Goal: Communication & Community: Answer question/provide support

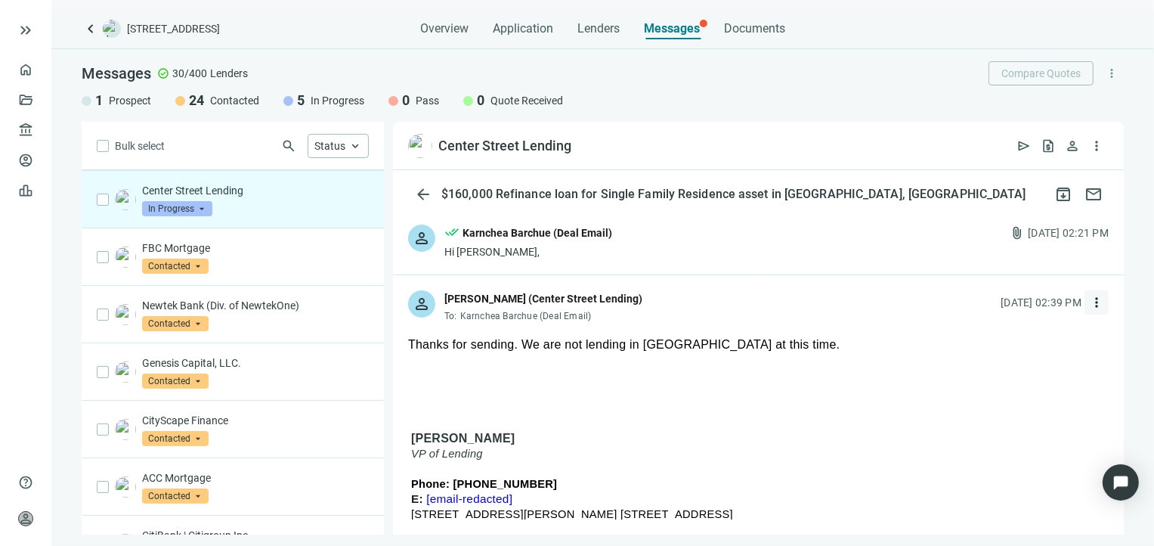
click at [1089, 303] on span "more_vert" at bounding box center [1096, 302] width 15 height 15
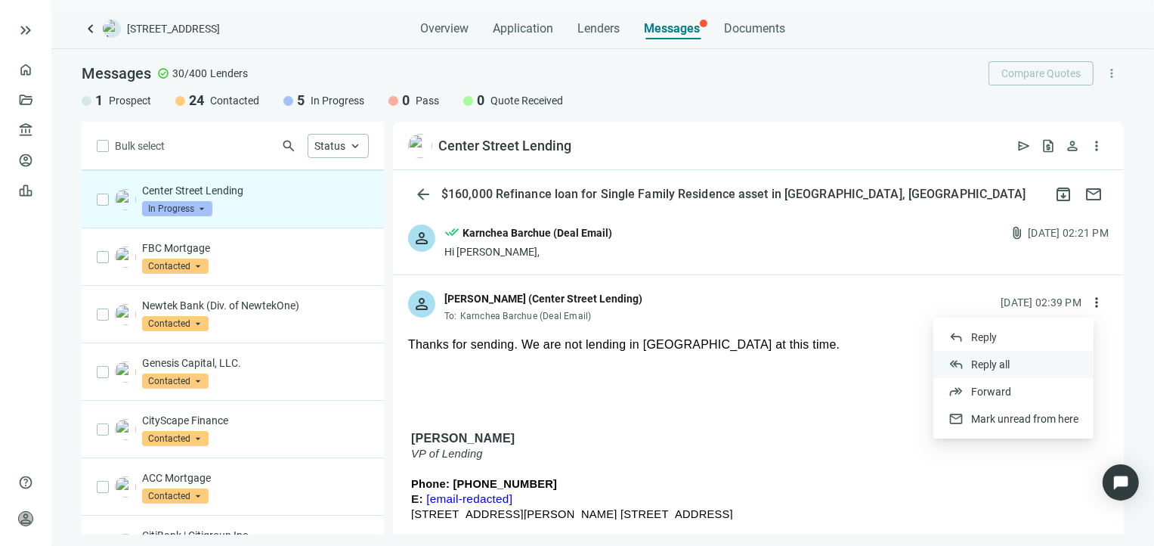
click at [985, 366] on span "Reply all" at bounding box center [990, 364] width 39 height 12
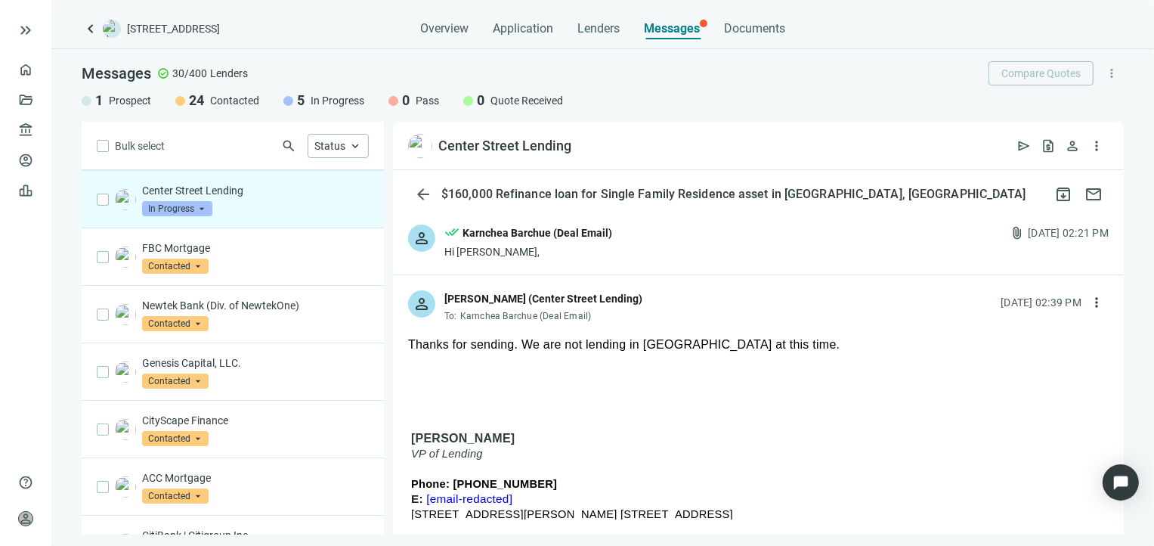
type textarea "**********"
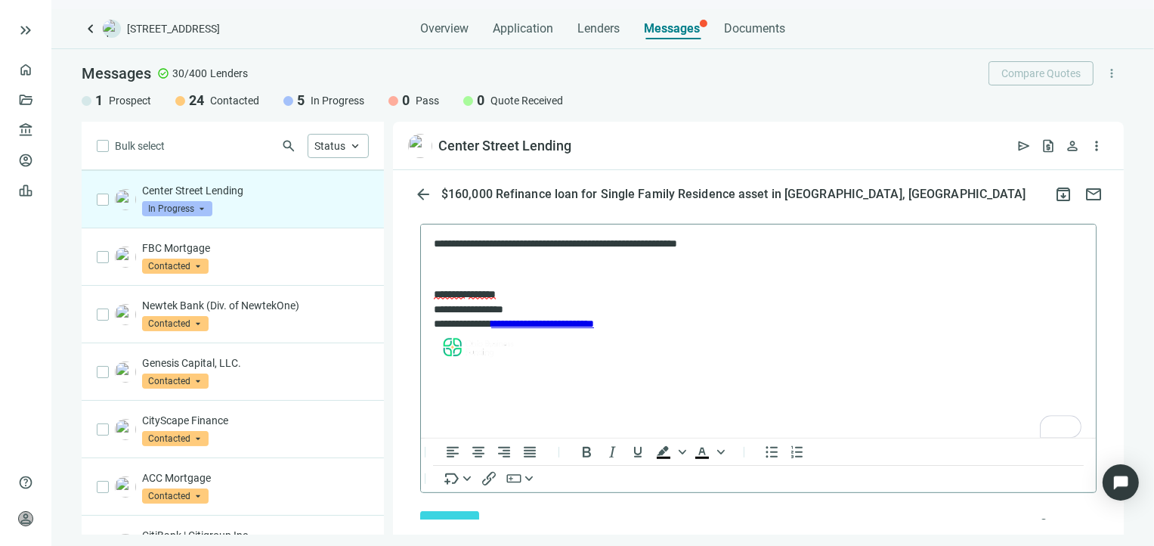
scroll to position [765, 0]
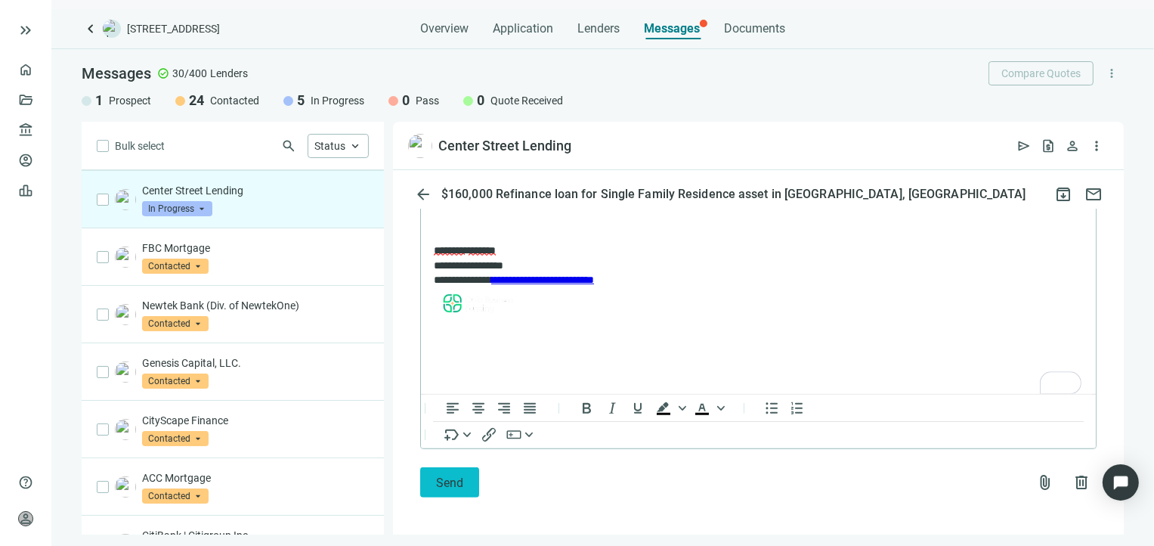
click at [455, 481] on span "Send" at bounding box center [449, 482] width 27 height 14
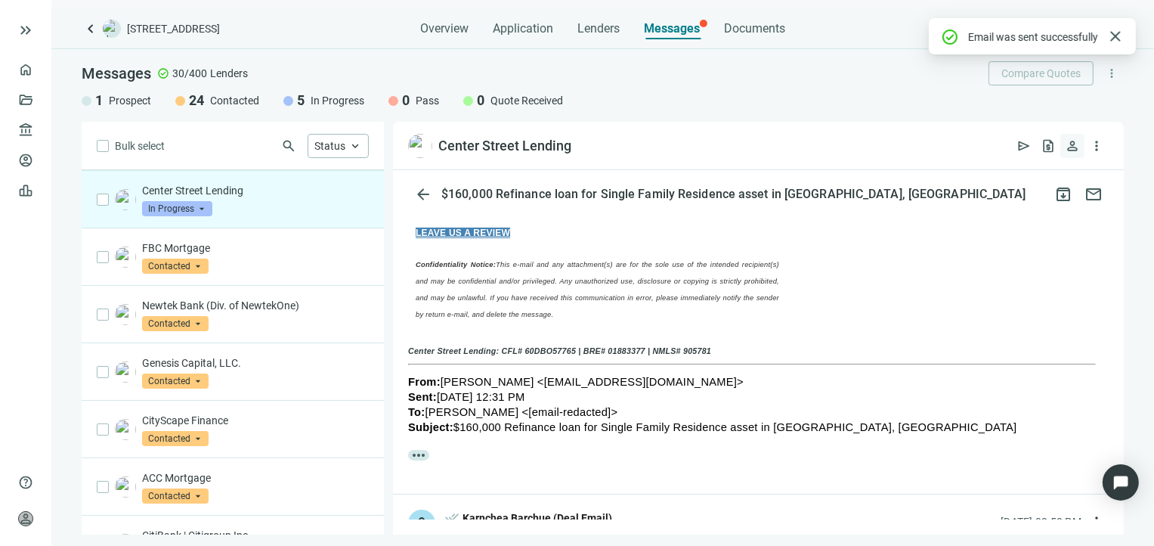
scroll to position [716, 0]
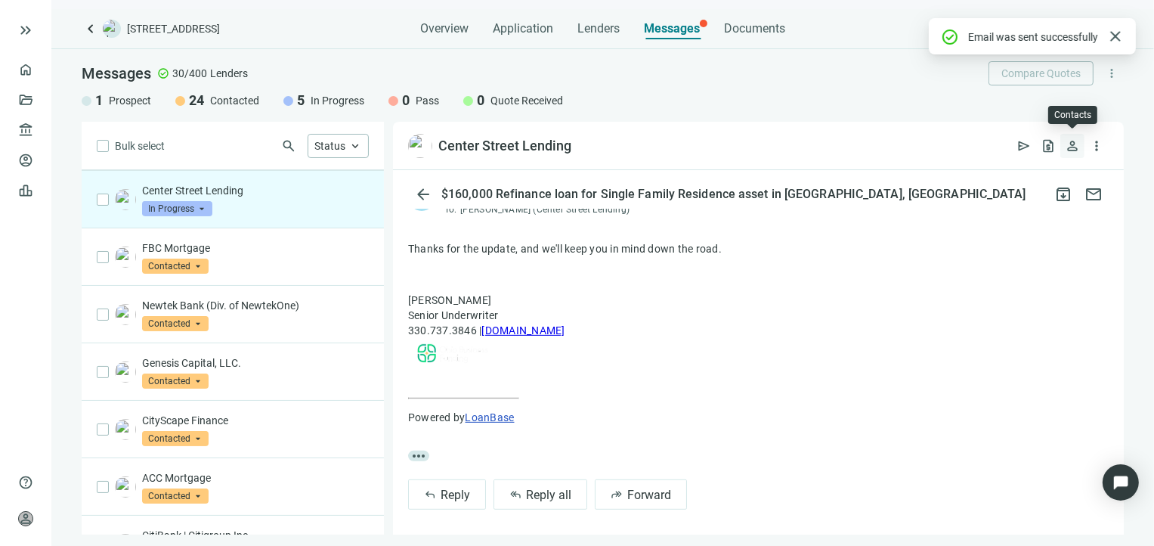
click at [1072, 144] on span "person" at bounding box center [1072, 145] width 15 height 15
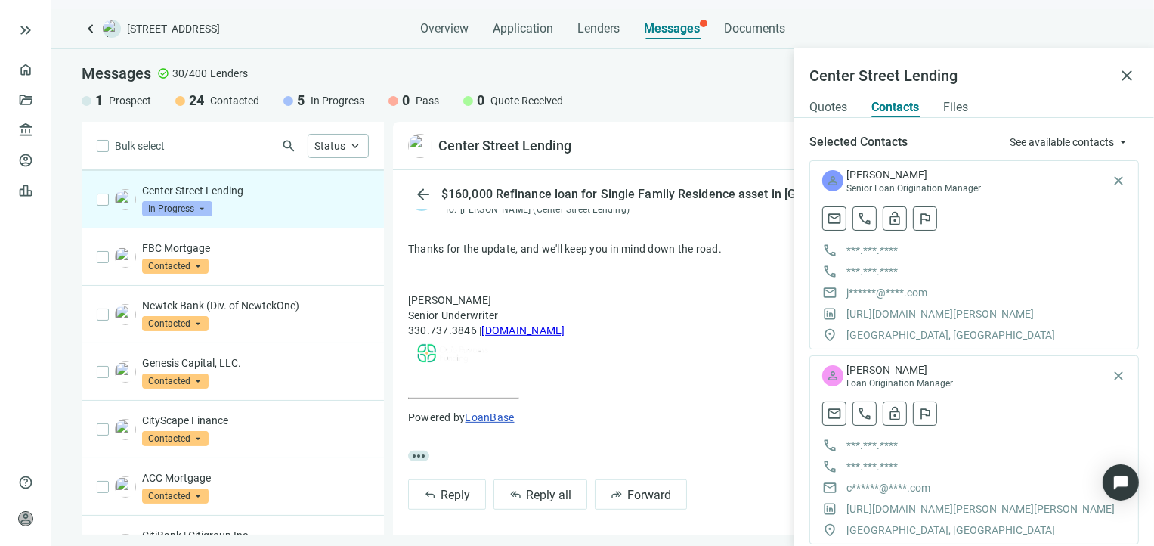
scroll to position [0, 0]
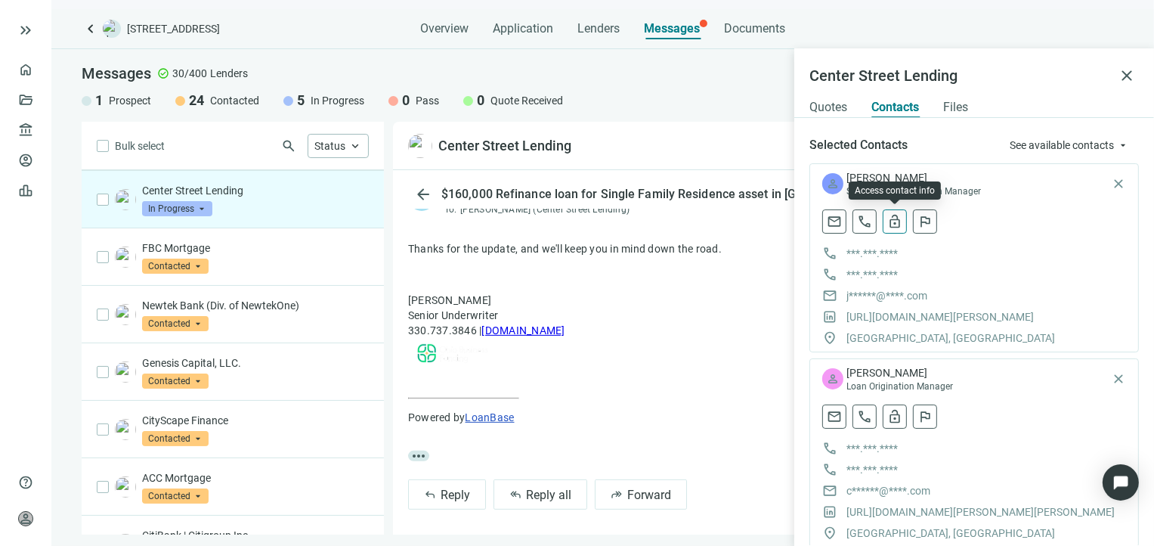
click at [898, 220] on span "lock_open" at bounding box center [894, 221] width 15 height 15
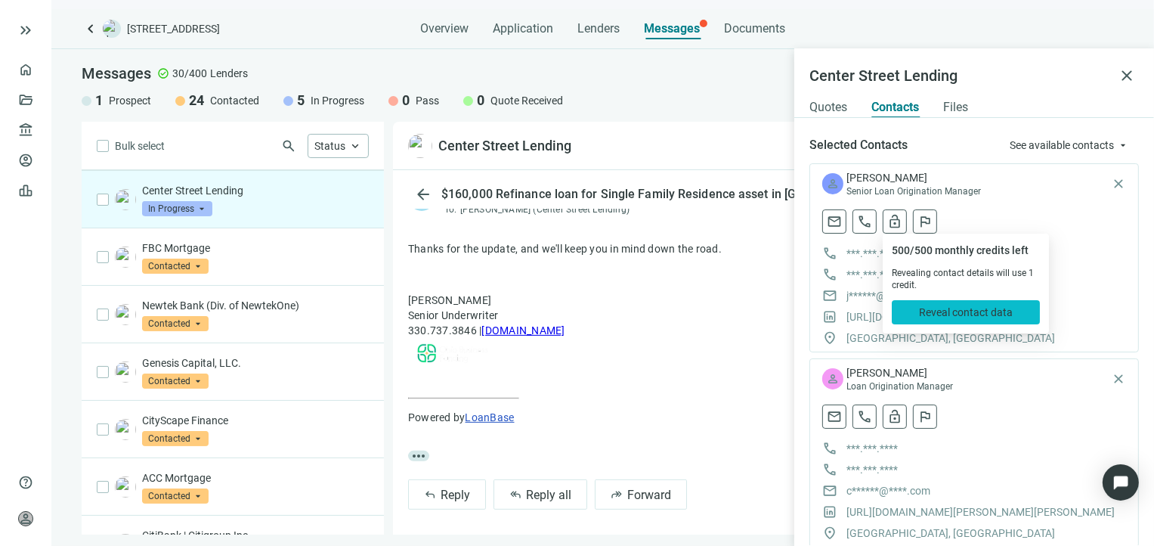
click at [940, 310] on span "Reveal contact data" at bounding box center [966, 312] width 94 height 12
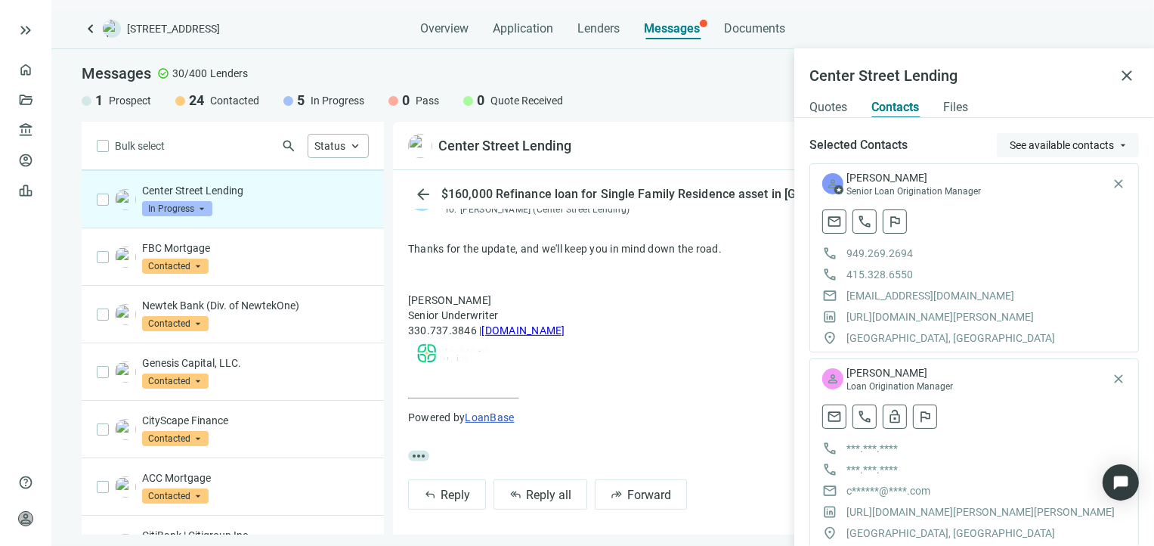
click at [1043, 149] on span "See available contacts" at bounding box center [1062, 145] width 104 height 12
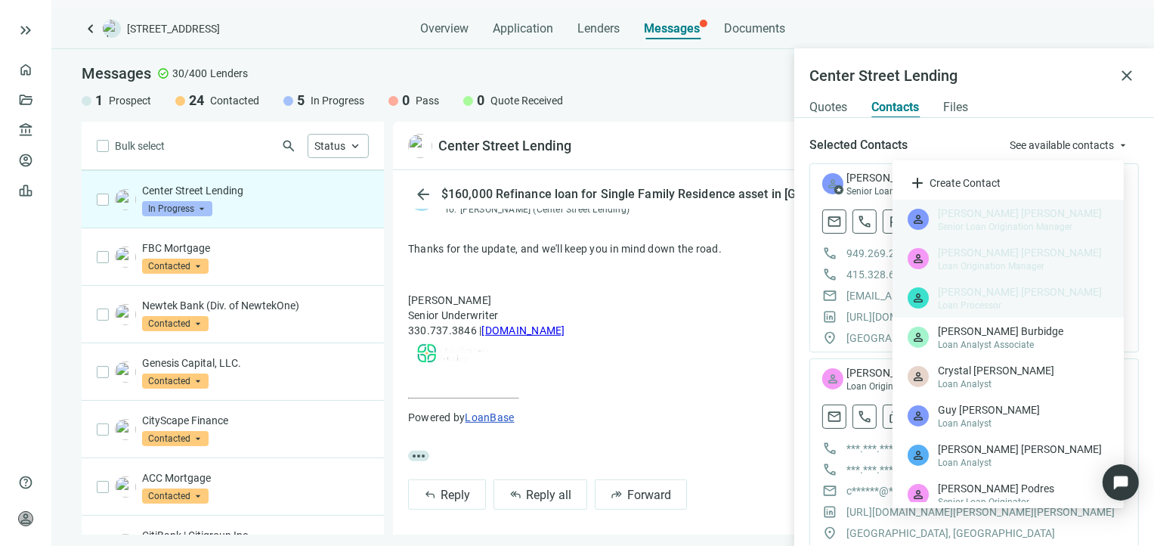
click at [926, 152] on div "Selected Contacts See available contacts arrow_drop_down" at bounding box center [973, 145] width 329 height 24
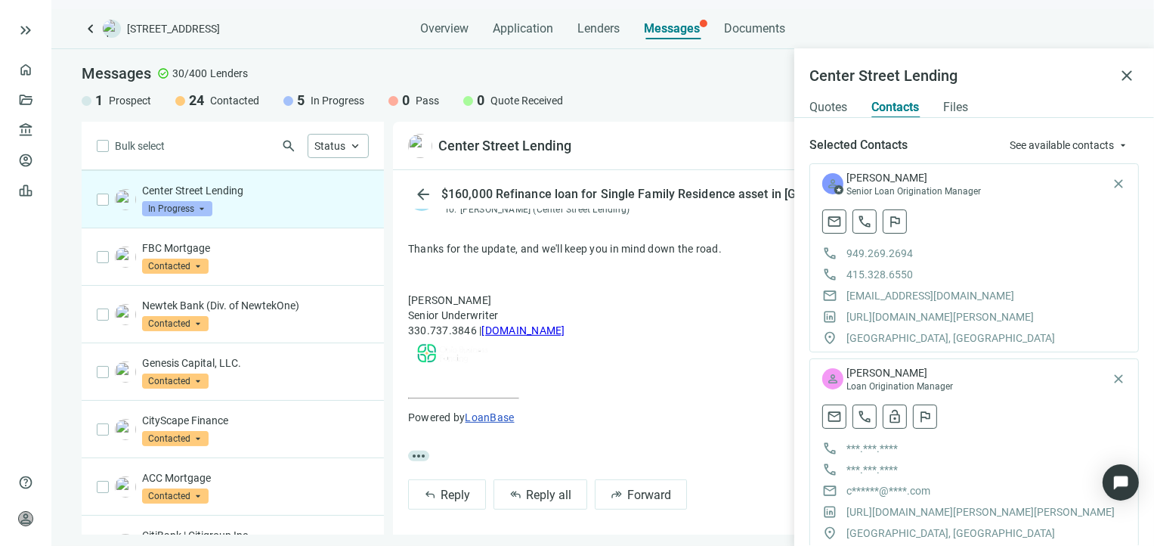
click at [907, 116] on div "Contacts" at bounding box center [895, 103] width 48 height 30
drag, startPoint x: 875, startPoint y: 116, endPoint x: 855, endPoint y: 116, distance: 19.6
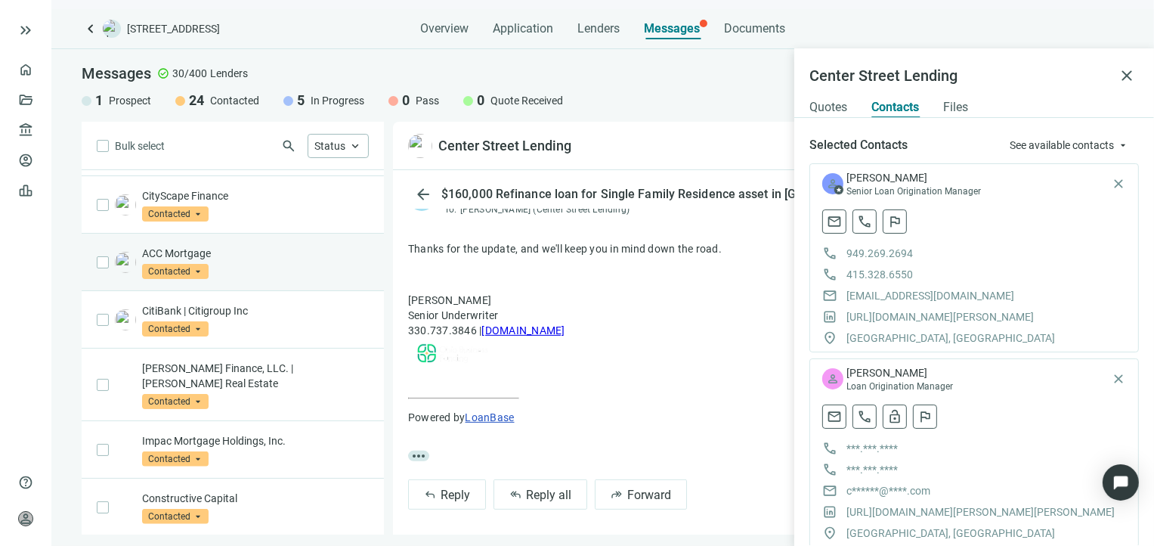
scroll to position [456, 0]
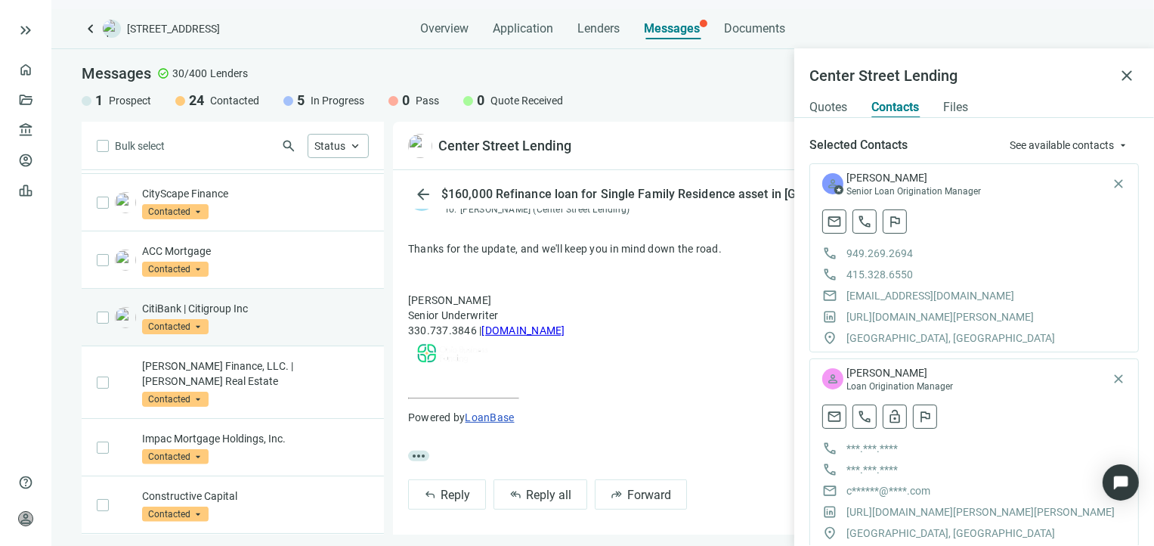
click at [287, 326] on div "CitiBank | Citigroup Inc Contacted arrow_drop_down" at bounding box center [255, 317] width 227 height 33
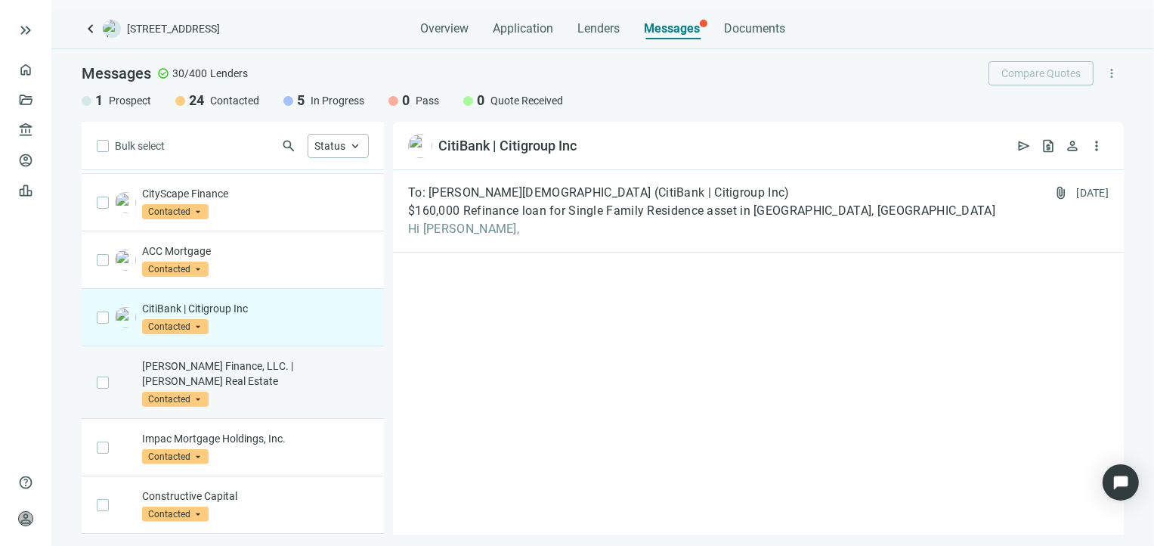
click at [295, 369] on p "[PERSON_NAME] Finance, LLC. | [PERSON_NAME] Real Estate" at bounding box center [255, 373] width 227 height 30
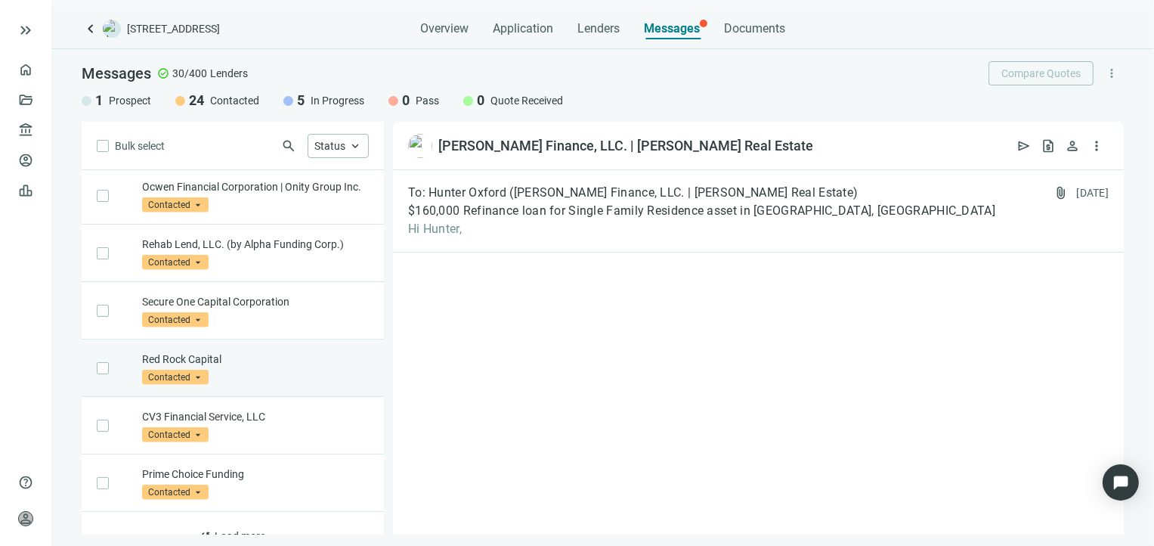
scroll to position [844, 0]
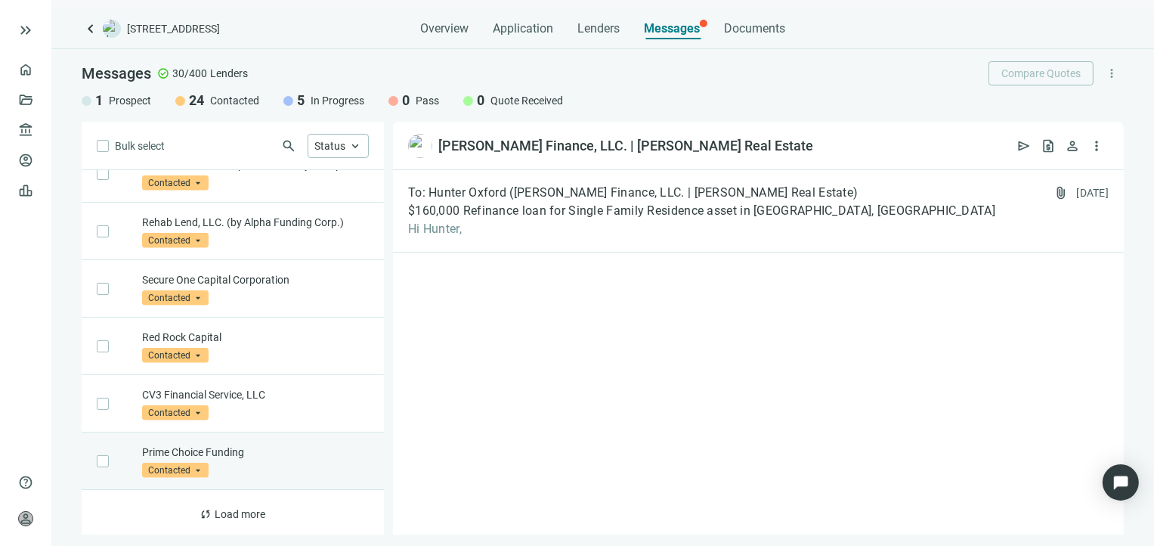
drag, startPoint x: 233, startPoint y: 490, endPoint x: 236, endPoint y: 481, distance: 9.6
drag, startPoint x: 236, startPoint y: 481, endPoint x: 232, endPoint y: 433, distance: 48.5
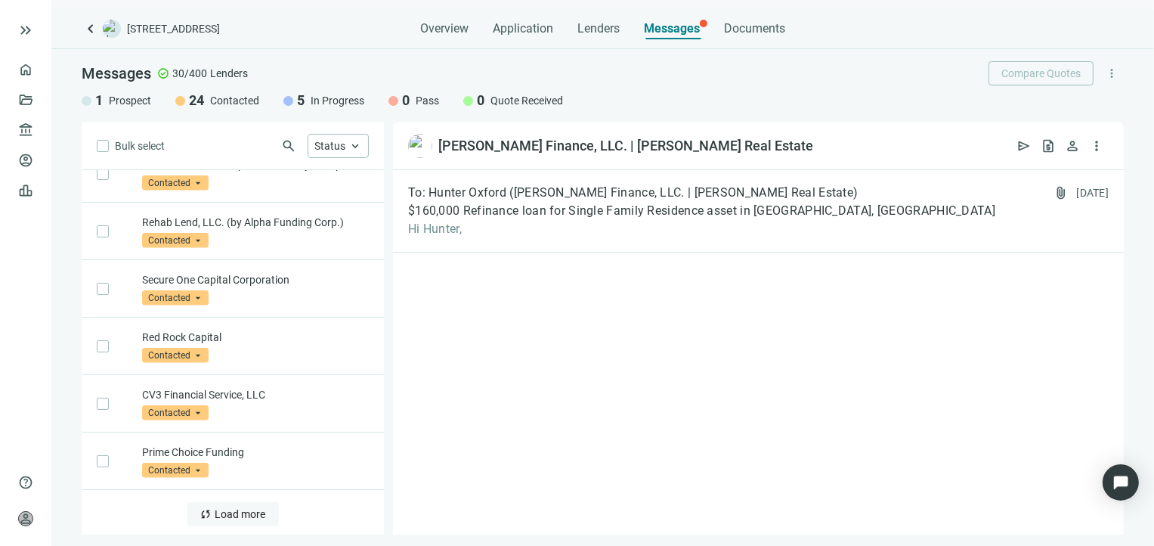
click at [231, 514] on span "Load more" at bounding box center [240, 514] width 51 height 12
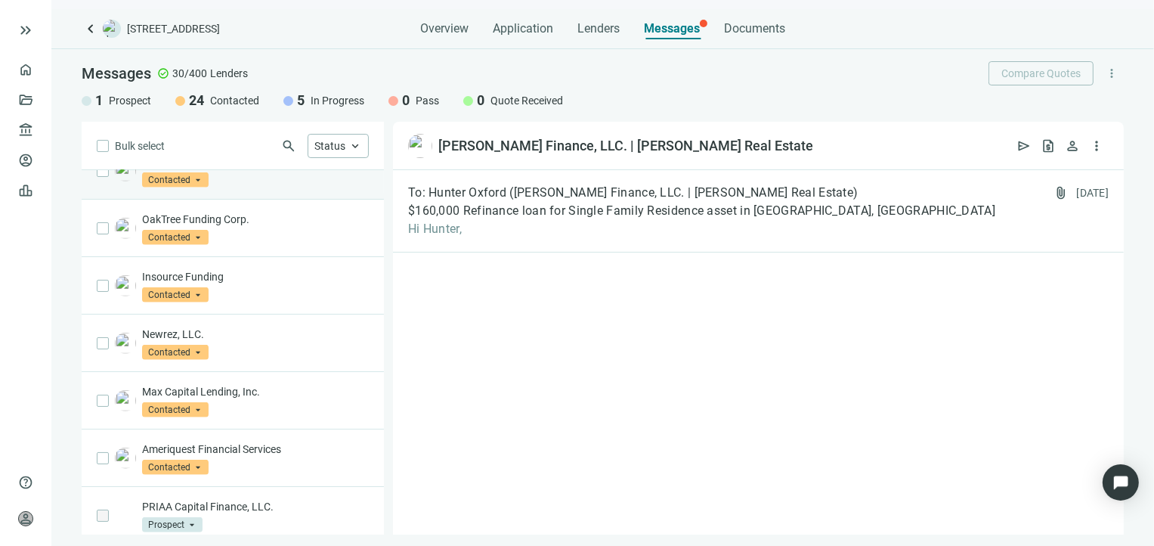
scroll to position [1369, 0]
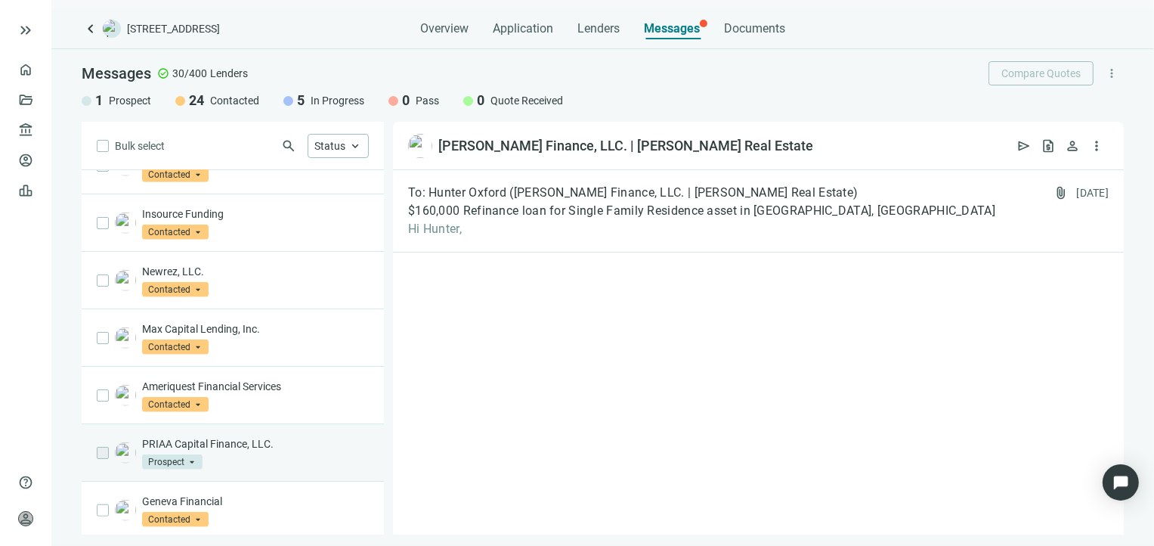
click at [286, 459] on div "PRIAA Capital Finance, LLC. Prospect arrow_drop_down" at bounding box center [255, 452] width 227 height 33
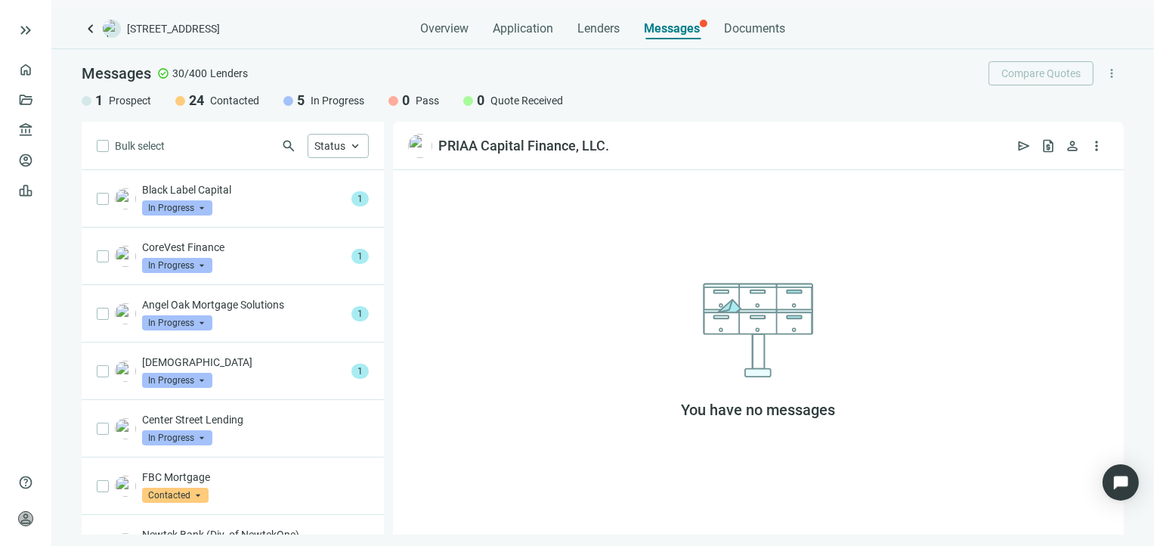
click at [681, 34] on span "Messages" at bounding box center [672, 28] width 56 height 14
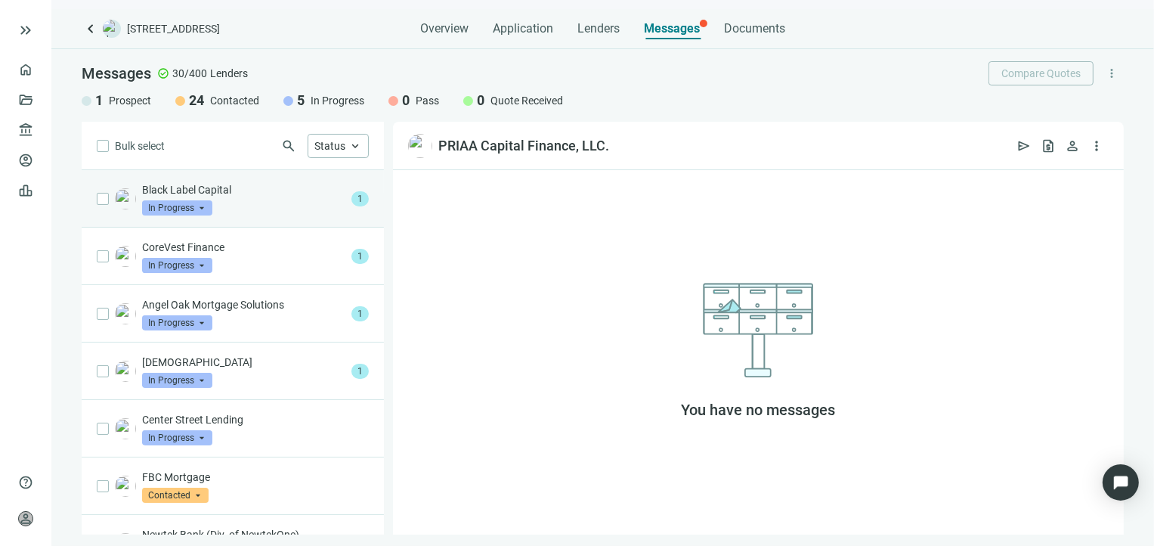
click at [248, 212] on div "Black Label Capital In Progress arrow_drop_down" at bounding box center [243, 198] width 203 height 33
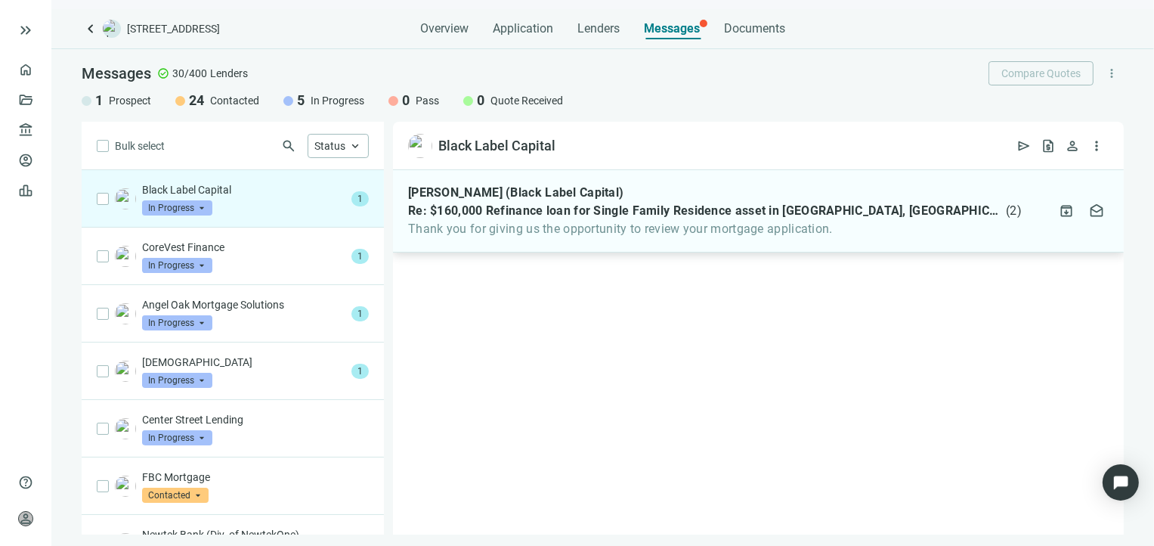
click at [668, 230] on span "Thank you for giving us the opportunity to review your mortgage application." at bounding box center [715, 228] width 614 height 15
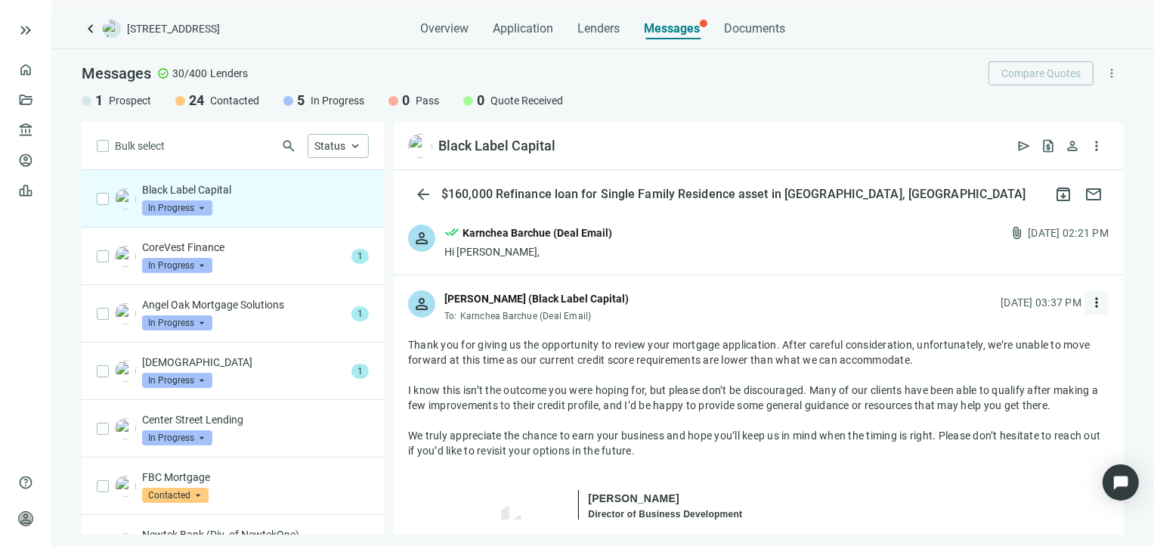
click at [1089, 302] on span "more_vert" at bounding box center [1096, 302] width 15 height 15
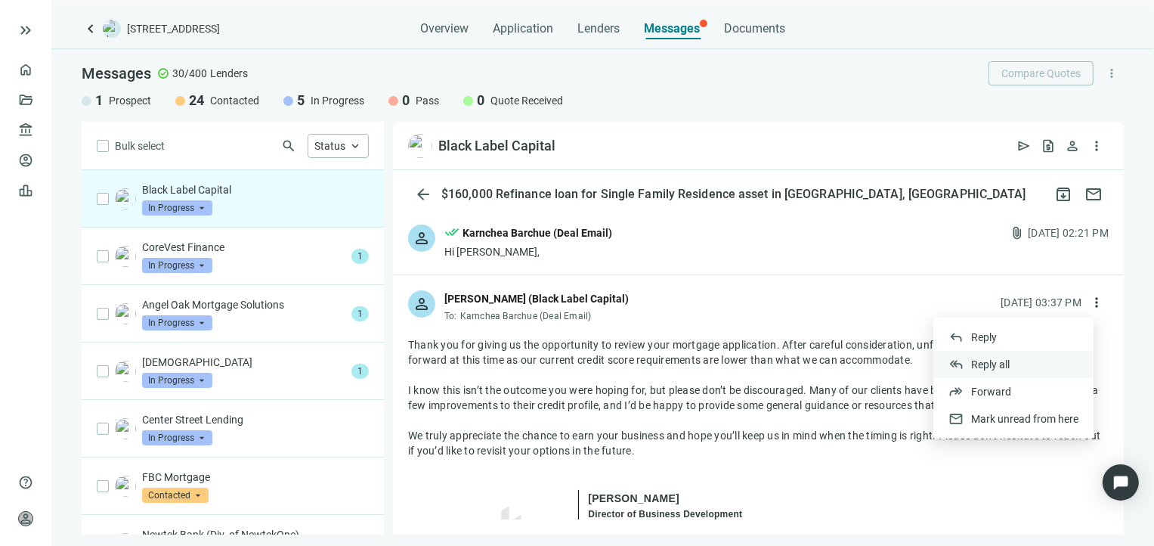
click at [981, 366] on span "Reply all" at bounding box center [990, 364] width 39 height 12
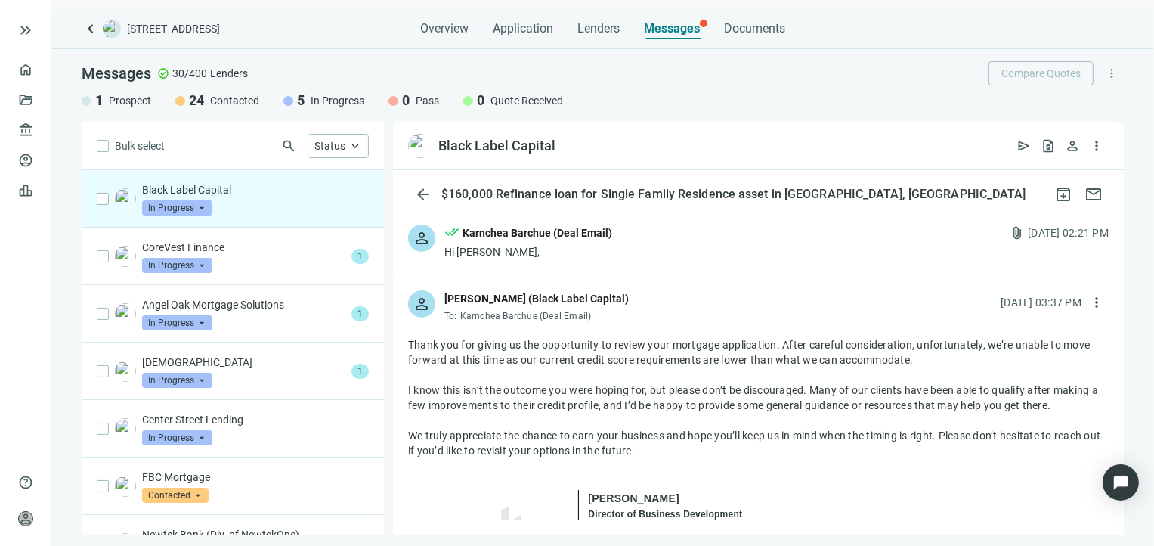
scroll to position [1141, 0]
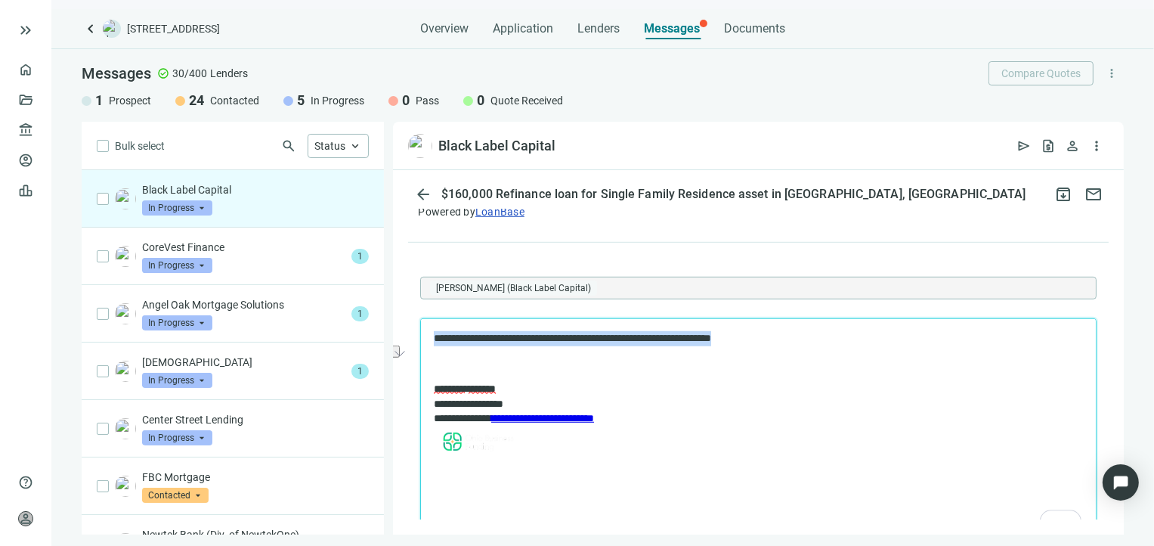
drag, startPoint x: 800, startPoint y: 340, endPoint x: 431, endPoint y: 324, distance: 369.1
click at [431, 324] on html "**********" at bounding box center [757, 394] width 675 height 153
copy p "**********"
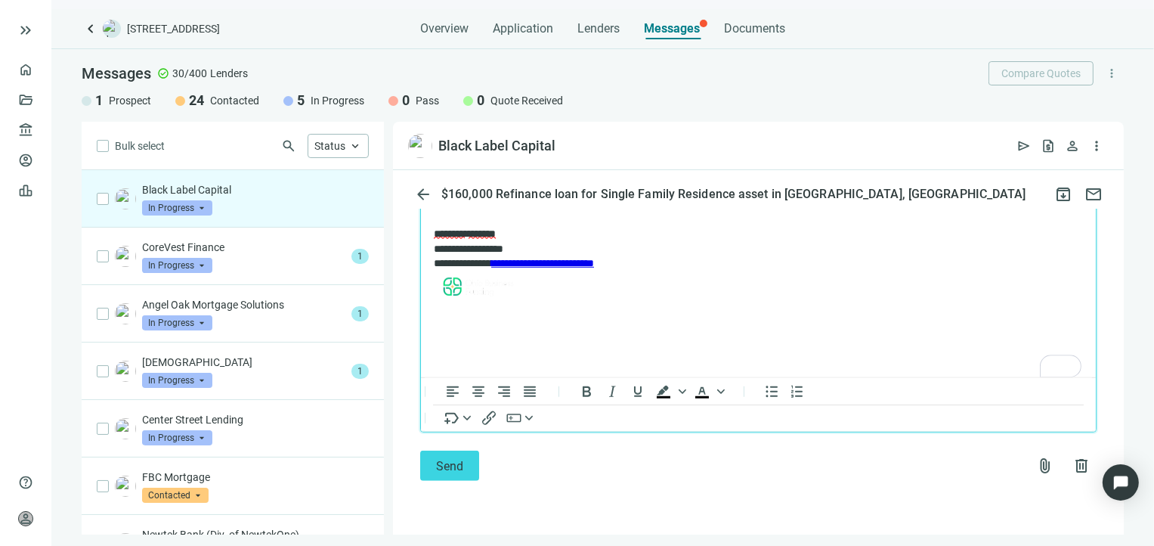
scroll to position [1310, 0]
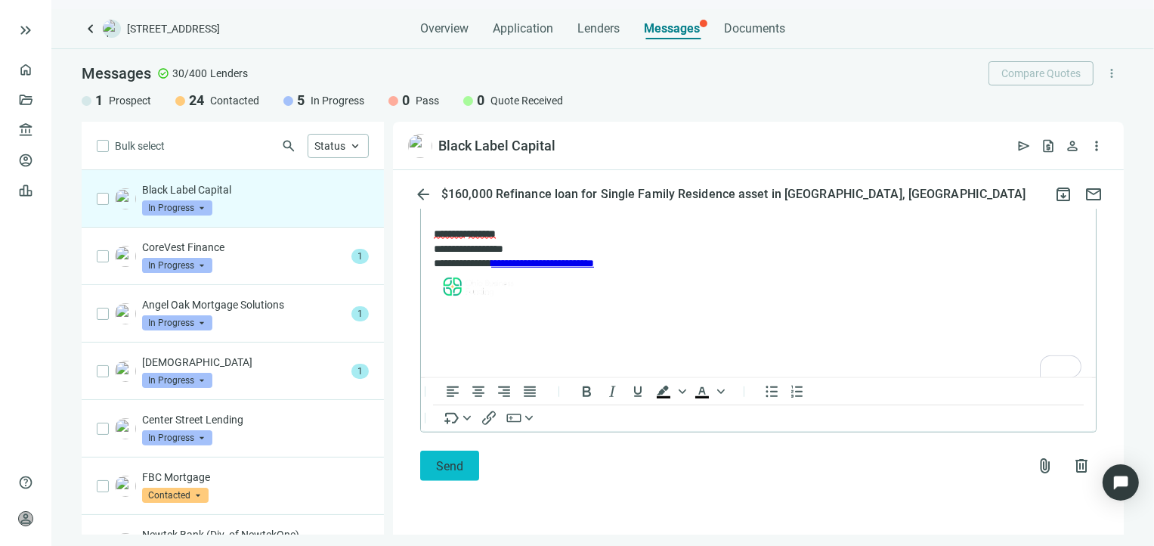
click at [427, 478] on button "Send" at bounding box center [449, 465] width 59 height 30
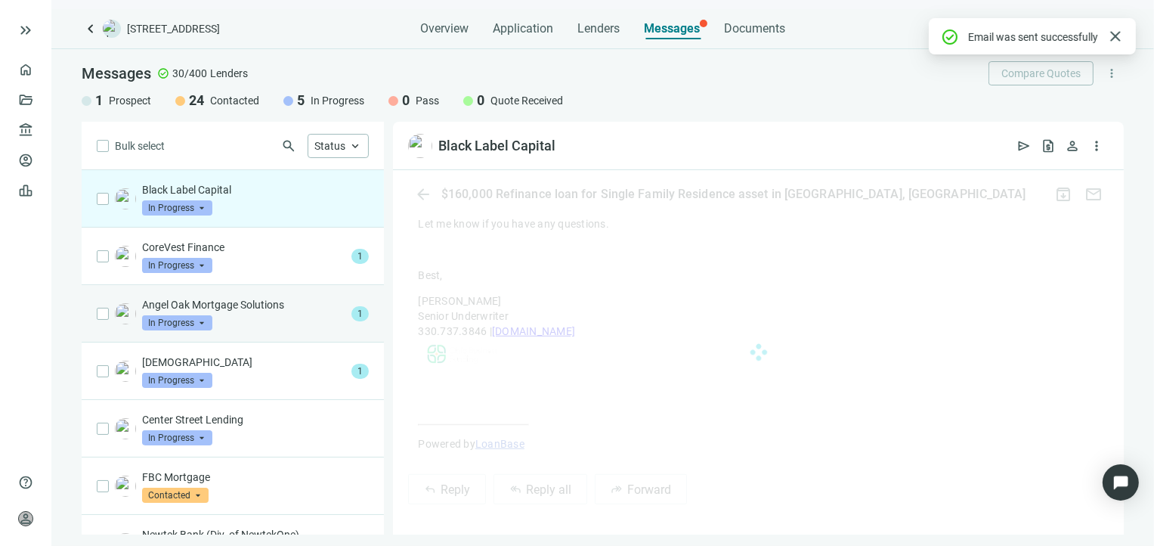
scroll to position [1260, 0]
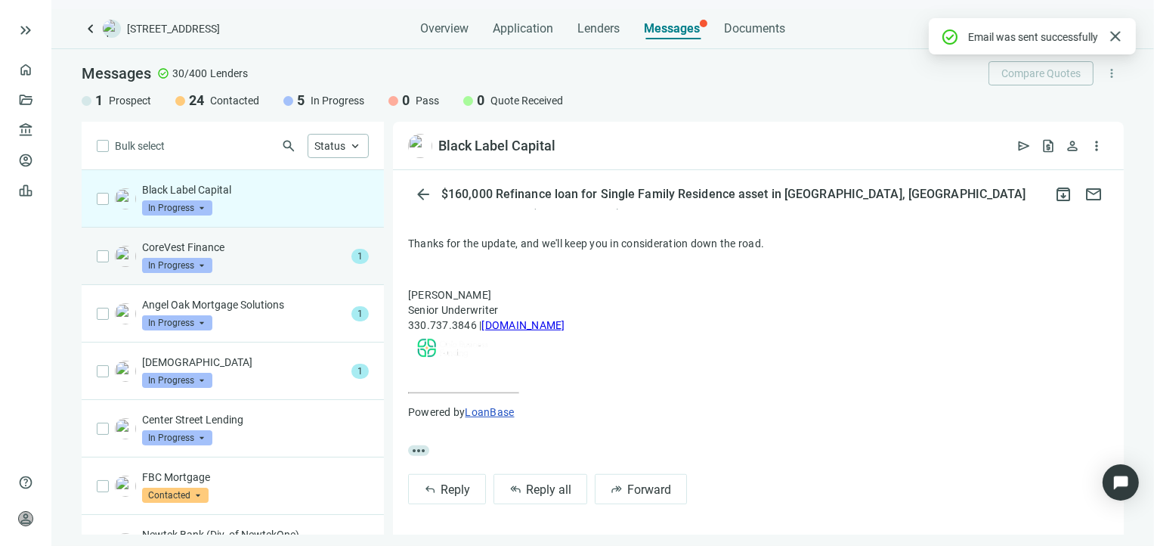
click at [288, 264] on div "CoreVest Finance In Progress arrow_drop_down" at bounding box center [243, 256] width 203 height 33
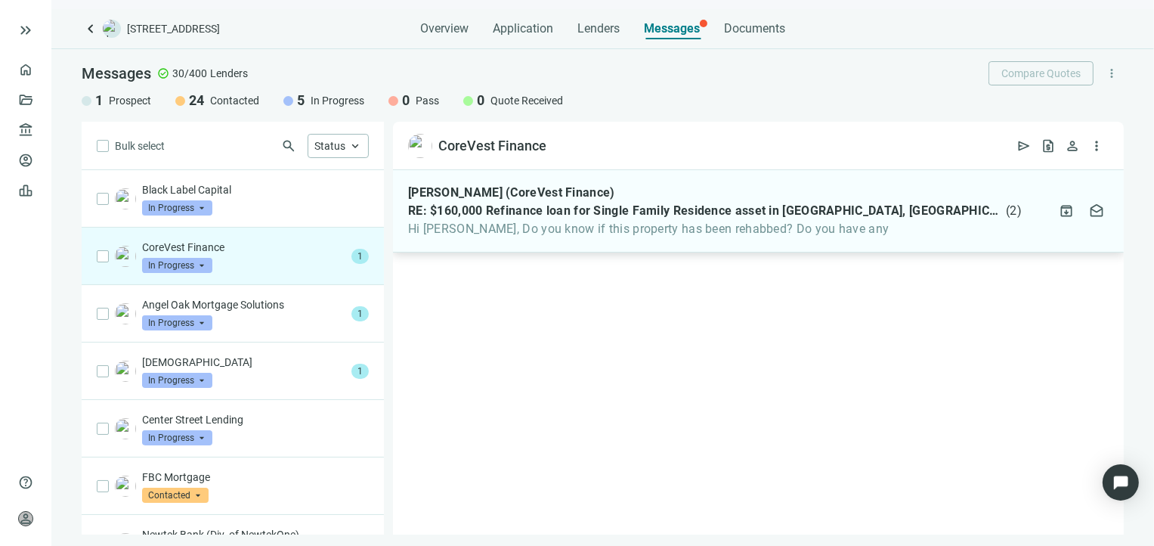
click at [641, 234] on span "Hi Karnchea, Do you know if this property has been rehabbed? Do you have any" at bounding box center [715, 228] width 614 height 15
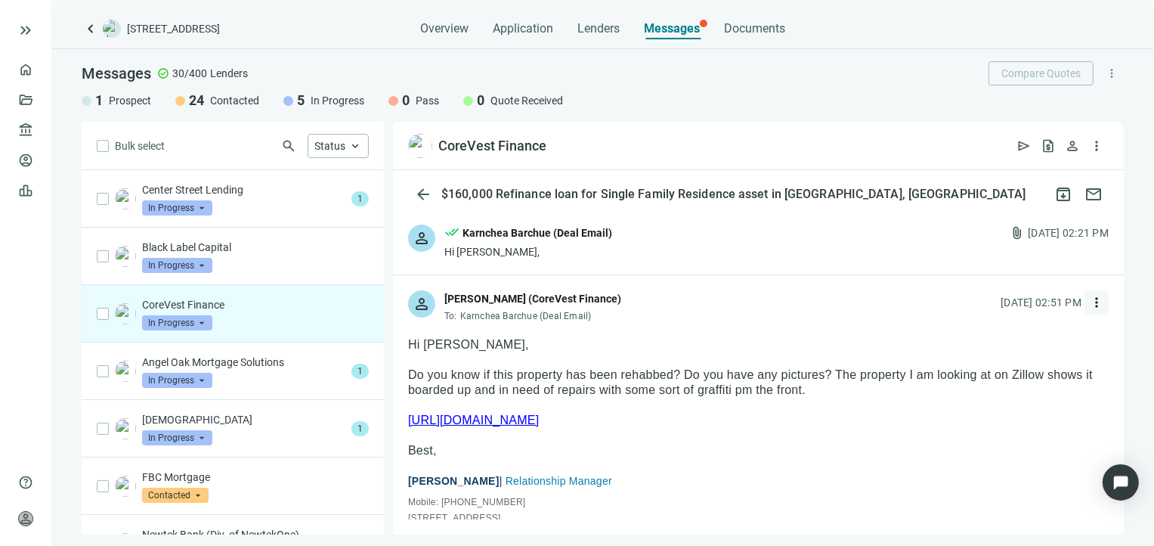
click at [1089, 306] on span "more_vert" at bounding box center [1096, 302] width 15 height 15
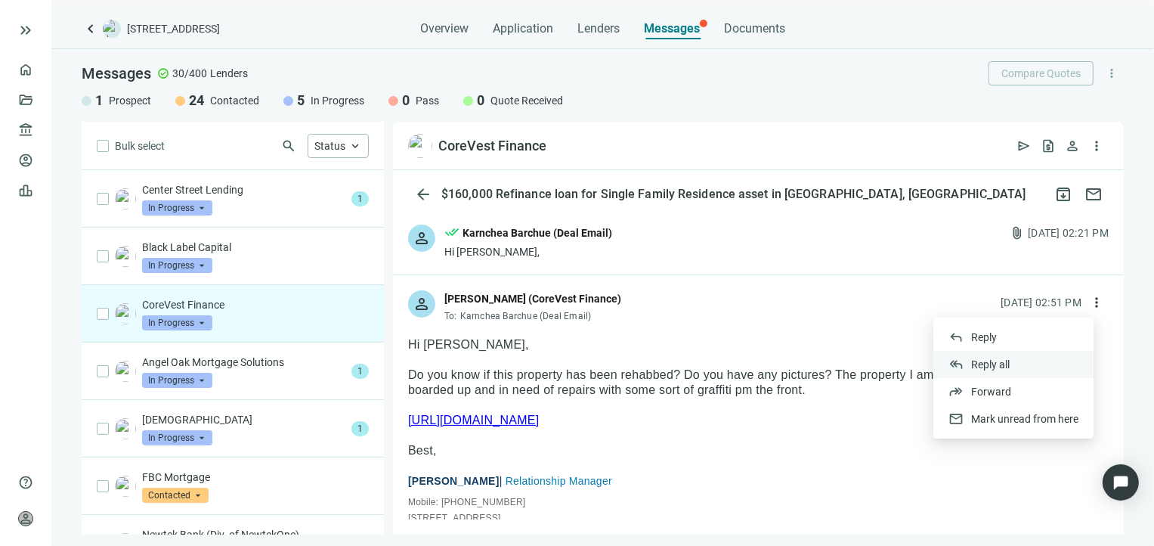
click at [971, 363] on span "Reply all" at bounding box center [990, 364] width 39 height 12
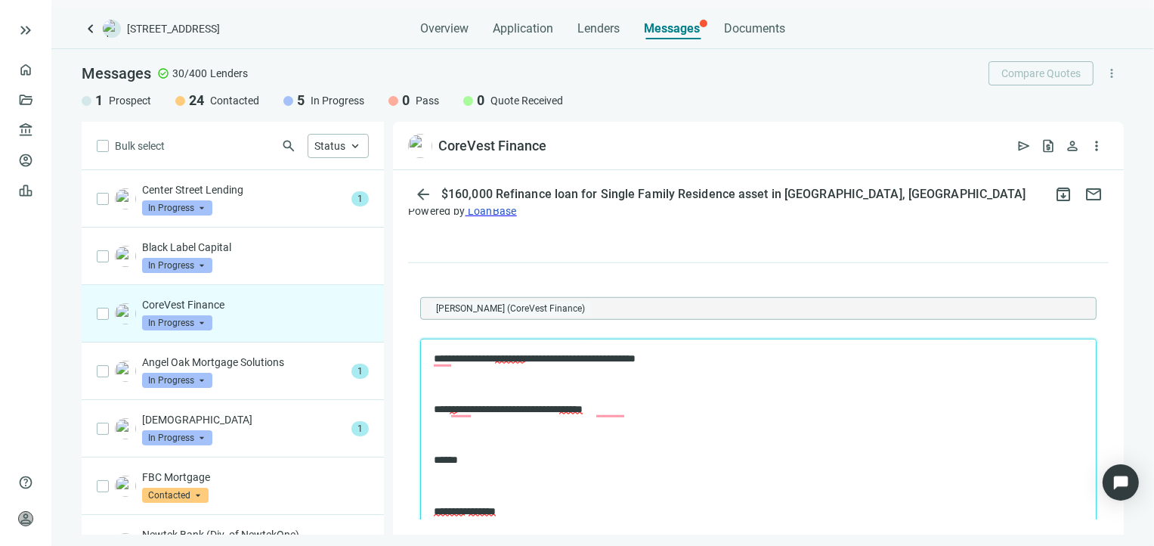
click at [484, 486] on p "To enrich screen reader interactions, please activate Accessibility in Grammarl…" at bounding box center [757, 485] width 649 height 15
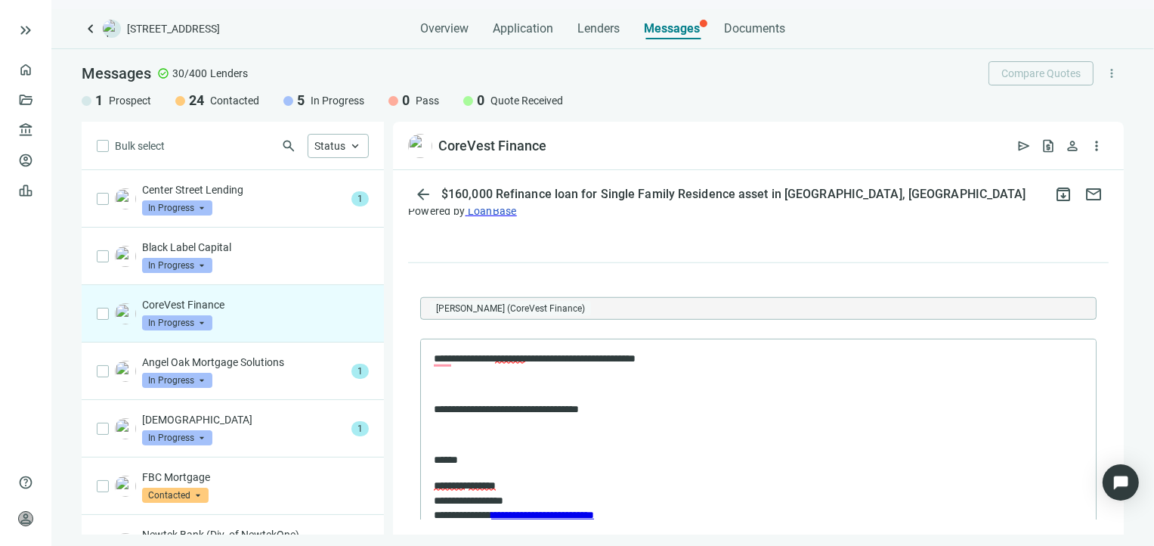
click at [524, 353] on span "********" at bounding box center [509, 358] width 30 height 11
click at [524, 354] on span "********" at bounding box center [509, 358] width 30 height 11
click at [524, 356] on span "********" at bounding box center [509, 358] width 30 height 11
click at [447, 356] on p "**********" at bounding box center [744, 358] width 623 height 15
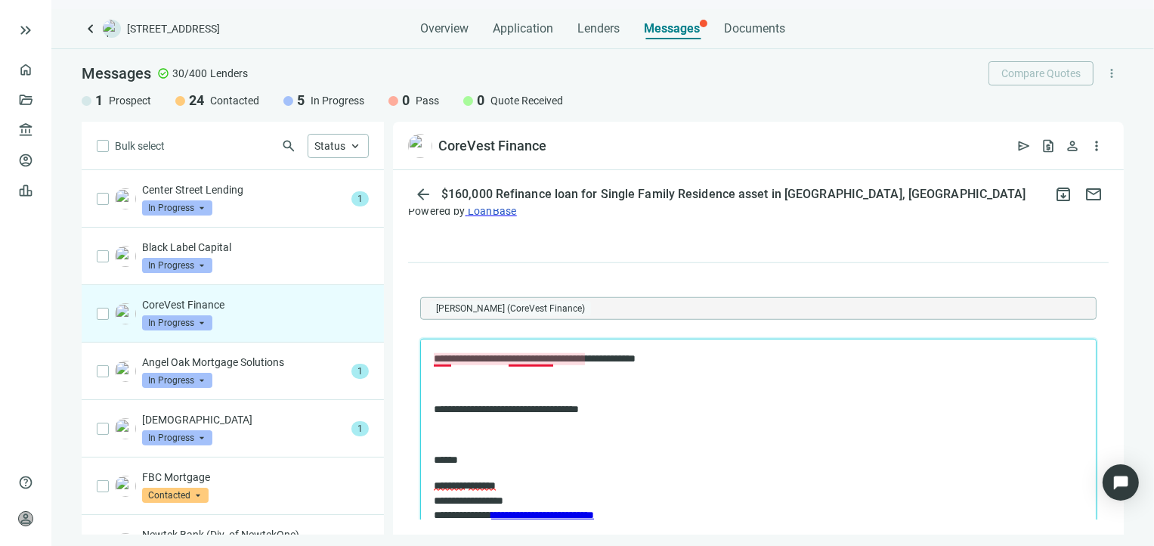
click at [444, 360] on p "**********" at bounding box center [744, 358] width 623 height 15
click at [471, 386] on p "To enrich screen reader interactions, please activate Accessibility in Grammarl…" at bounding box center [757, 384] width 649 height 15
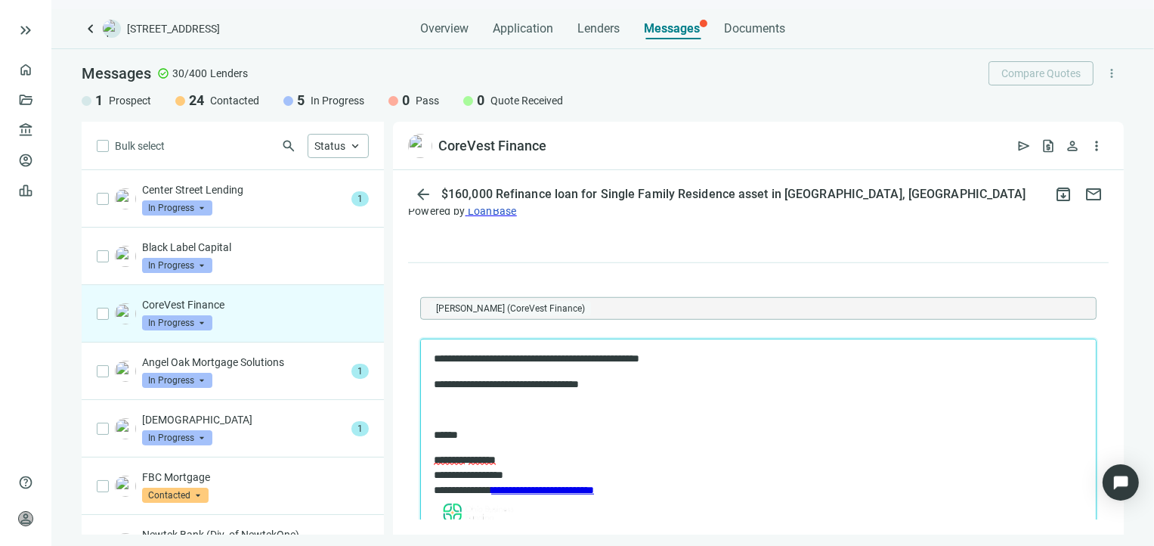
click at [458, 400] on body "**********" at bounding box center [757, 441] width 651 height 180
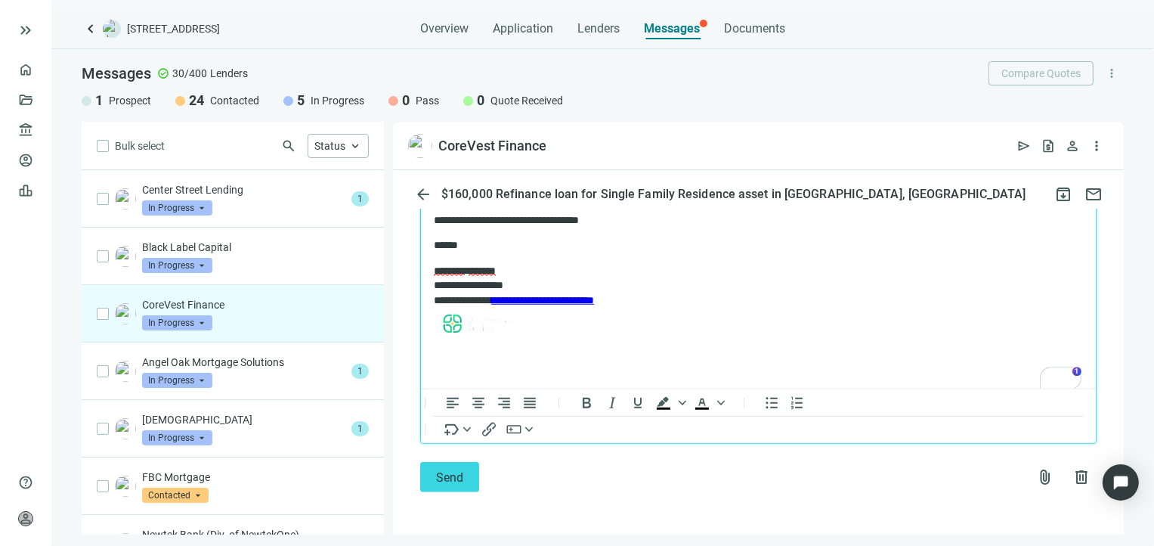
scroll to position [1471, 0]
click at [490, 428] on icon "Insert/edit link" at bounding box center [489, 429] width 18 height 18
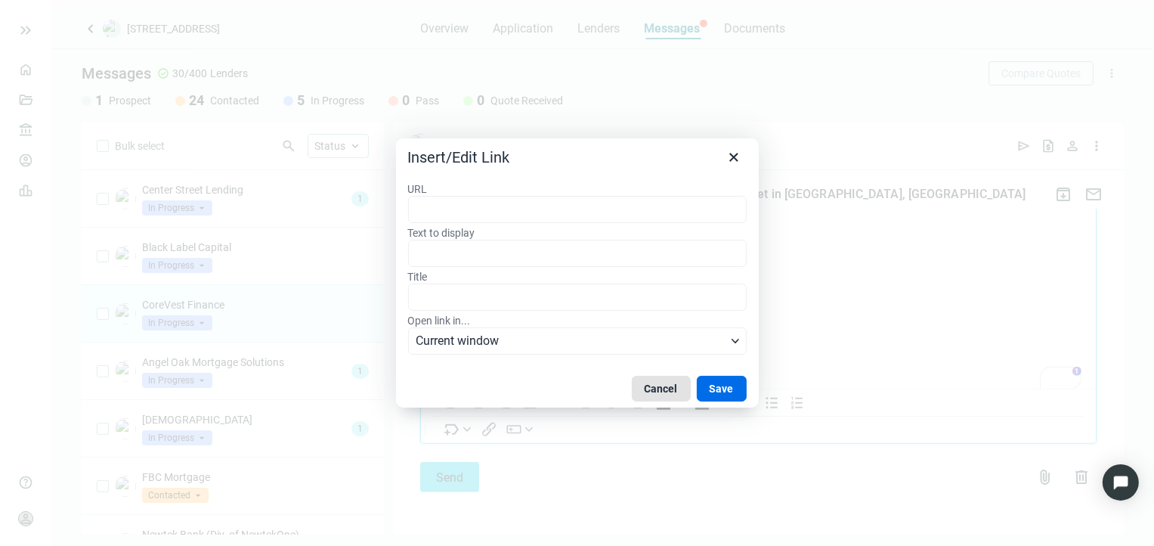
click at [650, 385] on button "Cancel" at bounding box center [661, 389] width 59 height 26
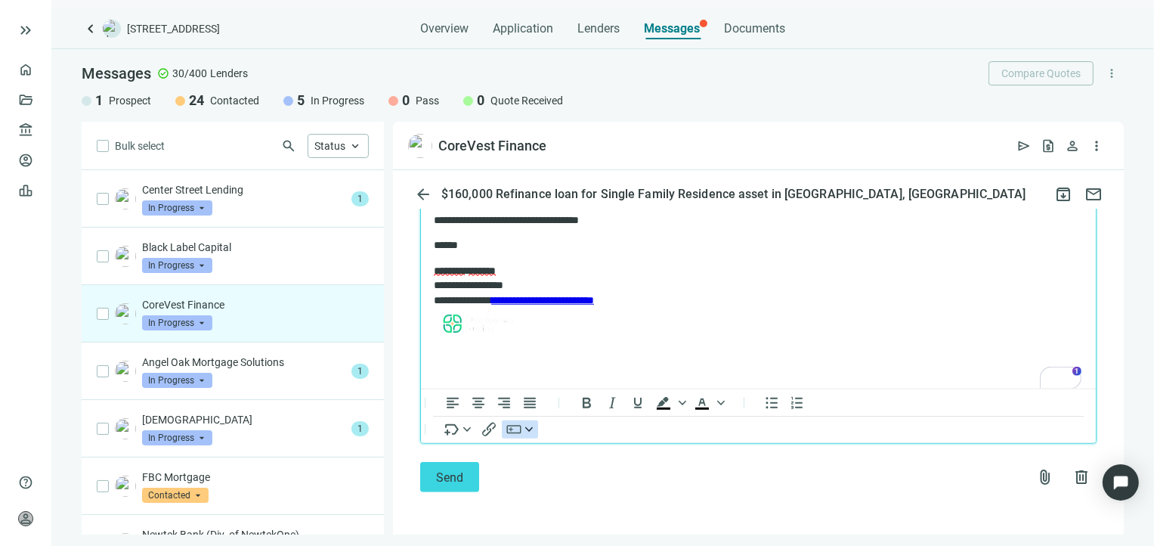
click at [523, 429] on div "button" at bounding box center [529, 429] width 12 height 8
click at [463, 428] on icon "Insert merge tag" at bounding box center [467, 429] width 8 height 8
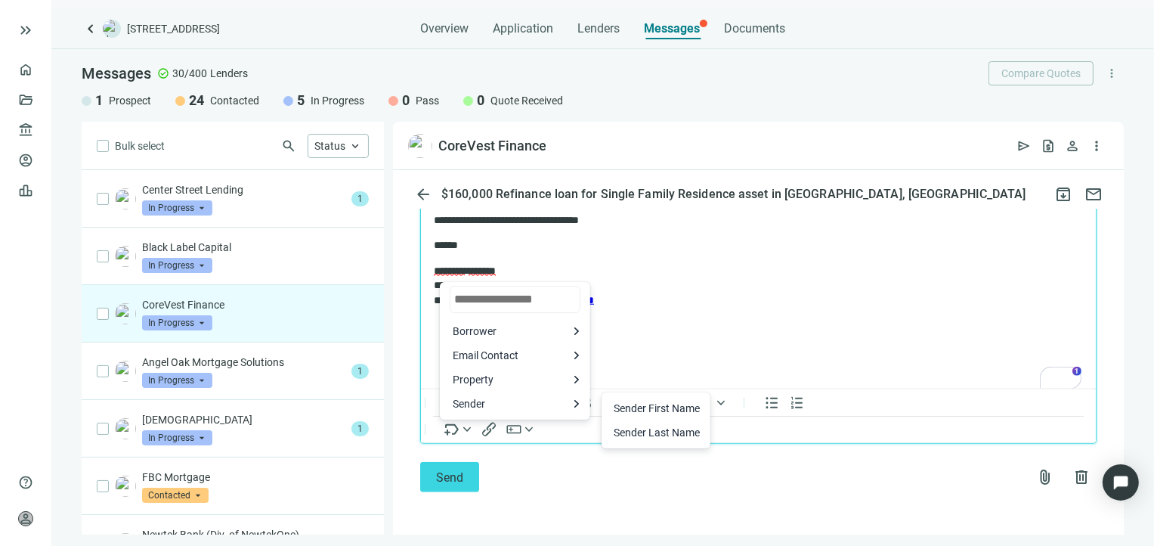
click at [733, 337] on p "**********" at bounding box center [750, 303] width 635 height 79
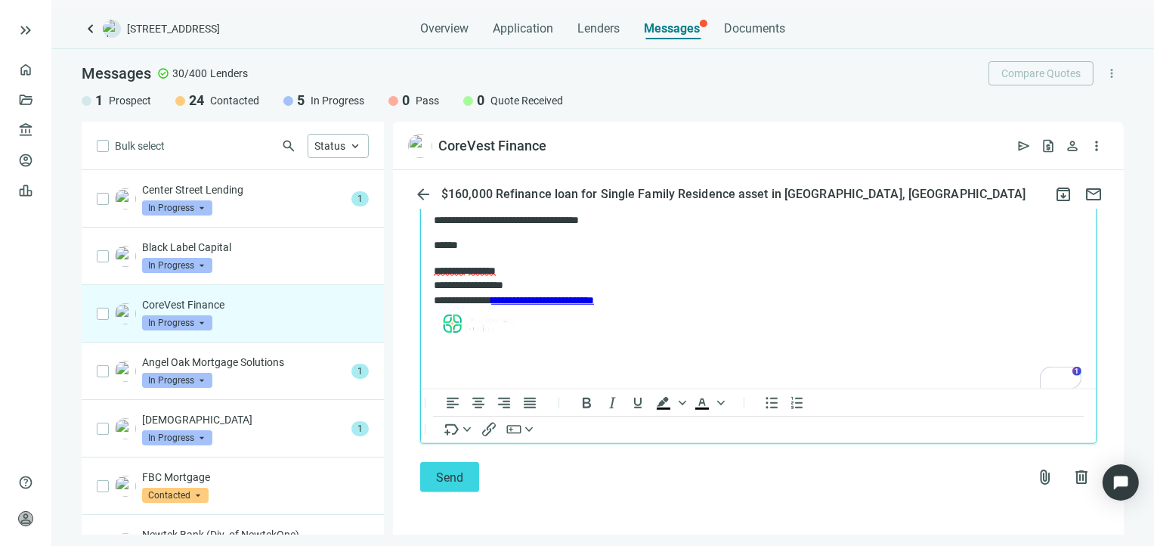
scroll to position [1320, 0]
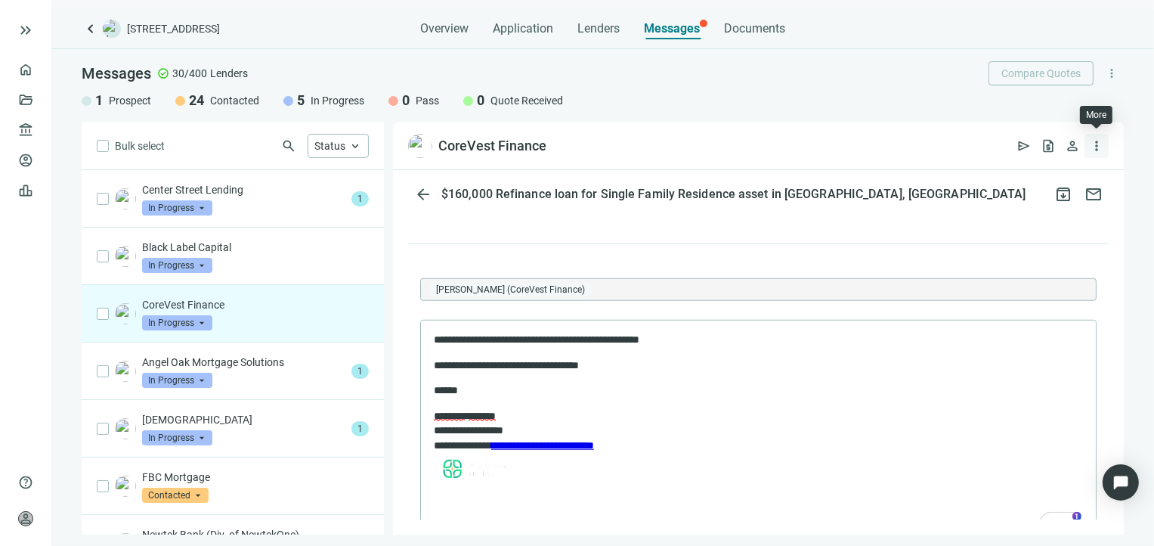
click at [1093, 143] on span "more_vert" at bounding box center [1096, 145] width 15 height 15
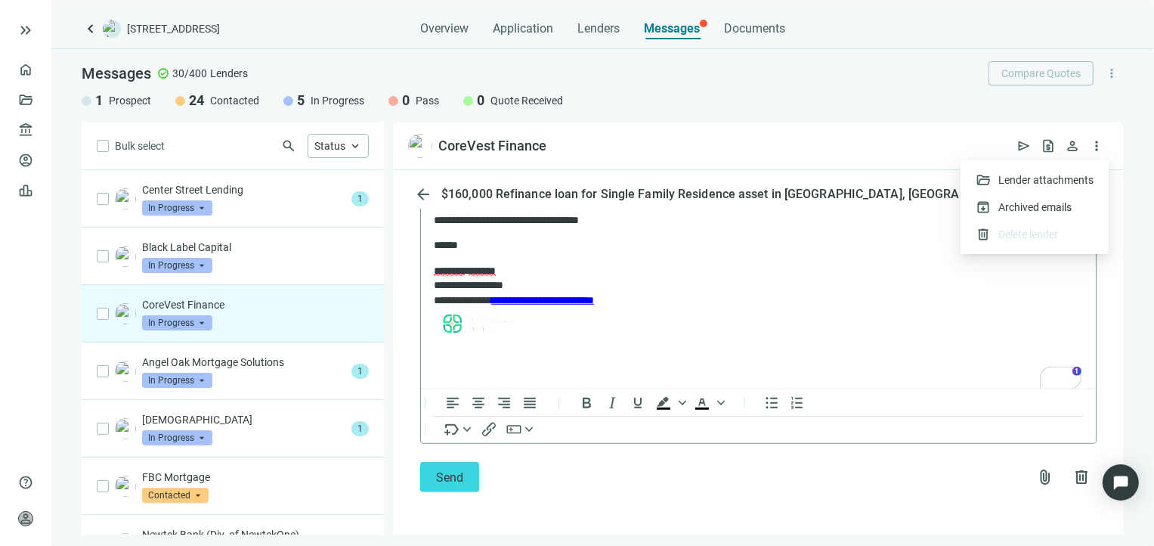
scroll to position [1471, 0]
click at [1036, 477] on span "attach_file" at bounding box center [1045, 477] width 18 height 18
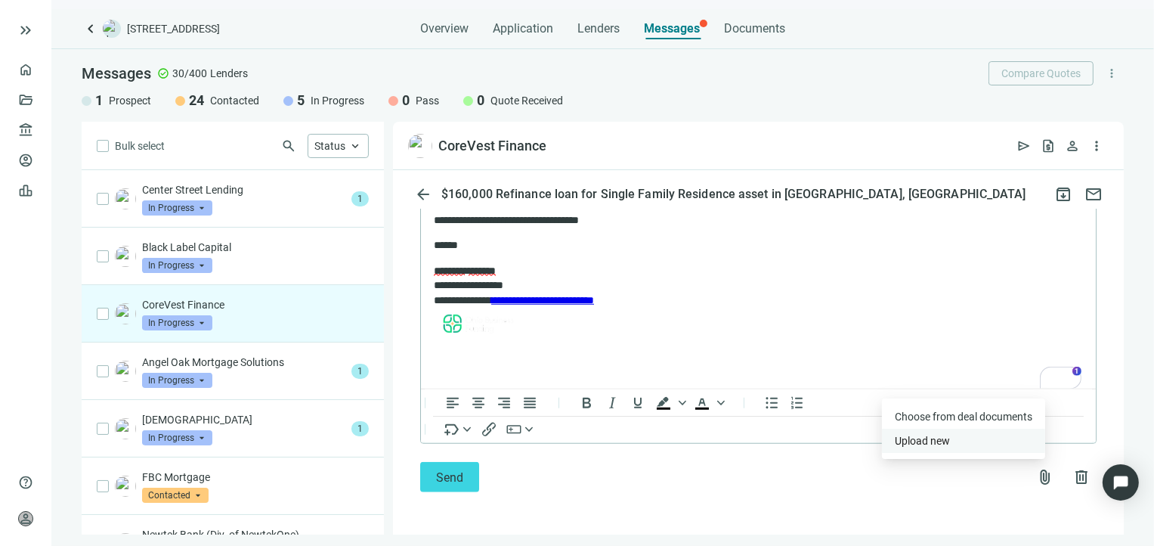
click at [946, 438] on span "Upload new" at bounding box center [922, 440] width 55 height 12
click at [1036, 471] on span "attach_file" at bounding box center [1045, 477] width 18 height 18
click at [985, 412] on span "Сhoose from deal documents" at bounding box center [964, 416] width 138 height 12
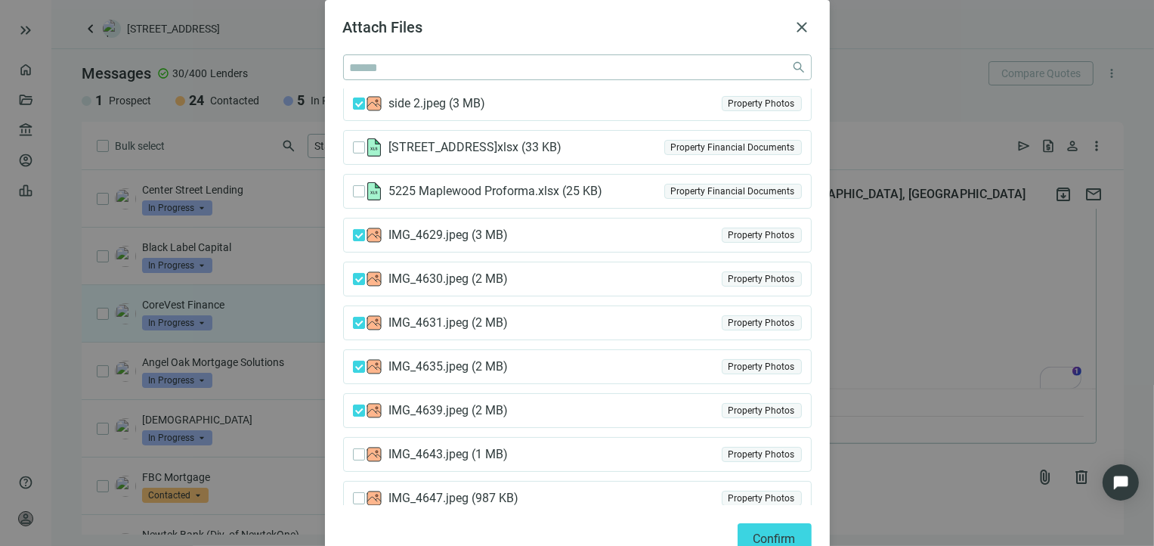
scroll to position [314, 0]
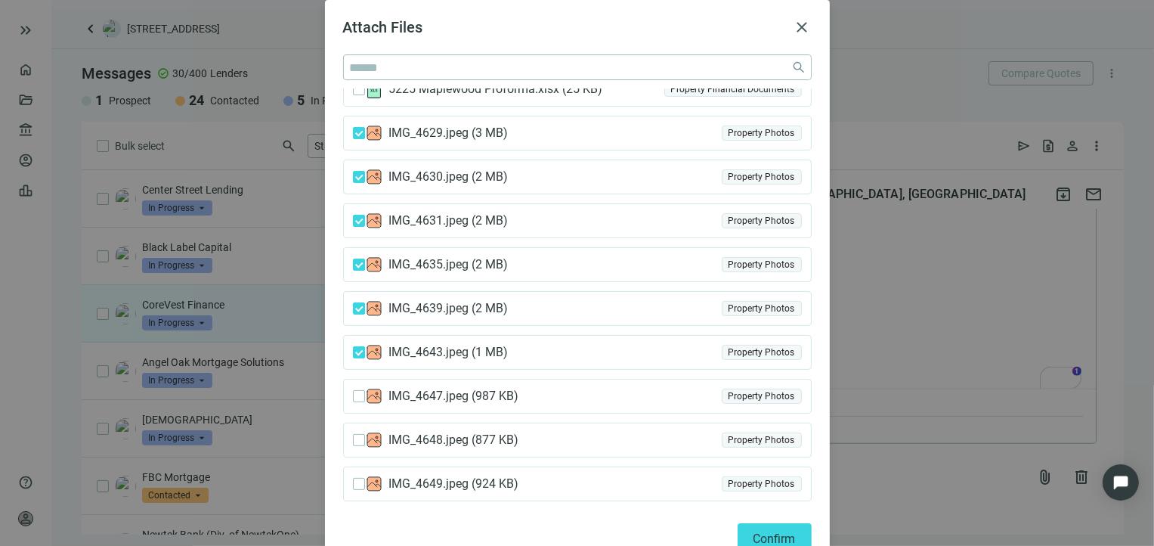
click at [762, 531] on span "Confirm" at bounding box center [774, 538] width 42 height 14
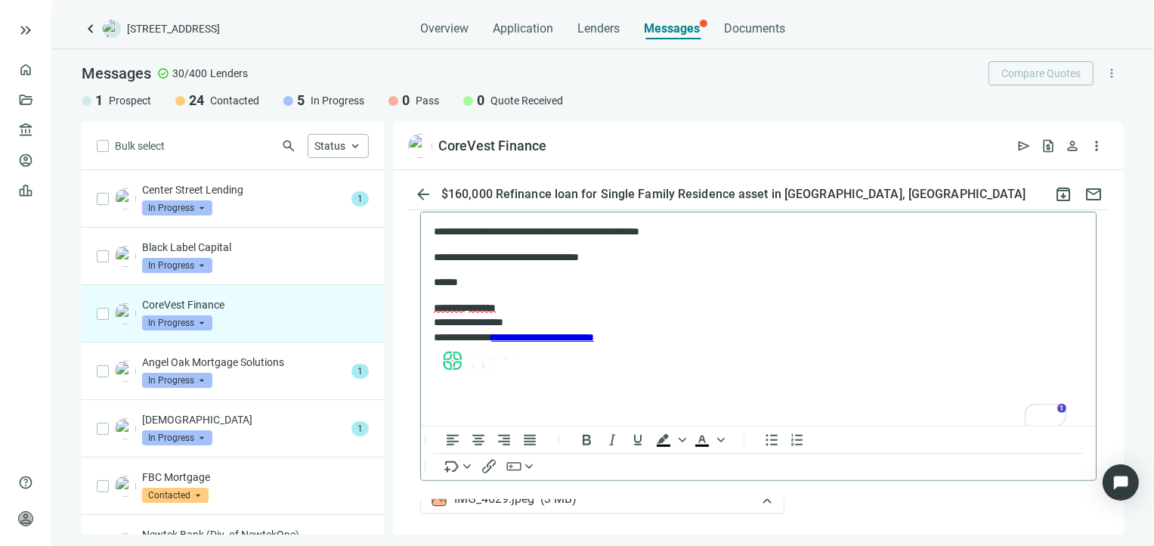
scroll to position [0, 0]
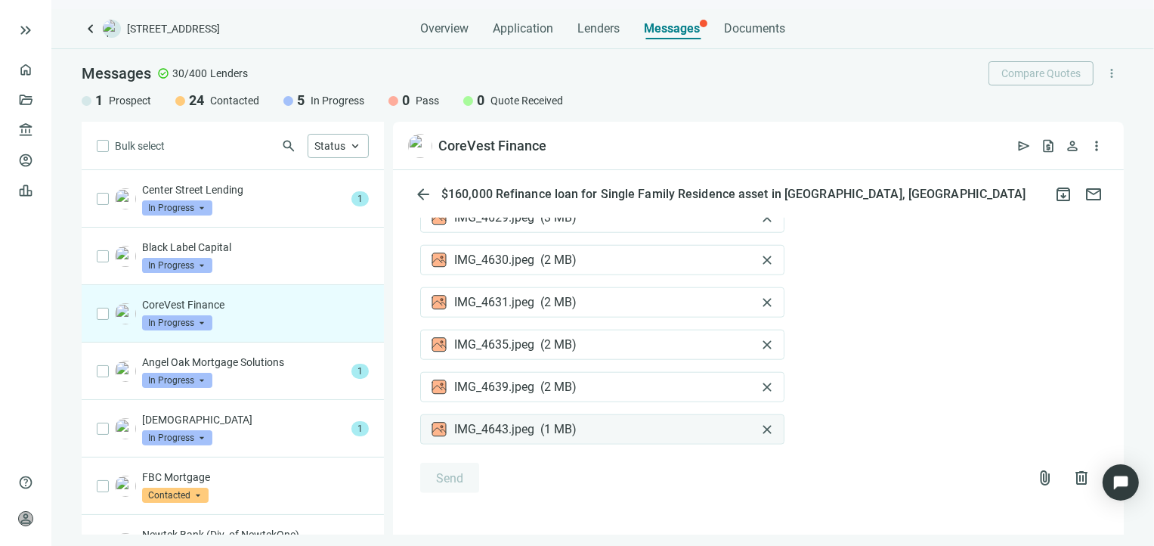
click at [759, 427] on span "close" at bounding box center [766, 429] width 15 height 15
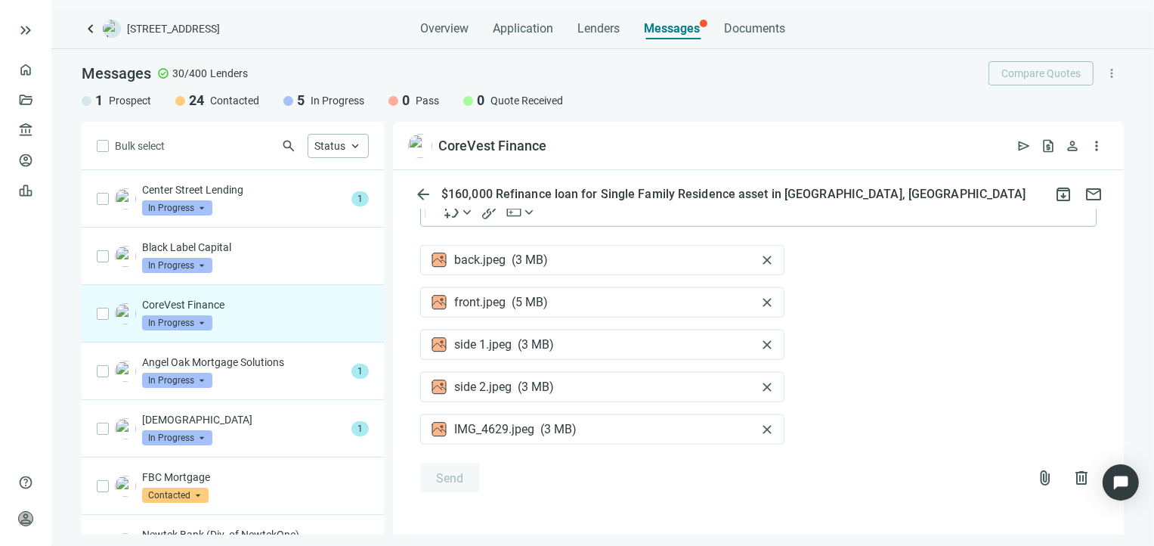
click at [753, 427] on div "IMG_4629.jpeg ( 3 MB ) close" at bounding box center [602, 429] width 364 height 30
click at [765, 426] on span "close" at bounding box center [766, 429] width 15 height 15
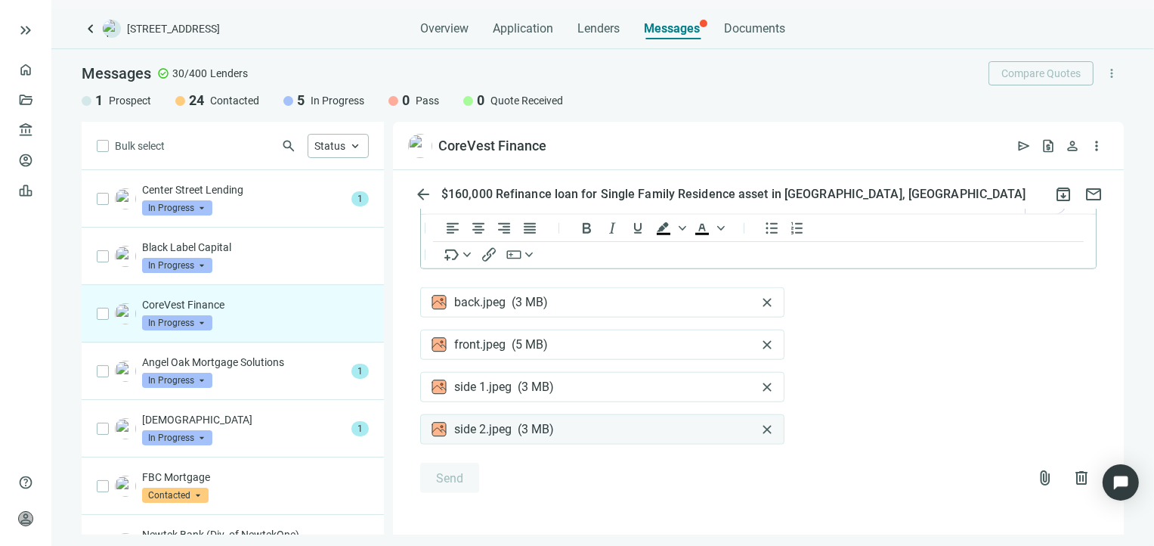
click at [766, 425] on span "close" at bounding box center [766, 429] width 15 height 15
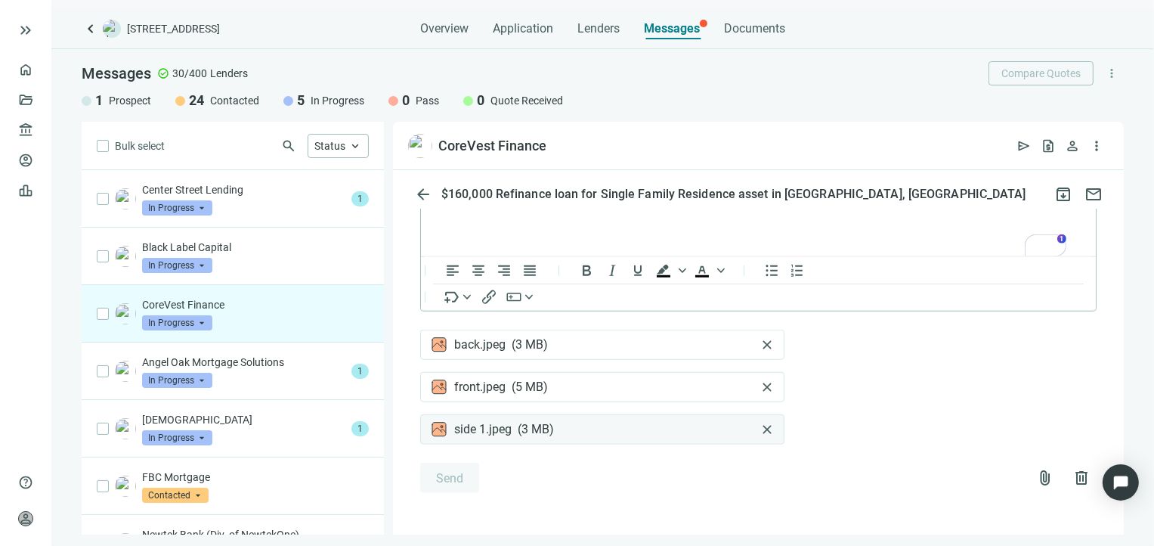
click at [770, 429] on span "close" at bounding box center [766, 429] width 15 height 15
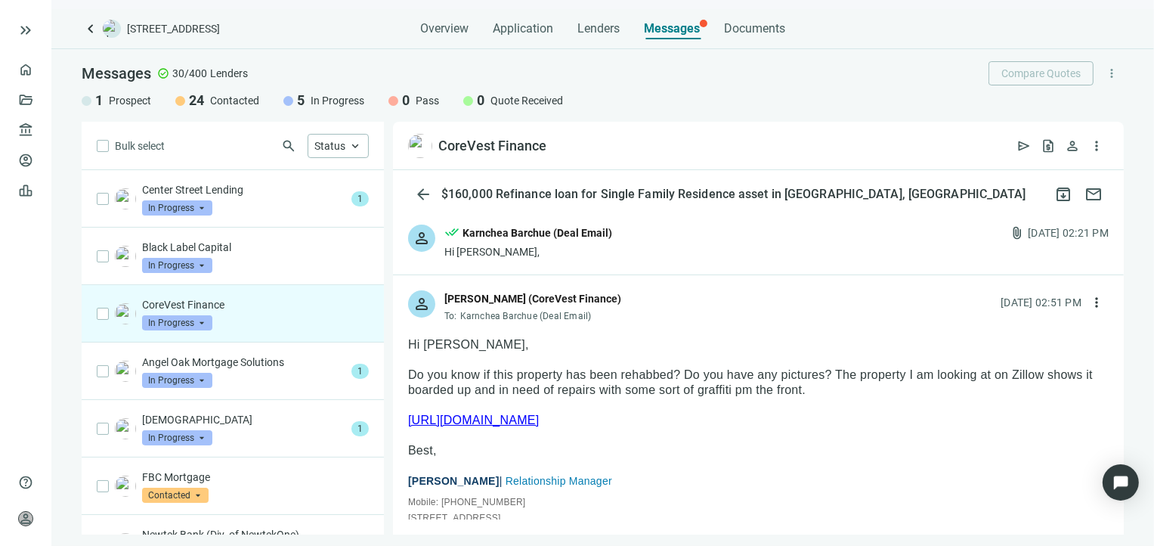
click at [493, 261] on div "person done_all Karnchea Barchue (Deal Email) Hi Patrick, attach_file 08.21.202…" at bounding box center [758, 241] width 731 height 65
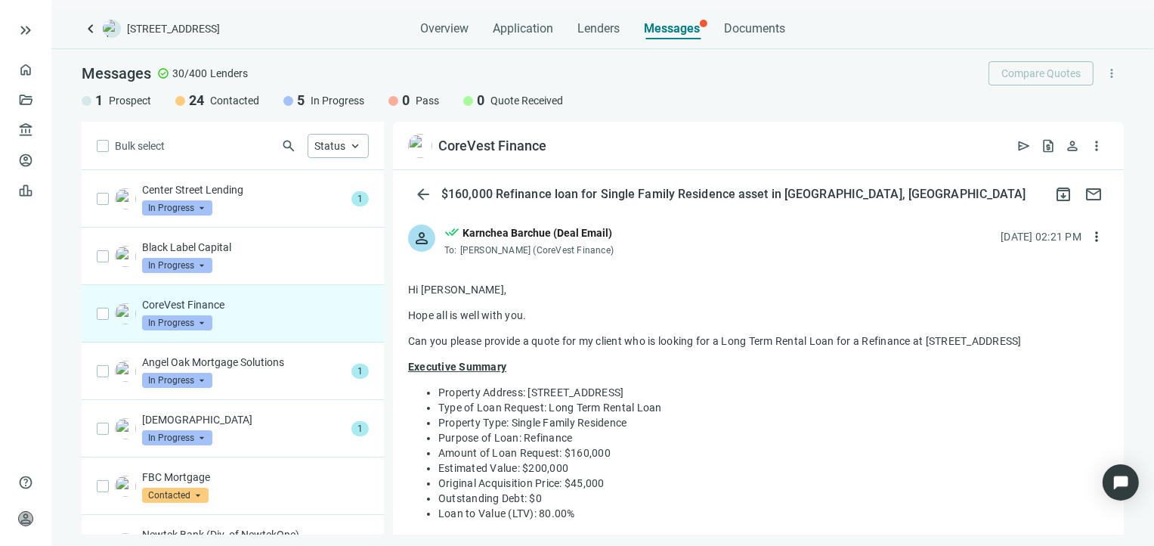
click at [563, 252] on span "Patrick Lyons (CoreVest Finance)" at bounding box center [536, 250] width 153 height 11
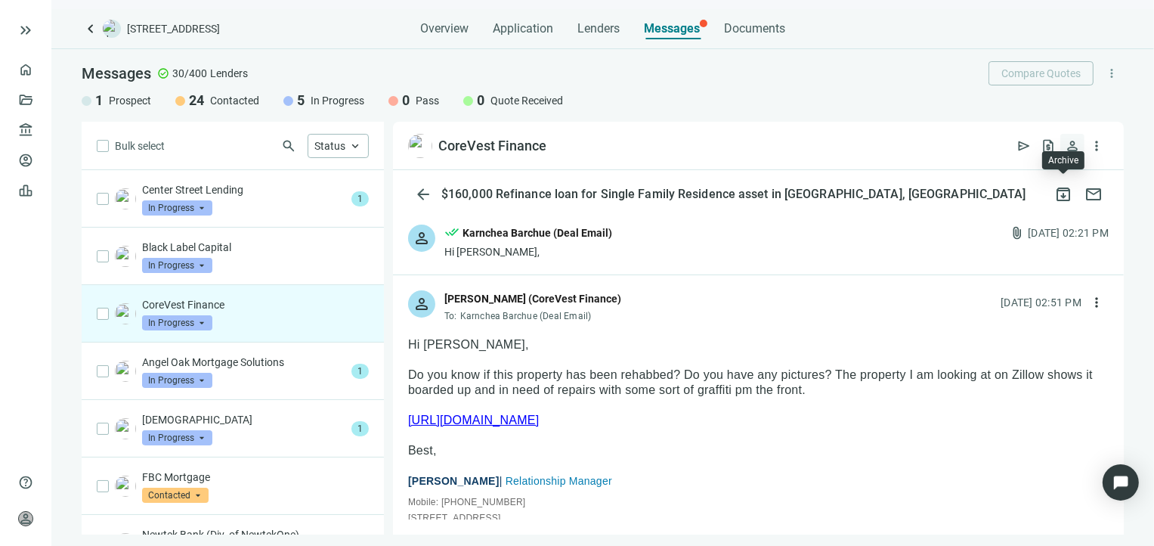
click at [1069, 145] on span "person" at bounding box center [1072, 145] width 15 height 15
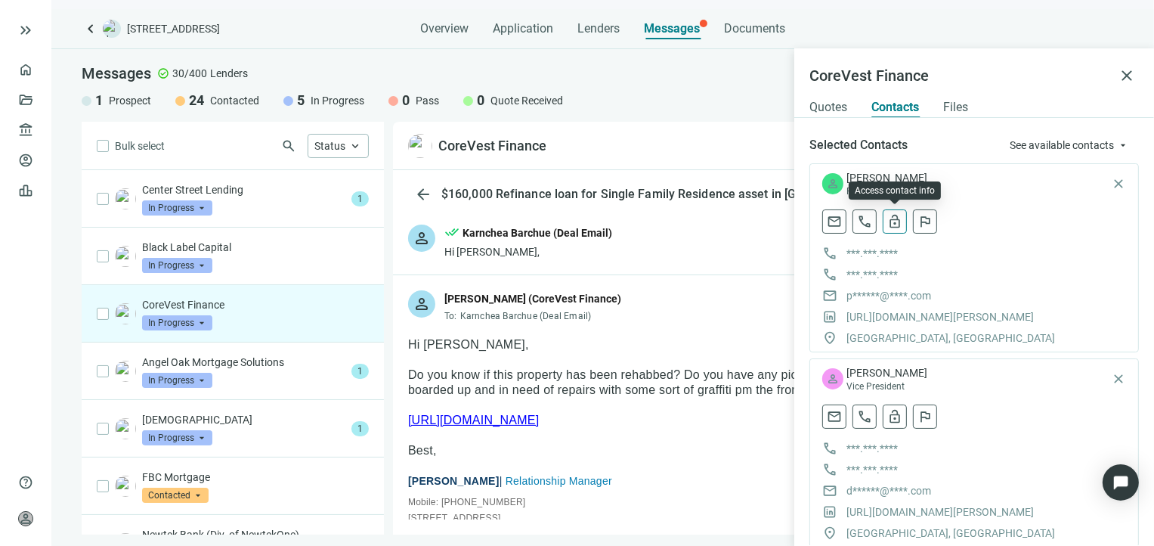
click at [896, 215] on span "lock_open" at bounding box center [894, 221] width 15 height 15
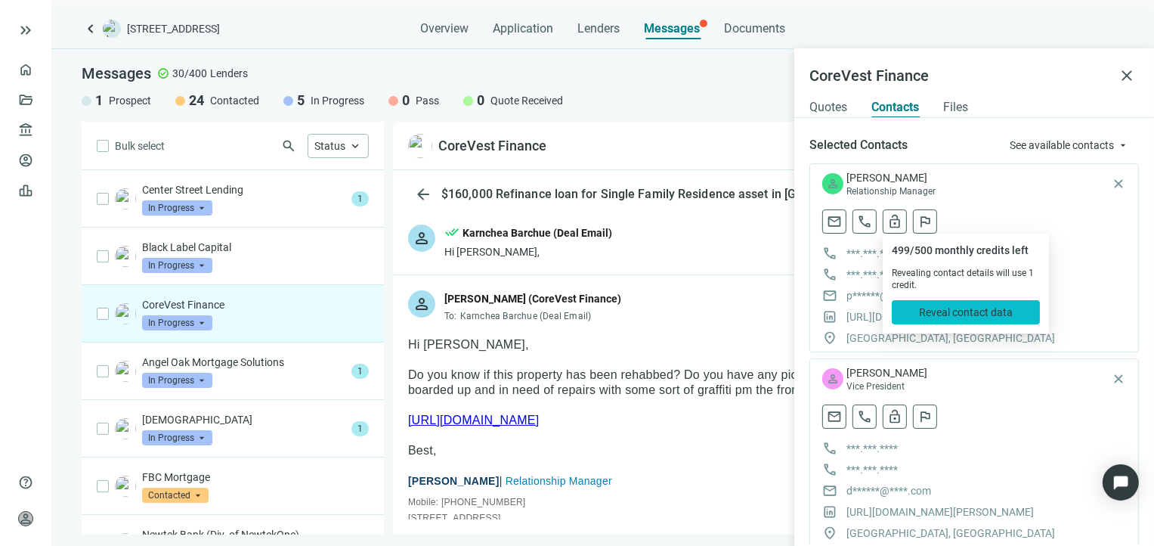
click at [931, 310] on span "Reveal contact data" at bounding box center [966, 312] width 94 height 12
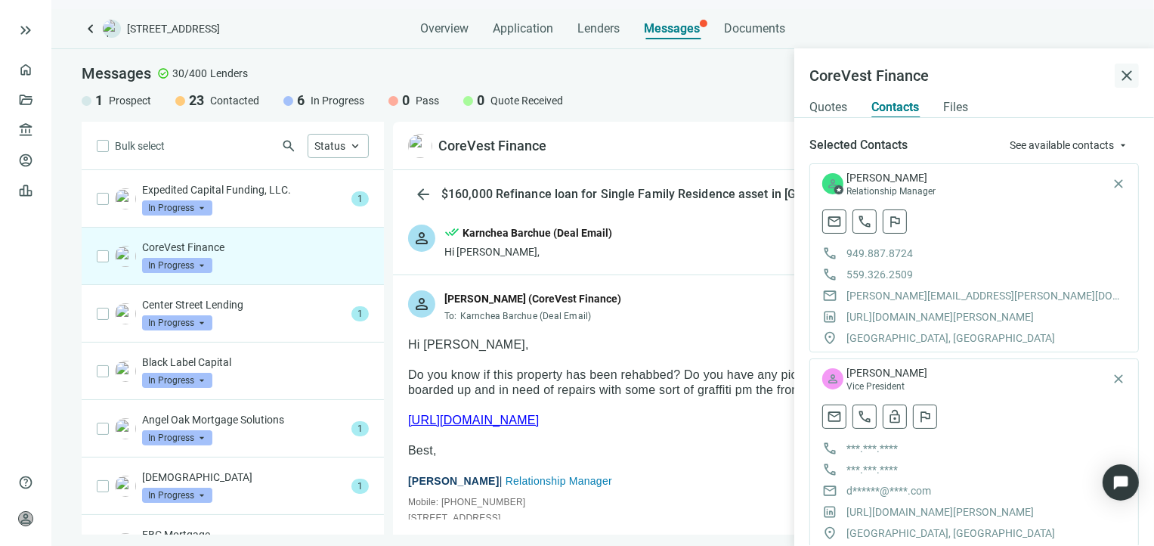
click at [1122, 70] on span "close" at bounding box center [1127, 75] width 18 height 18
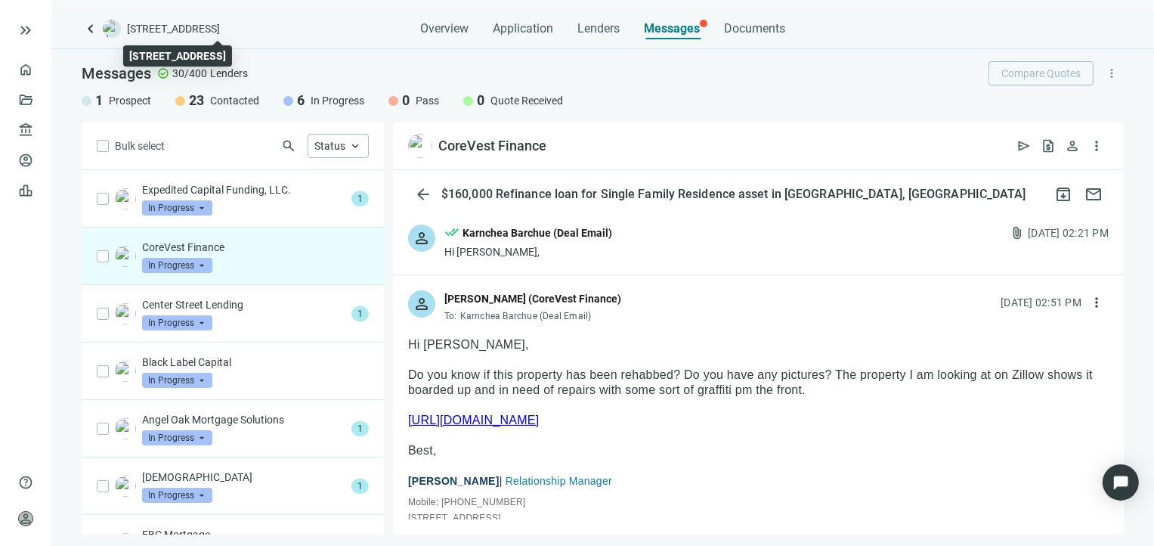
drag, startPoint x: 128, startPoint y: 22, endPoint x: 308, endPoint y: 26, distance: 179.9
click at [220, 26] on span "[STREET_ADDRESS]" at bounding box center [173, 28] width 93 height 15
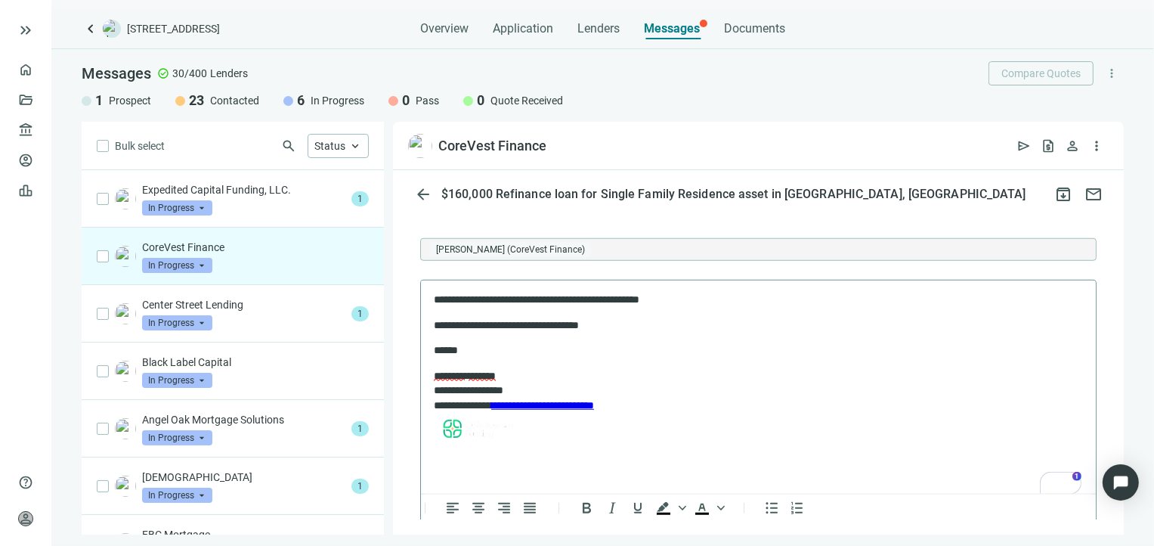
scroll to position [1562, 0]
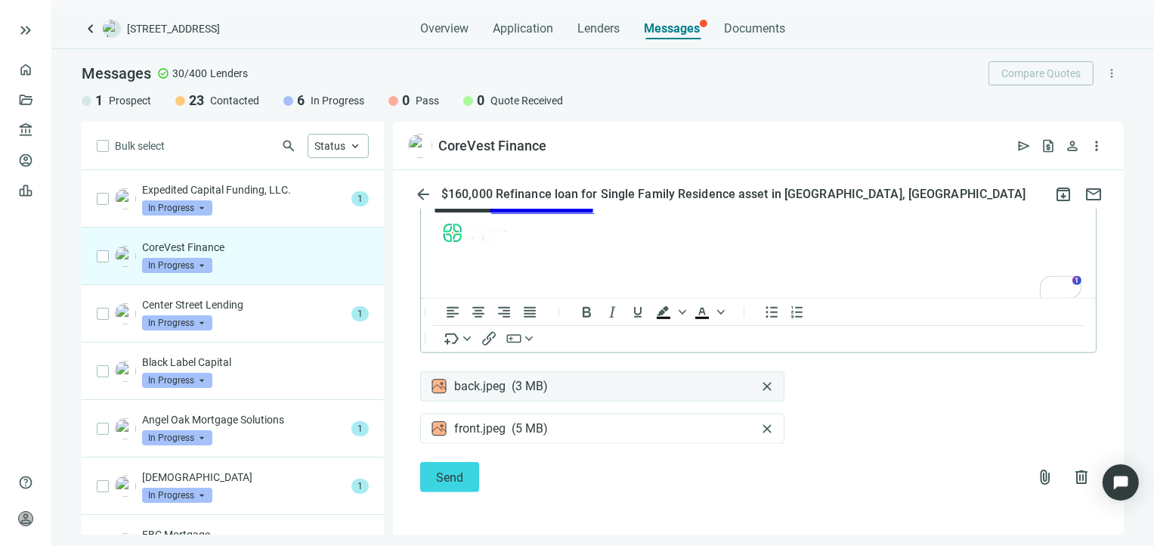
click at [765, 382] on span "close" at bounding box center [766, 386] width 15 height 15
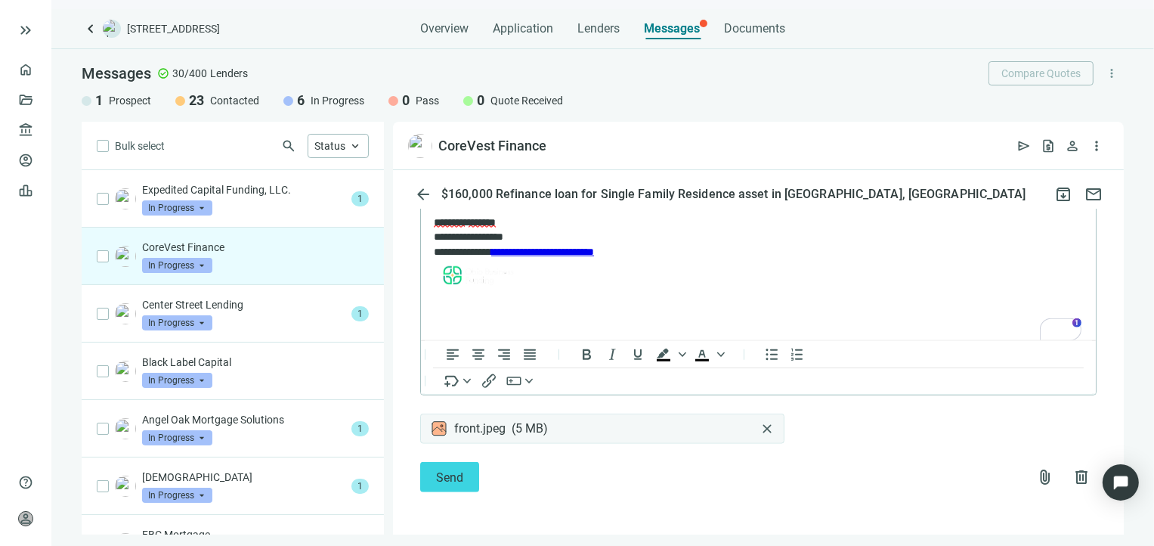
click at [762, 425] on span "close" at bounding box center [766, 428] width 15 height 15
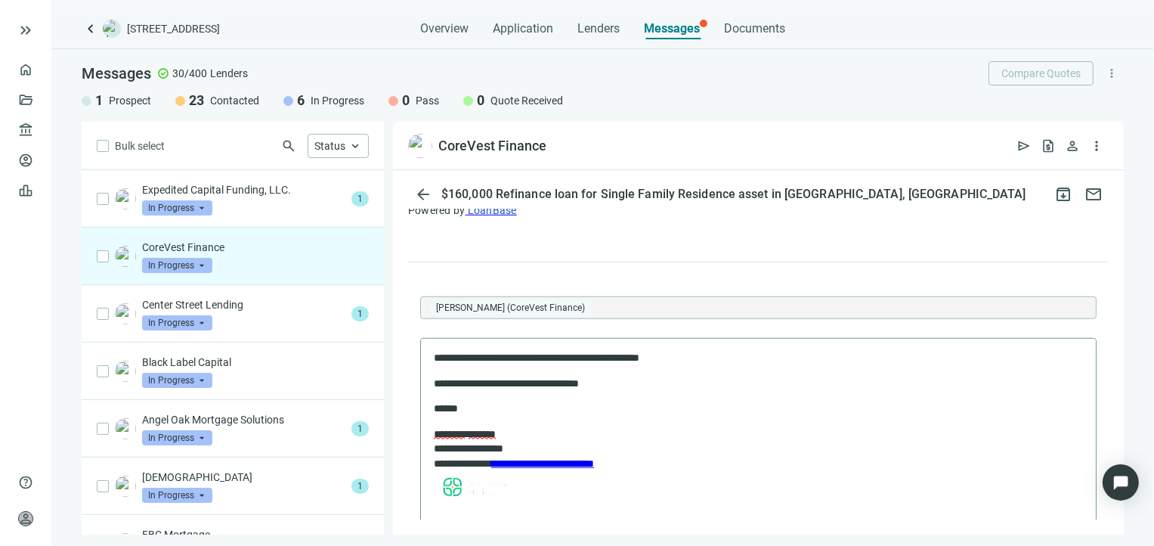
scroll to position [1245, 0]
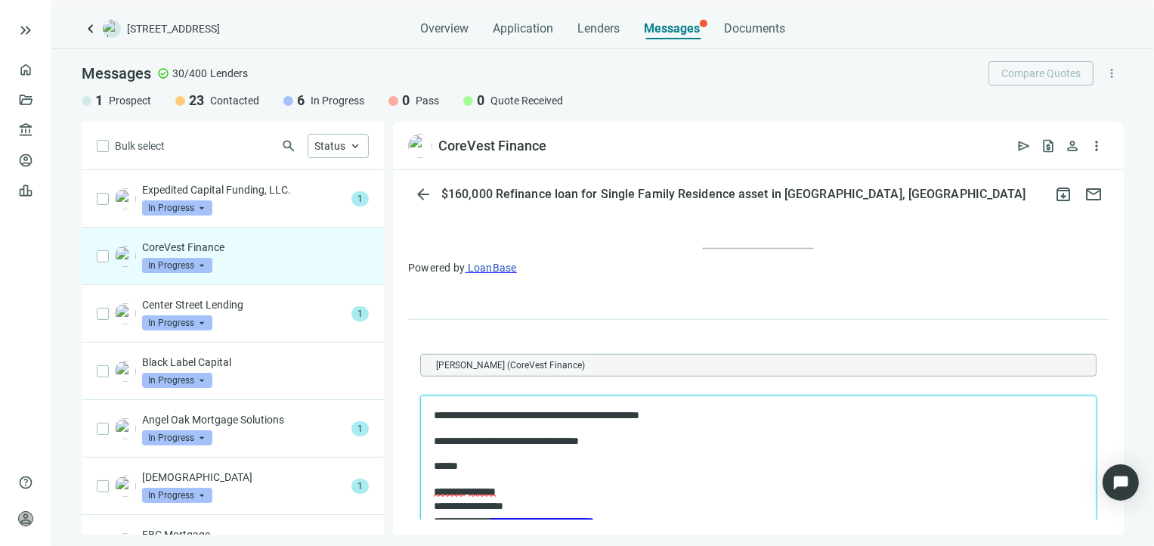
click at [589, 416] on p "**********" at bounding box center [750, 415] width 635 height 15
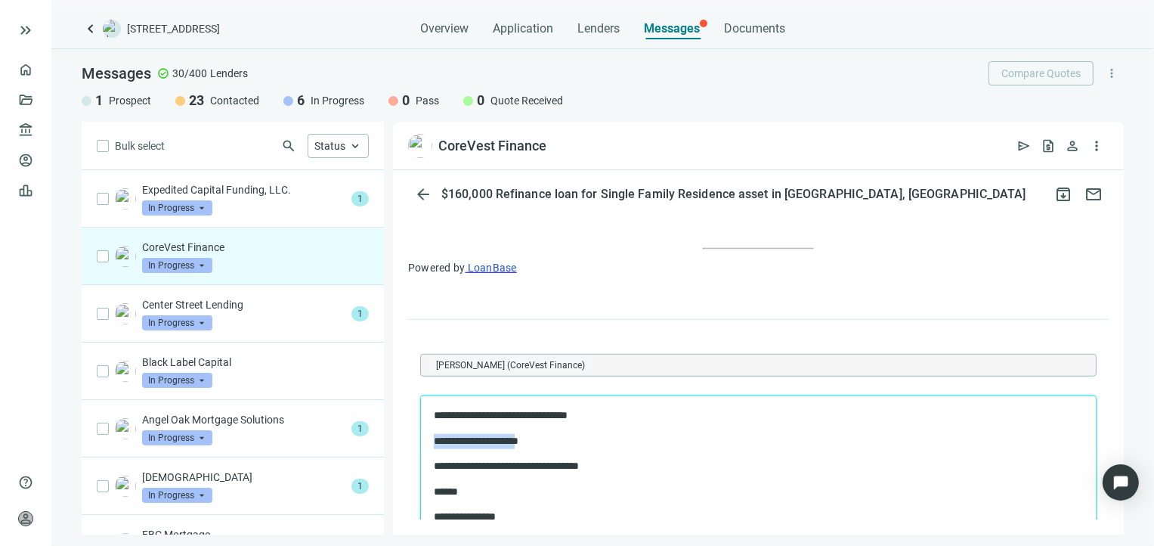
drag, startPoint x: 532, startPoint y: 440, endPoint x: 427, endPoint y: 435, distance: 105.1
click at [427, 435] on html "**********" at bounding box center [757, 498] width 675 height 204
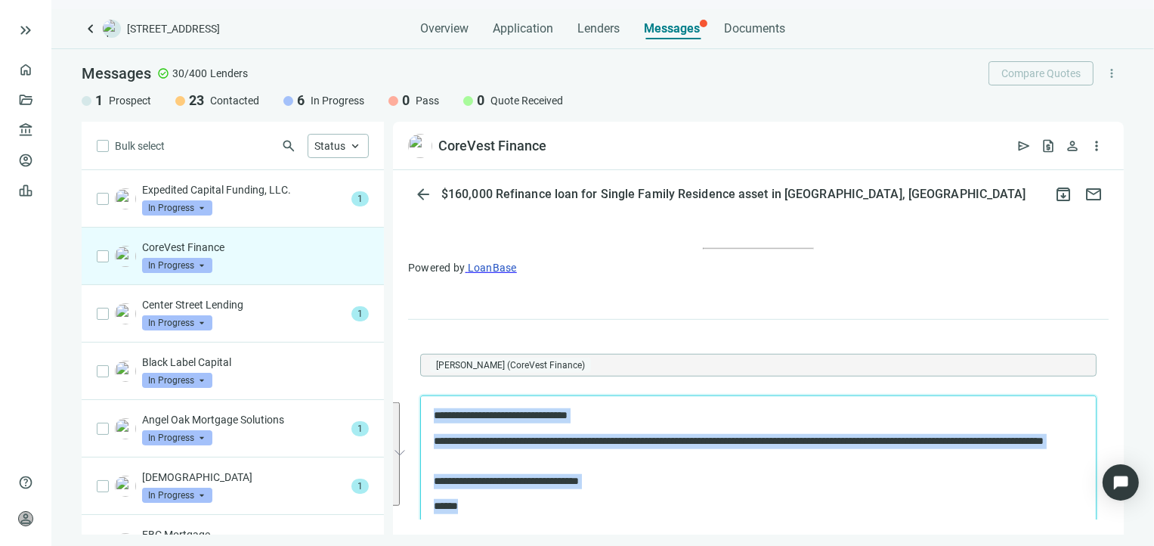
drag, startPoint x: 494, startPoint y: 508, endPoint x: 429, endPoint y: 410, distance: 117.8
click at [429, 410] on html "**********" at bounding box center [757, 505] width 675 height 219
copy body "**********"
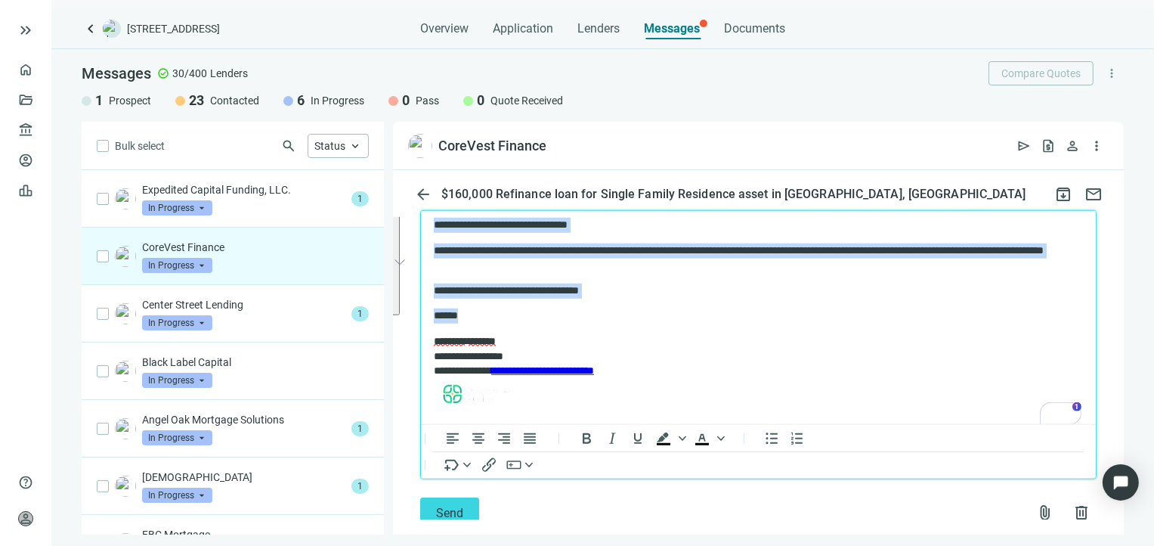
scroll to position [1471, 0]
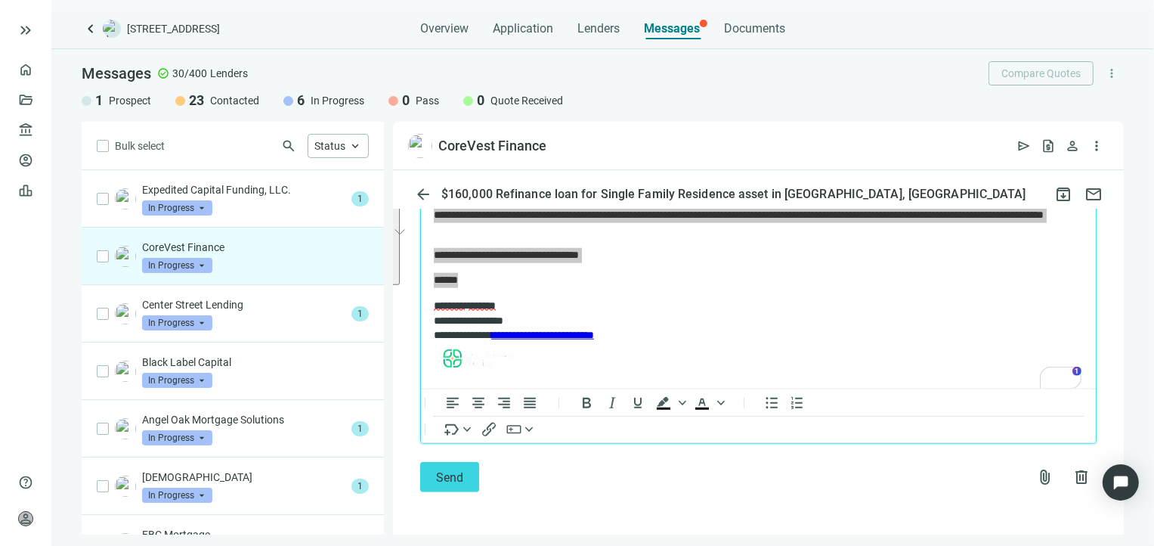
scroll to position [5, 0]
click at [453, 482] on span "Send" at bounding box center [449, 477] width 27 height 14
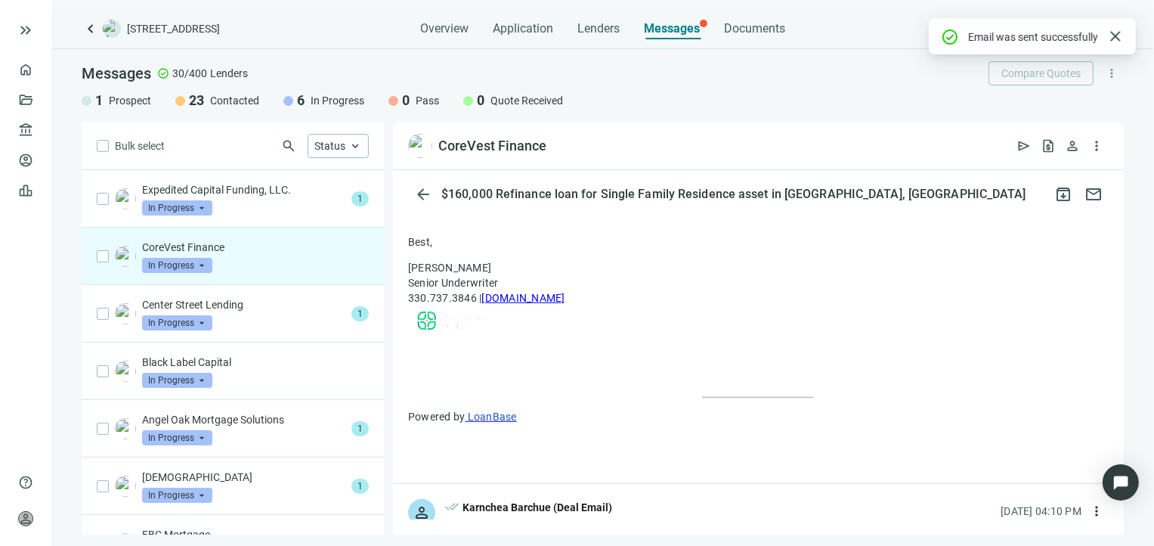
scroll to position [1471, 0]
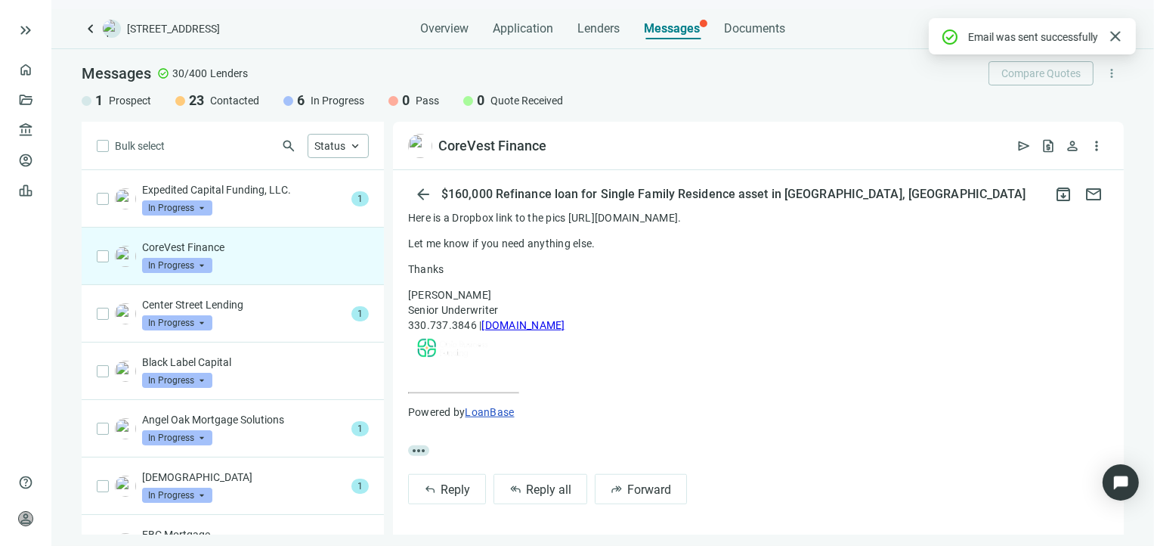
click at [298, 254] on div "CoreVest Finance In Progress arrow_drop_down" at bounding box center [255, 256] width 227 height 33
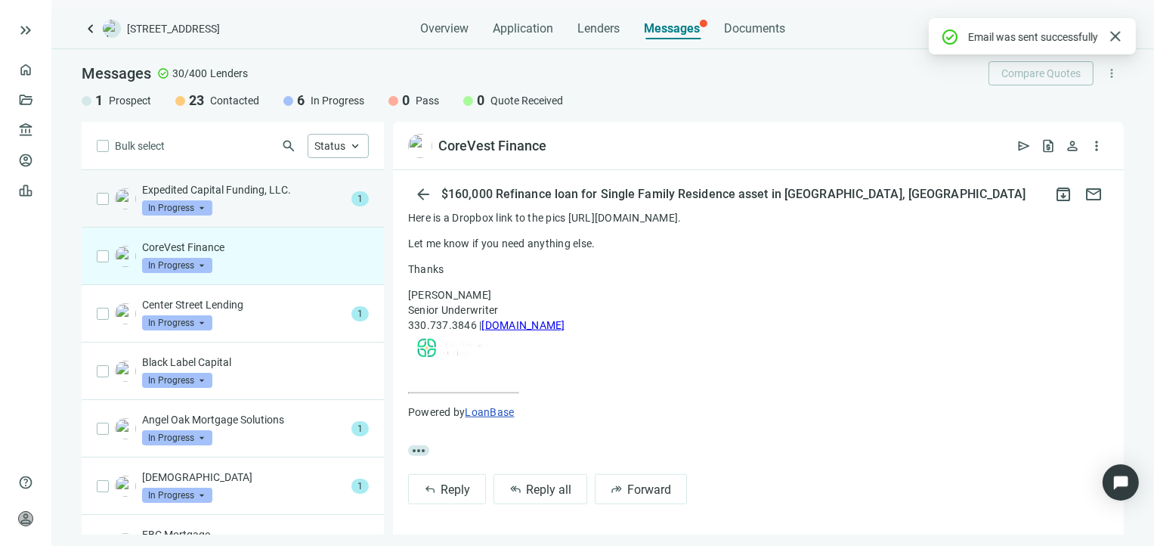
click at [308, 212] on div "Expedited Capital Funding, LLC. In Progress arrow_drop_down" at bounding box center [243, 198] width 203 height 33
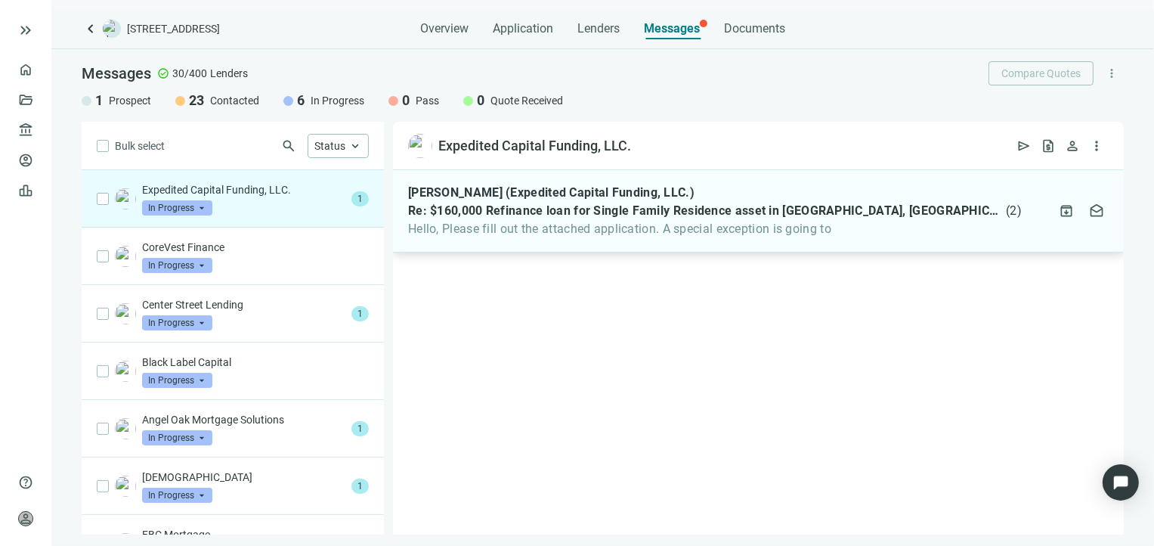
click at [542, 238] on div "Stacy Tacher (Expedited Capital Funding, LLC.) Re: $160,000 Refinance loan for …" at bounding box center [758, 211] width 731 height 82
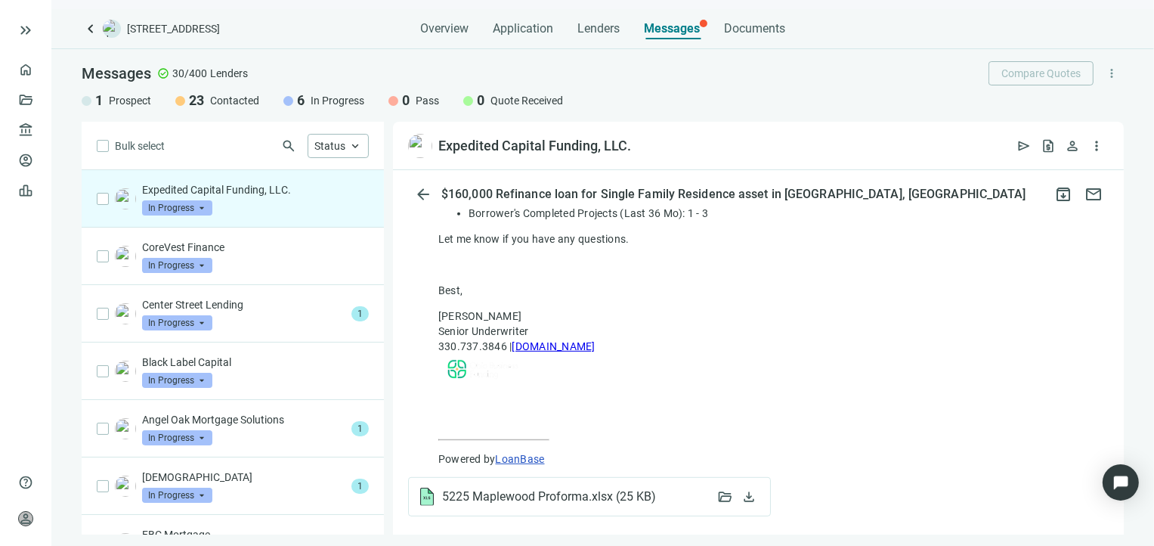
scroll to position [669, 0]
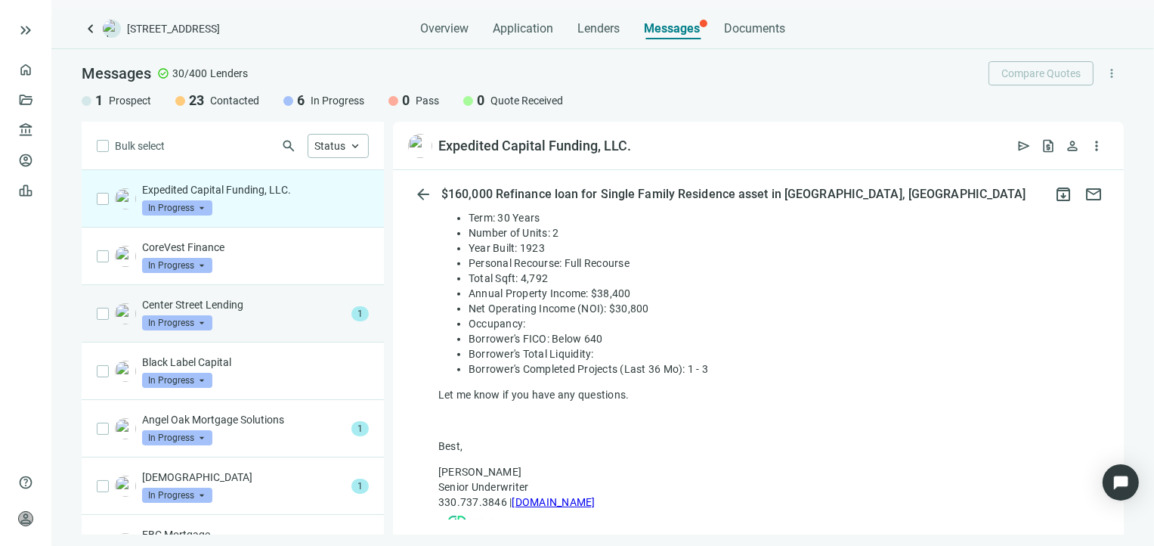
click at [270, 319] on div "Center Street Lending In Progress arrow_drop_down" at bounding box center [243, 313] width 203 height 33
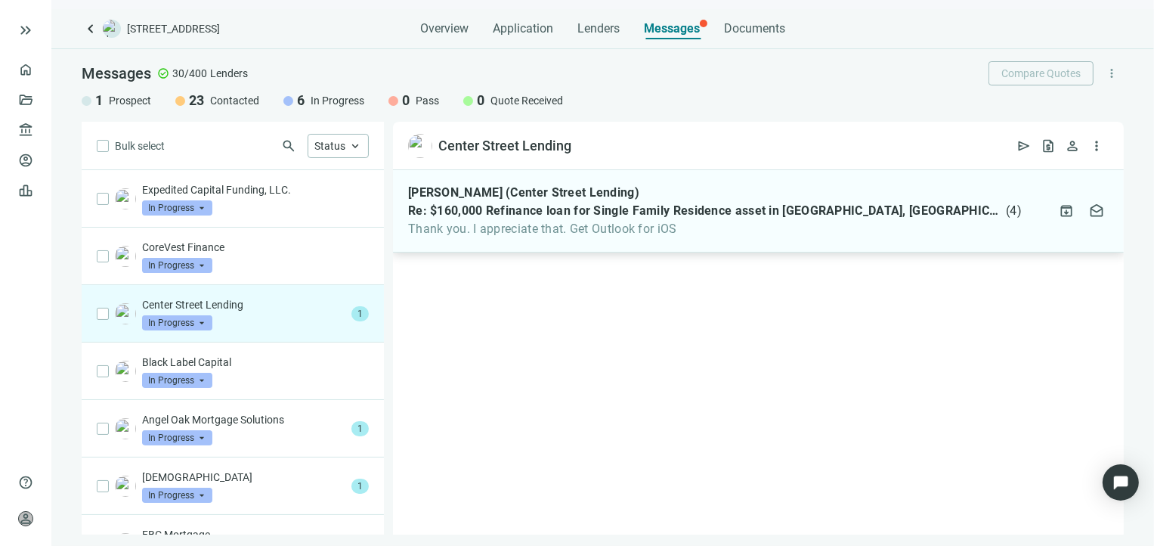
click at [564, 230] on span "Thank you. I appreciate that. Get Outlook for iOS" at bounding box center [715, 228] width 614 height 15
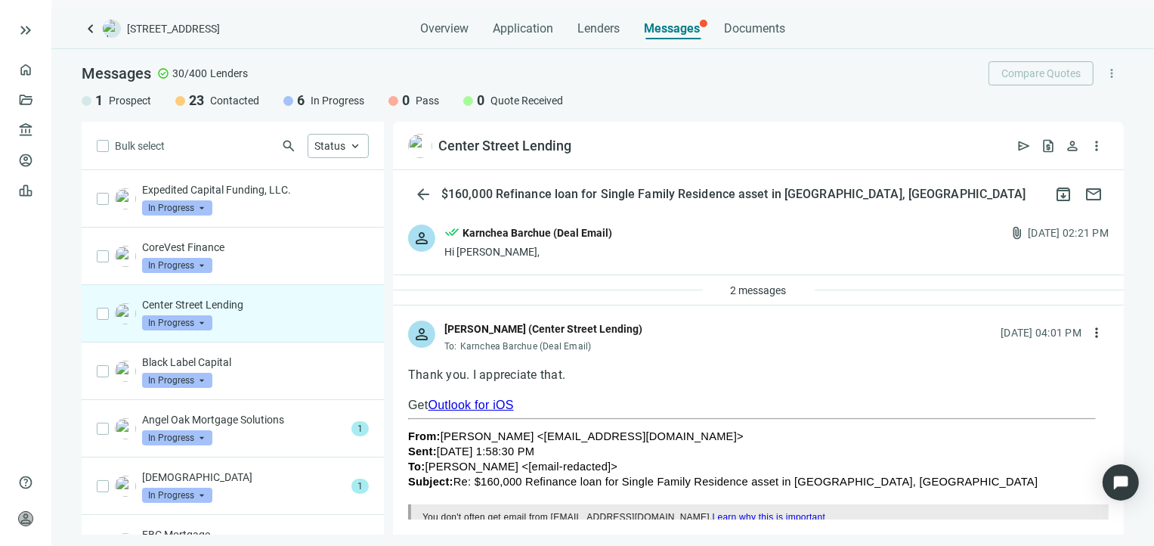
click at [651, 252] on div "person done_all Karnchea Barchue (Deal Email) Hi Jeremiah, attach_file 08.21.20…" at bounding box center [758, 241] width 731 height 65
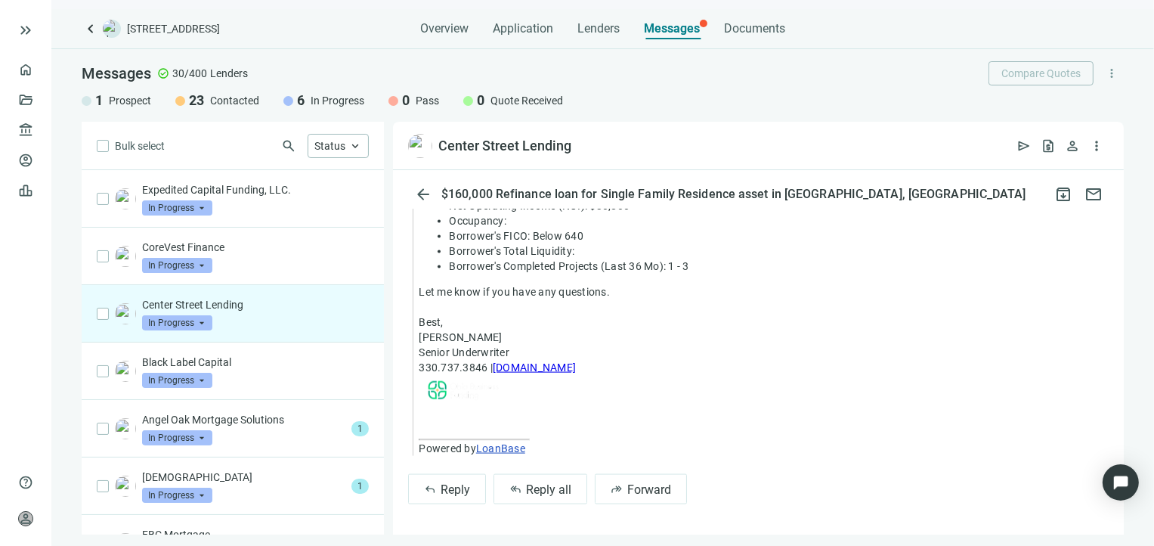
scroll to position [2202, 0]
click at [263, 321] on div "Center Street Lending In Progress arrow_drop_down" at bounding box center [255, 313] width 227 height 33
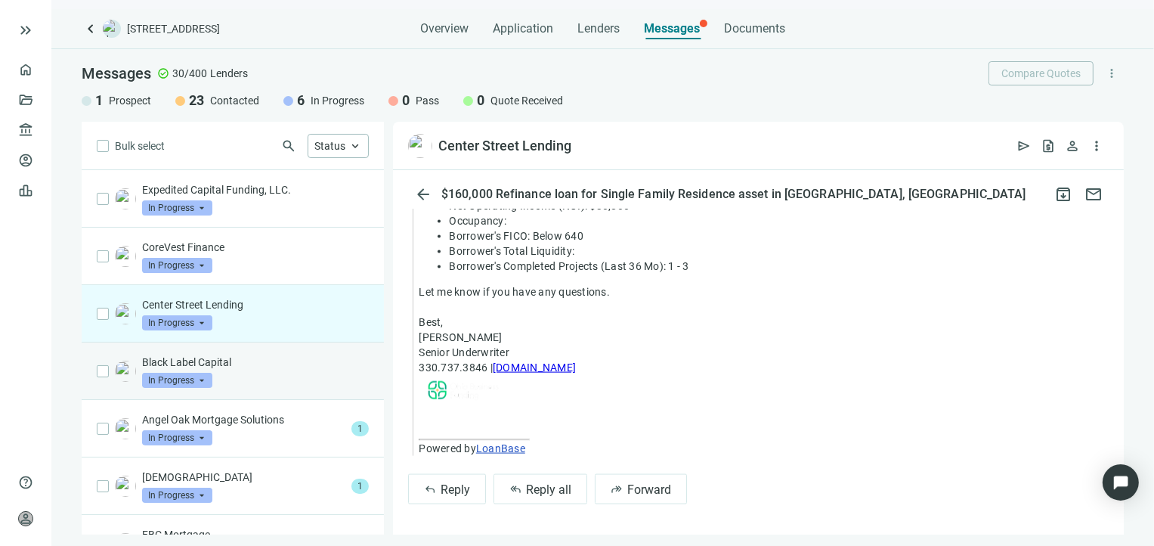
click at [262, 375] on div "Black Label Capital In Progress arrow_drop_down" at bounding box center [255, 370] width 227 height 33
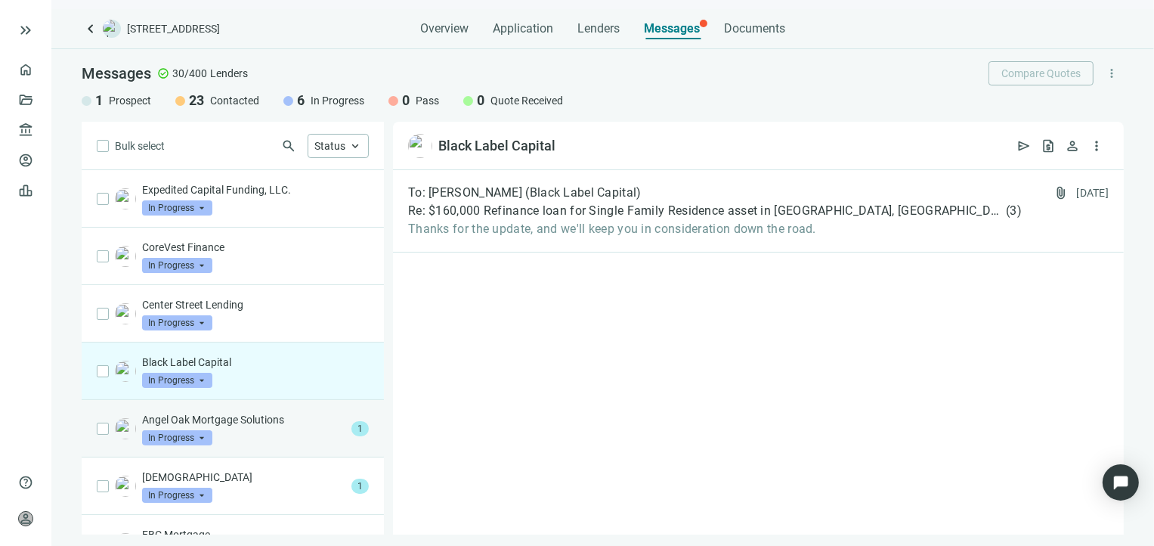
click at [267, 425] on div "Angel Oak Mortgage Solutions In Progress arrow_drop_down" at bounding box center [243, 428] width 203 height 33
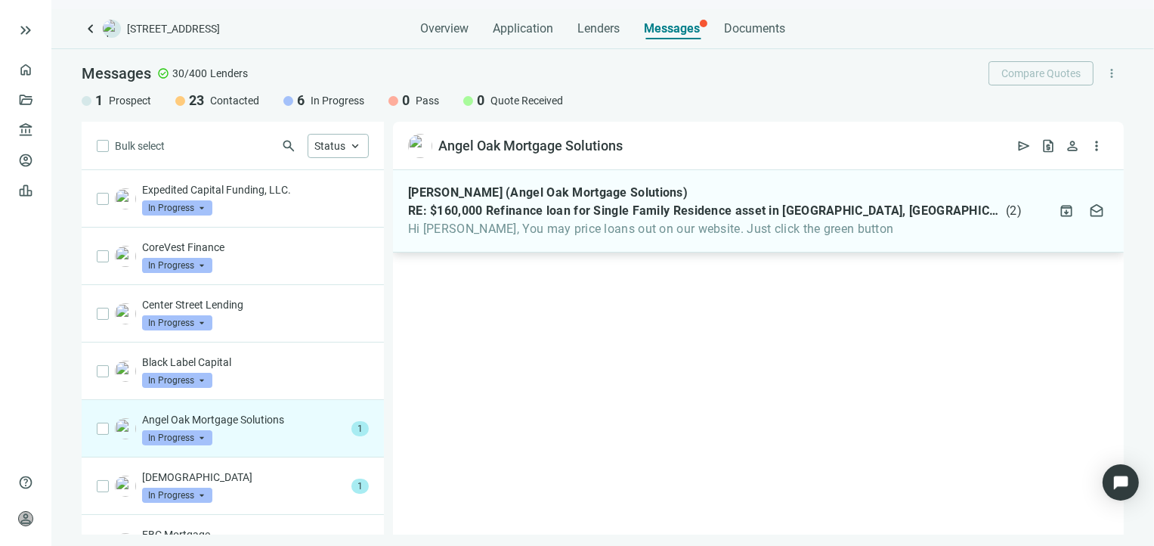
click at [544, 233] on span "Hi Karnchea, You may price loans out on our website. Just click the green button" at bounding box center [715, 228] width 614 height 15
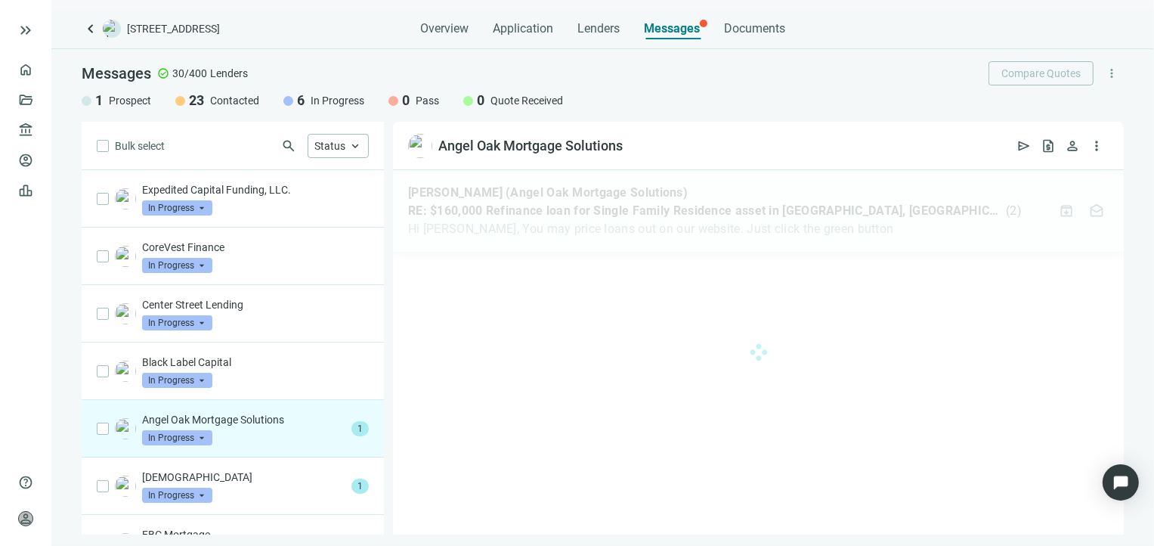
click at [544, 233] on div at bounding box center [758, 352] width 731 height 364
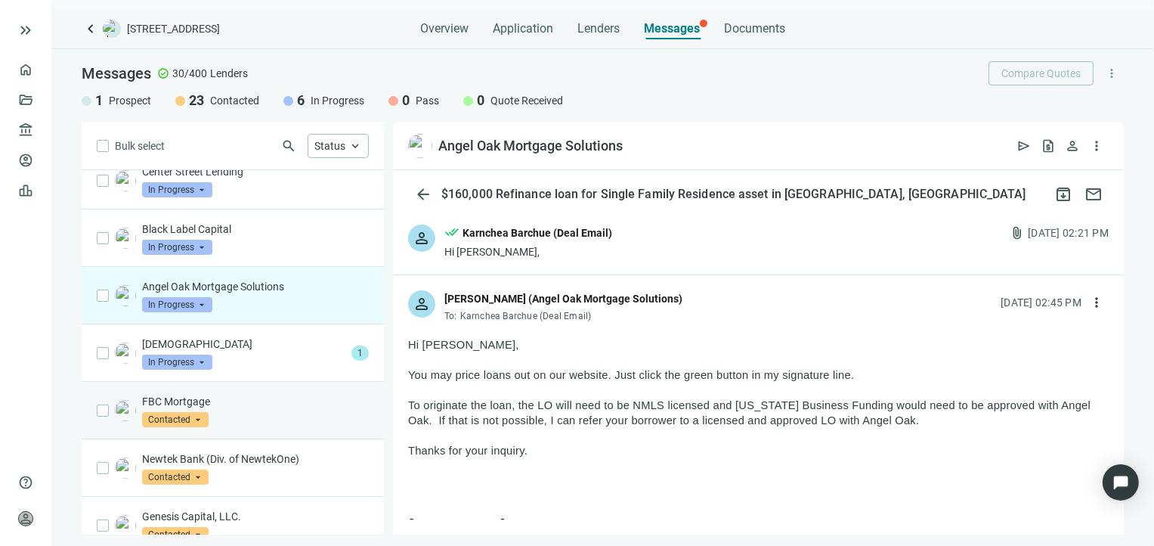
scroll to position [151, 0]
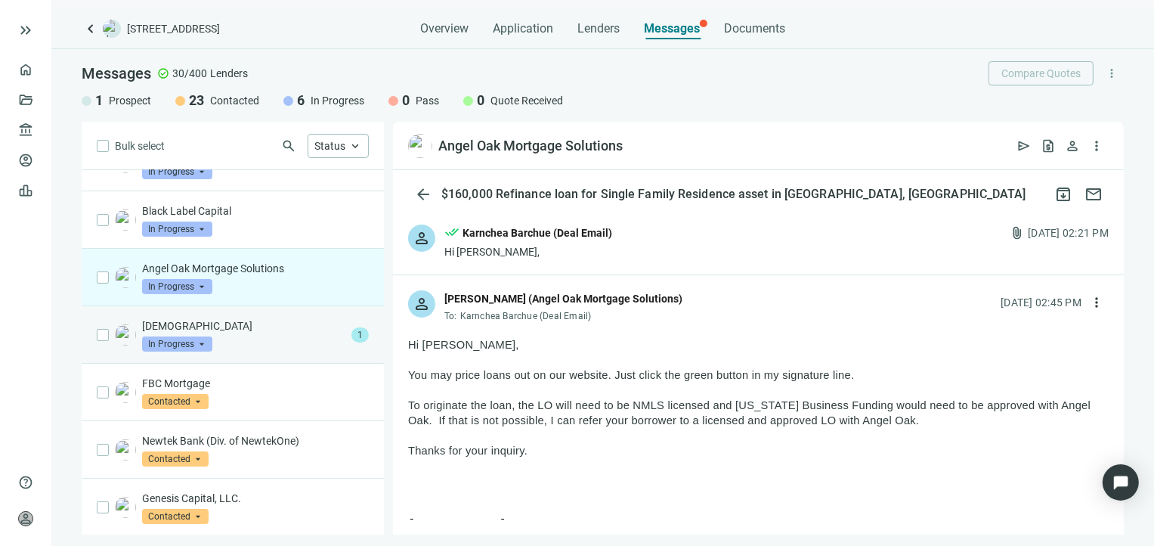
click at [283, 342] on div "Conventus In Progress arrow_drop_down" at bounding box center [243, 334] width 203 height 33
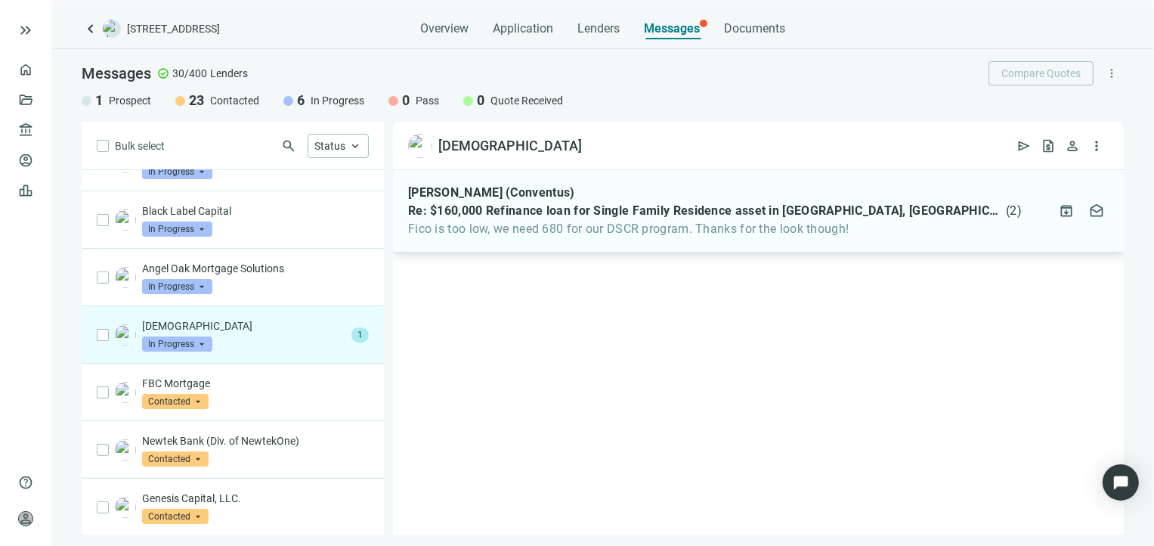
click at [549, 233] on span "Fico is too low, we need 680 for our DSCR program. Thanks for the look though!" at bounding box center [715, 228] width 614 height 15
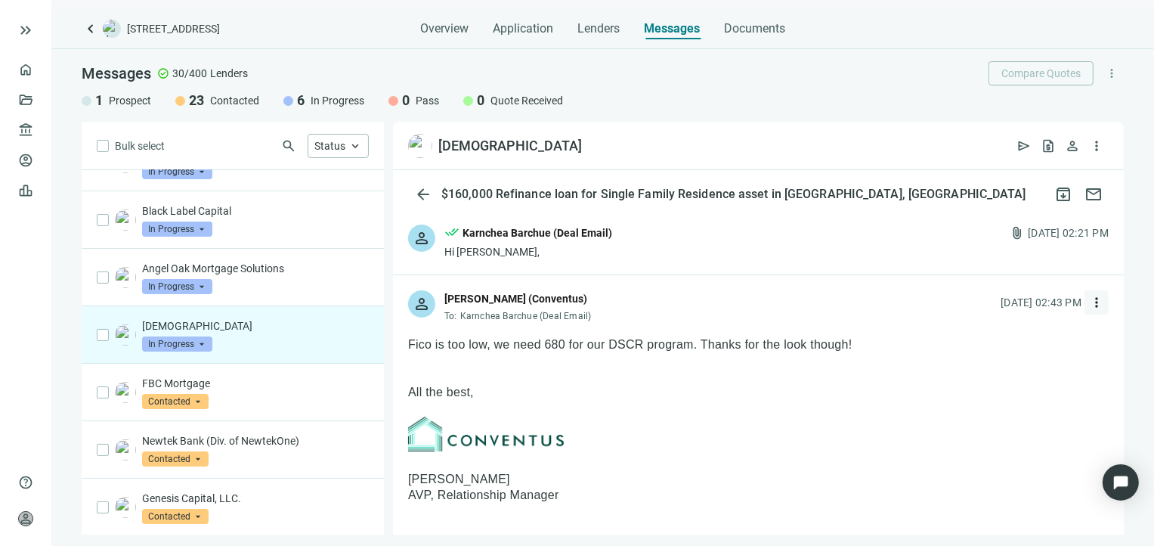
click at [1089, 297] on span "more_vert" at bounding box center [1096, 302] width 15 height 15
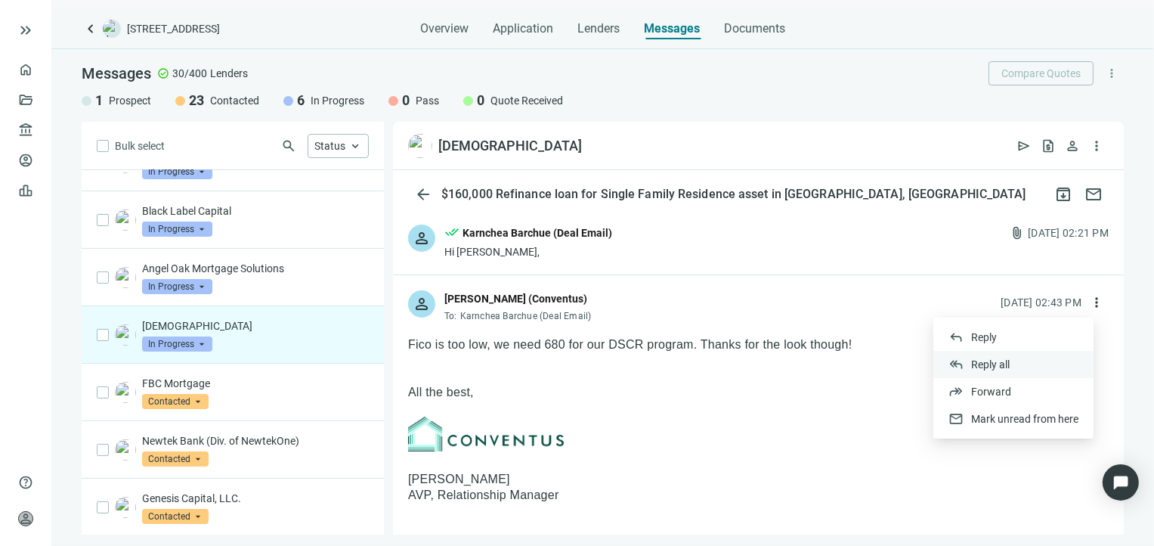
click at [996, 362] on span "Reply all" at bounding box center [990, 364] width 39 height 12
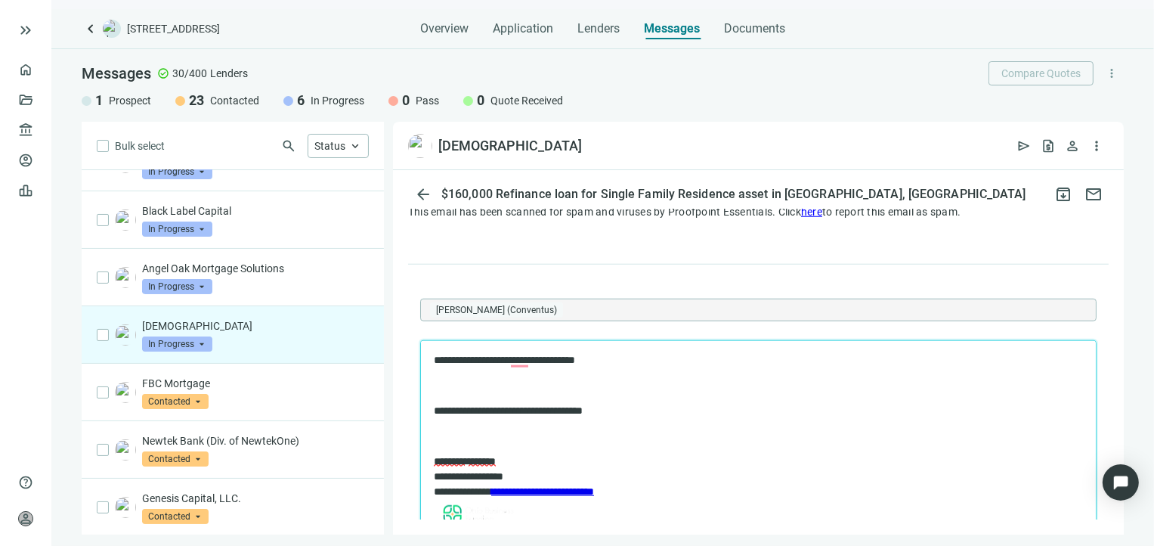
click at [486, 437] on p "To enrich screen reader interactions, please activate Accessibility in Grammarl…" at bounding box center [757, 435] width 649 height 15
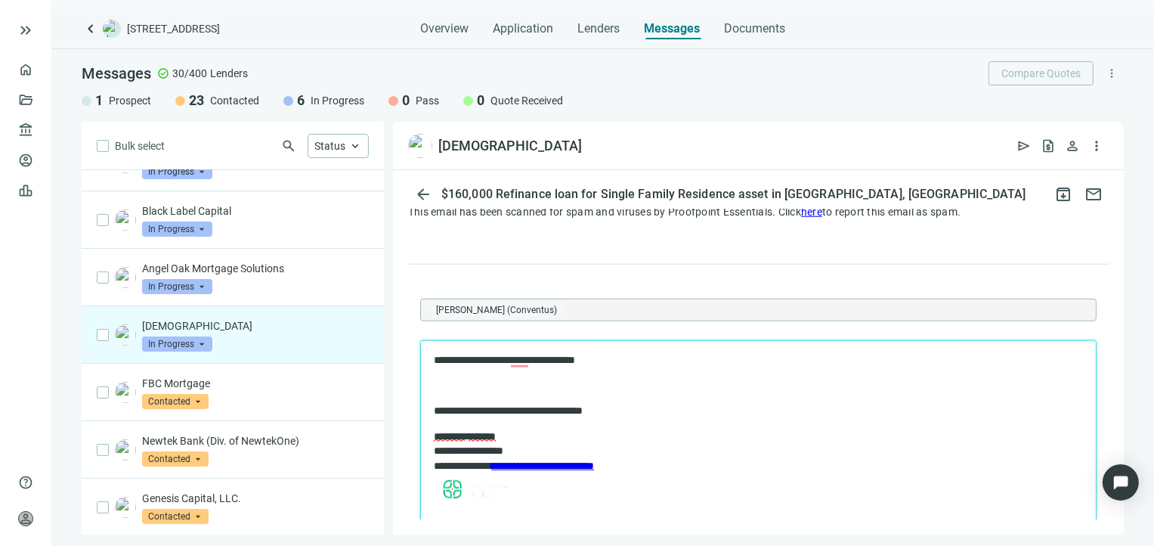
click at [491, 390] on p "To enrich screen reader interactions, please activate Accessibility in Grammarl…" at bounding box center [757, 385] width 649 height 15
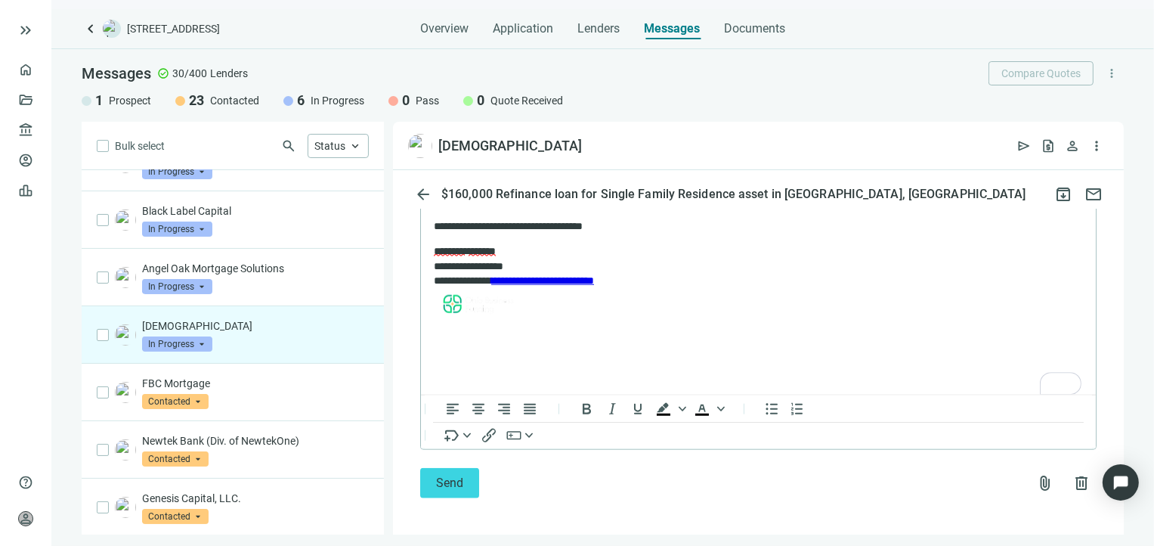
scroll to position [1735, 0]
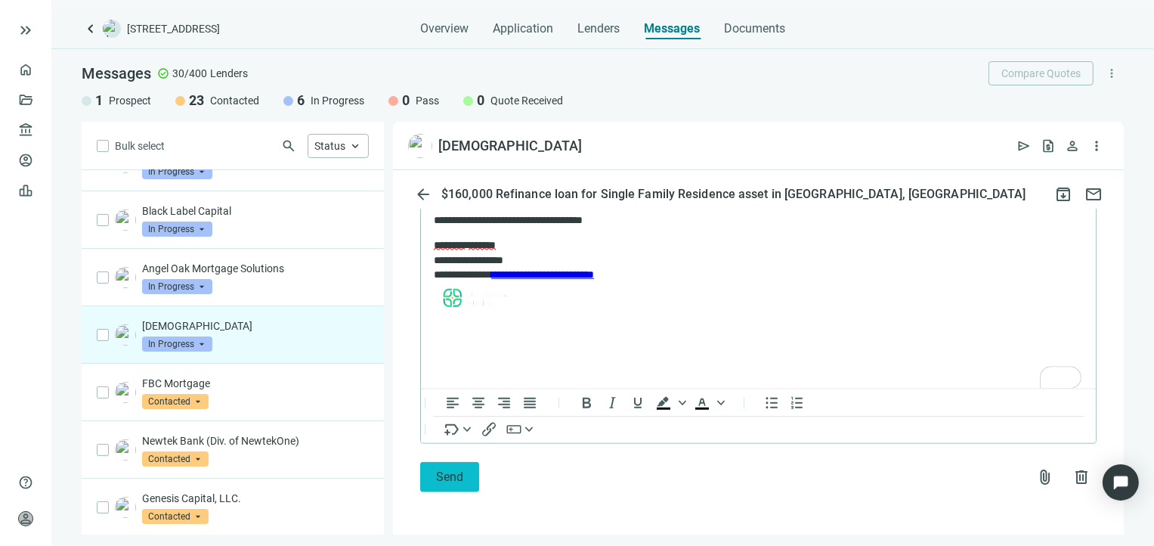
click at [439, 478] on span "Send" at bounding box center [449, 476] width 27 height 14
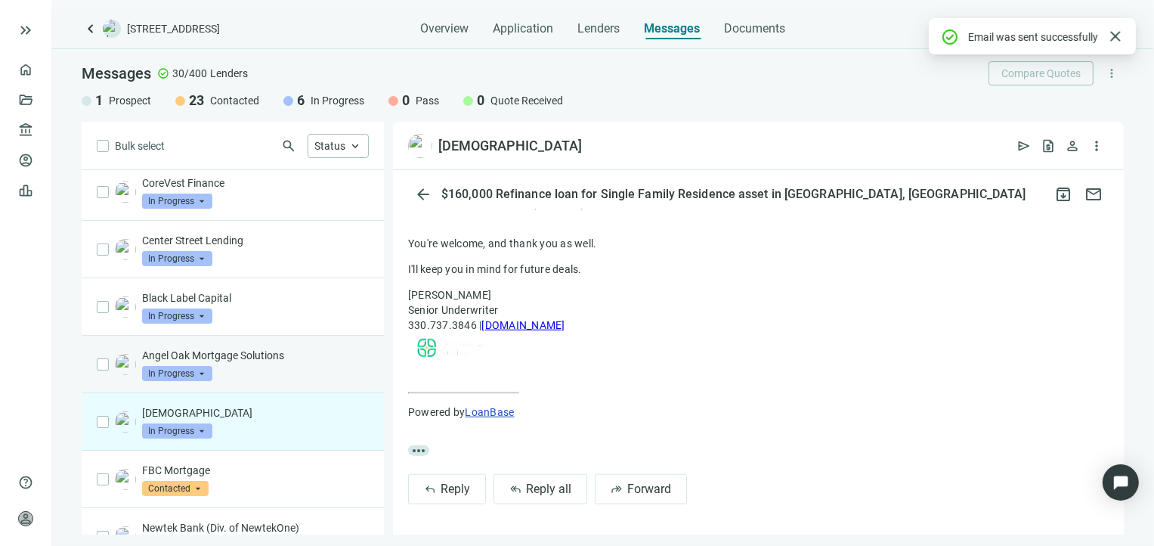
scroll to position [0, 0]
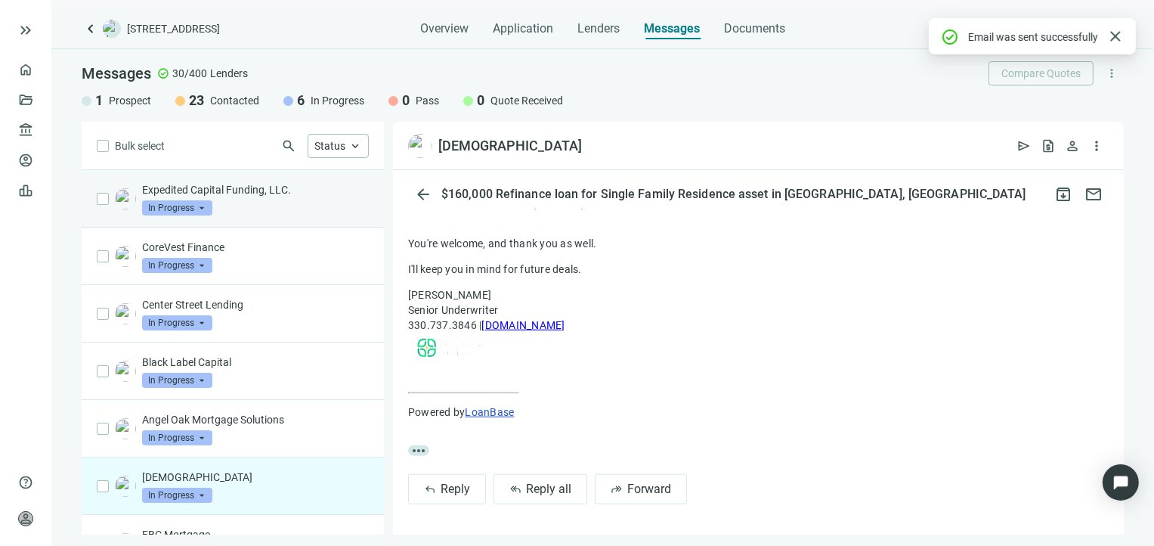
click at [299, 197] on div "Expedited Capital Funding, LLC. In Progress arrow_drop_down" at bounding box center [255, 198] width 227 height 33
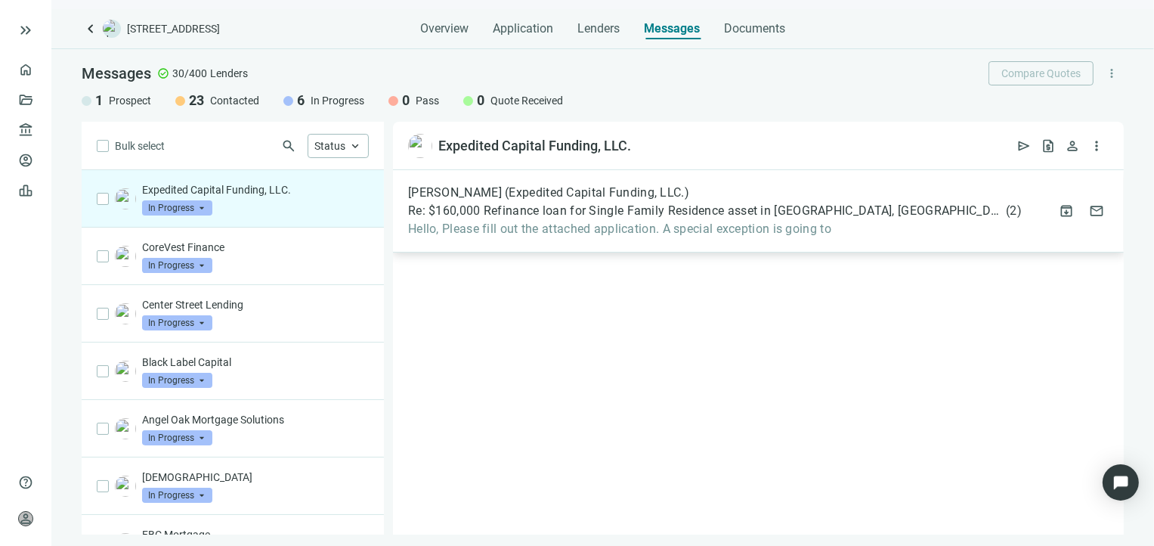
click at [643, 233] on span "Hello, Please fill out the attached application. A special exception is going to" at bounding box center [715, 228] width 614 height 15
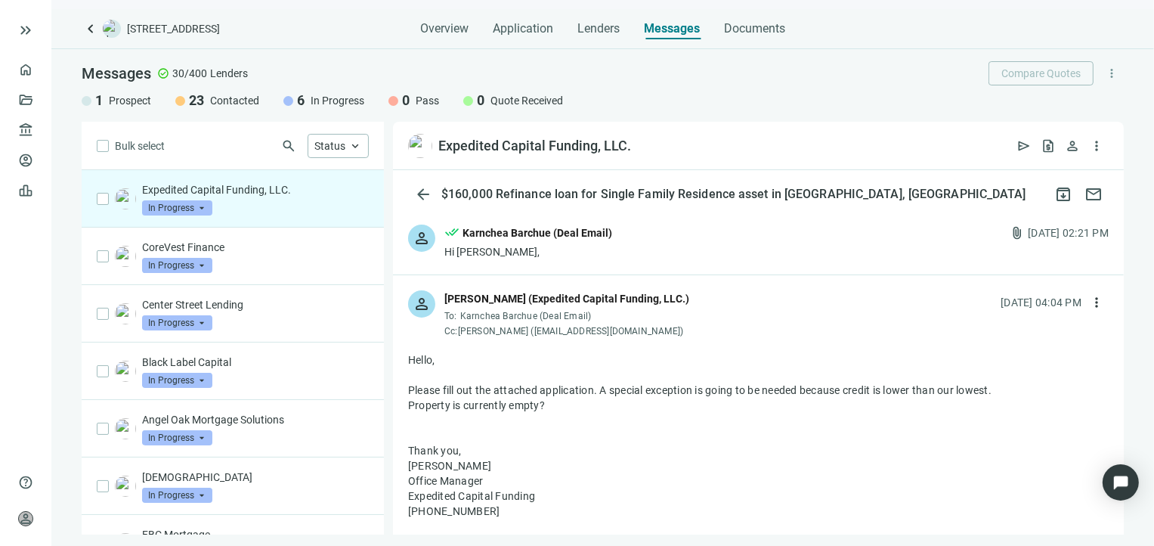
click at [848, 247] on div "person done_all Karnchea Barchue (Deal Email) Hi Stacy, attach_file 08.21.2025,…" at bounding box center [758, 241] width 731 height 65
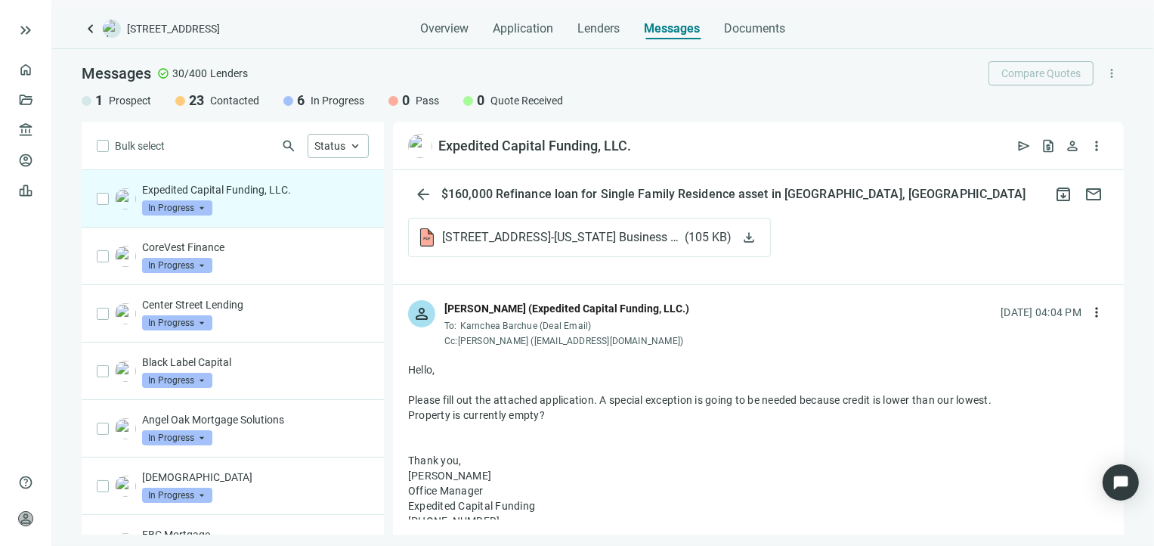
scroll to position [831, 0]
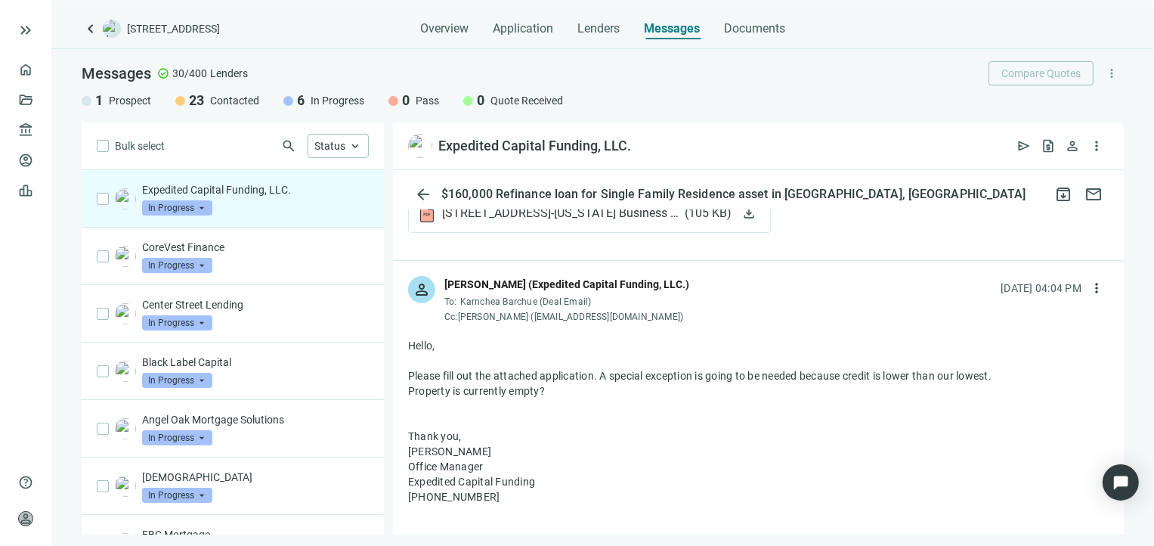
click at [701, 324] on div "person Stacy Tacher (Expedited Capital Funding, LLC.) To: Karnchea Barchue (Dea…" at bounding box center [758, 293] width 731 height 65
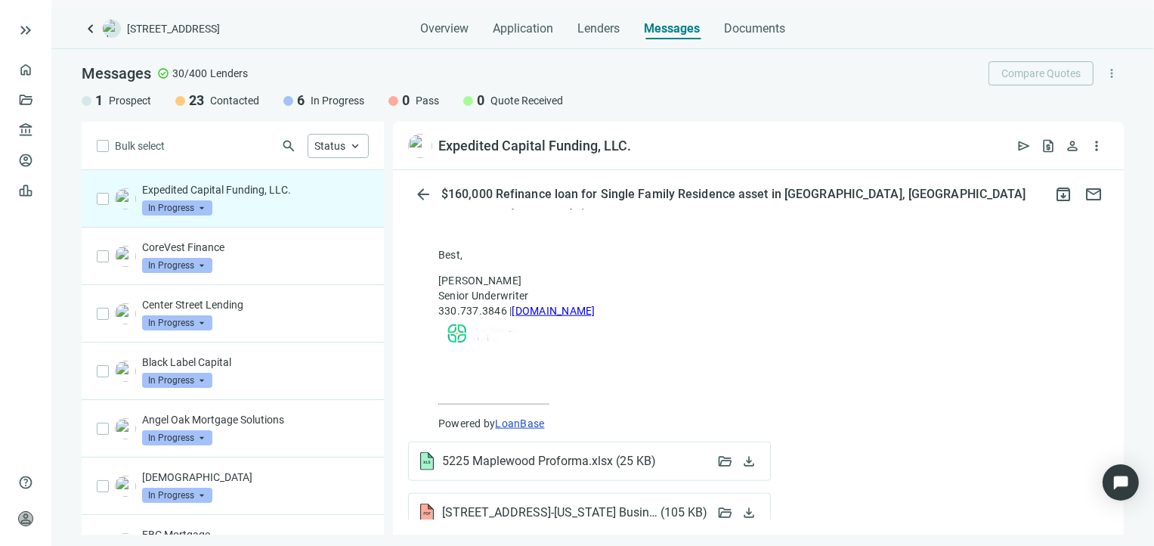
scroll to position [1652, 0]
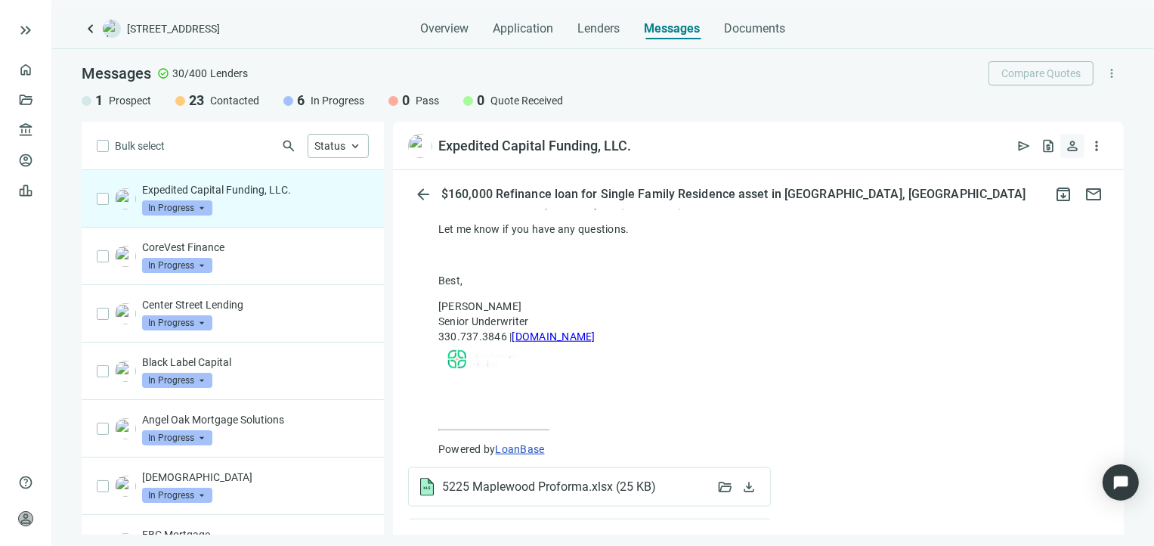
click at [1079, 147] on span "person" at bounding box center [1072, 145] width 15 height 15
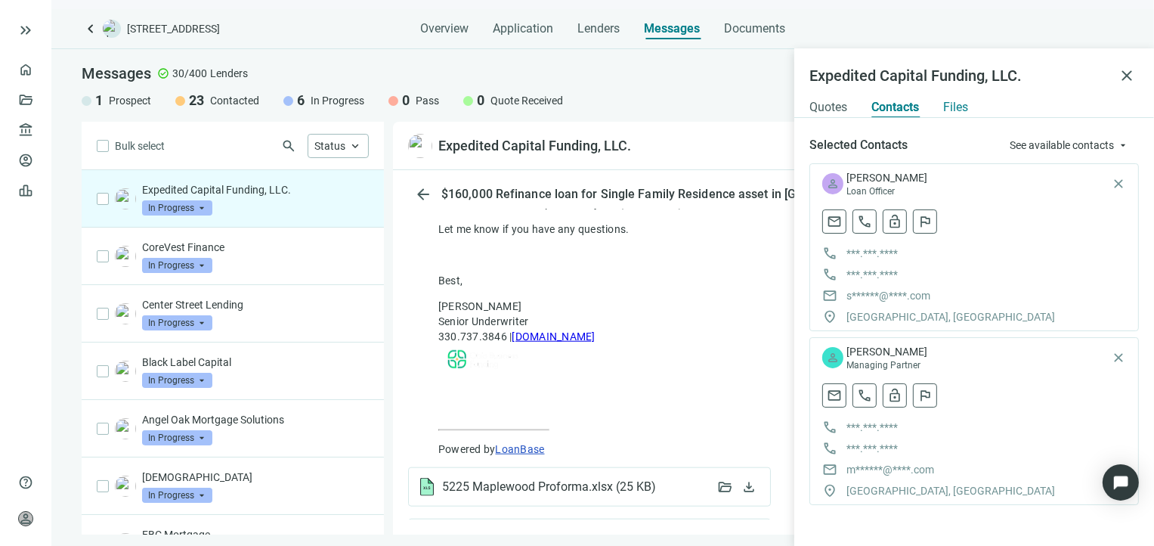
click at [965, 106] on span "Files" at bounding box center [955, 107] width 25 height 15
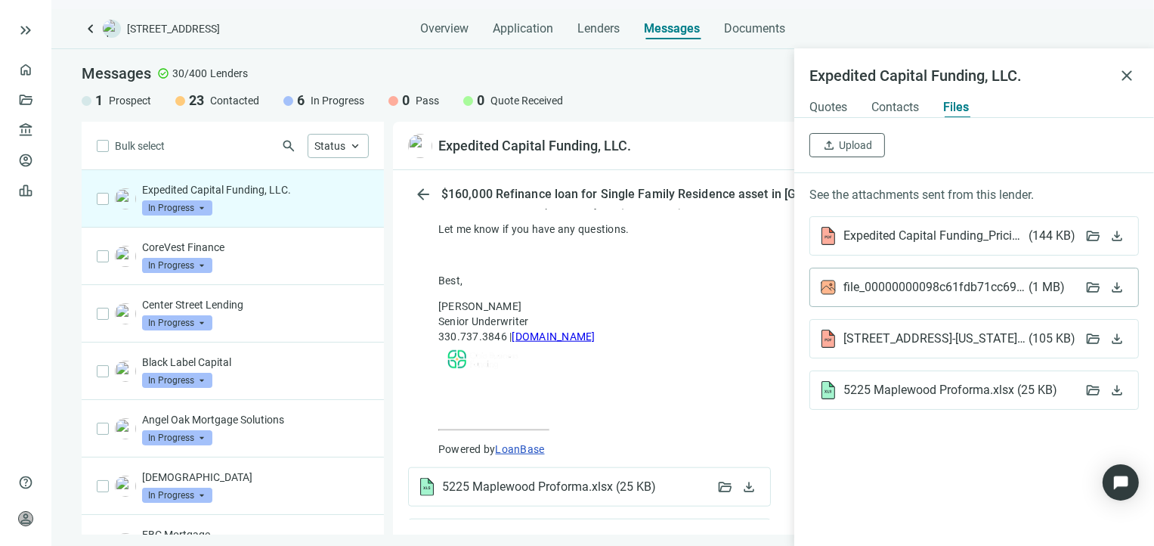
click at [883, 288] on span "file_00000000098c61fdb71cc691b15ea876.png ( 1 MB )" at bounding box center [958, 287] width 231 height 15
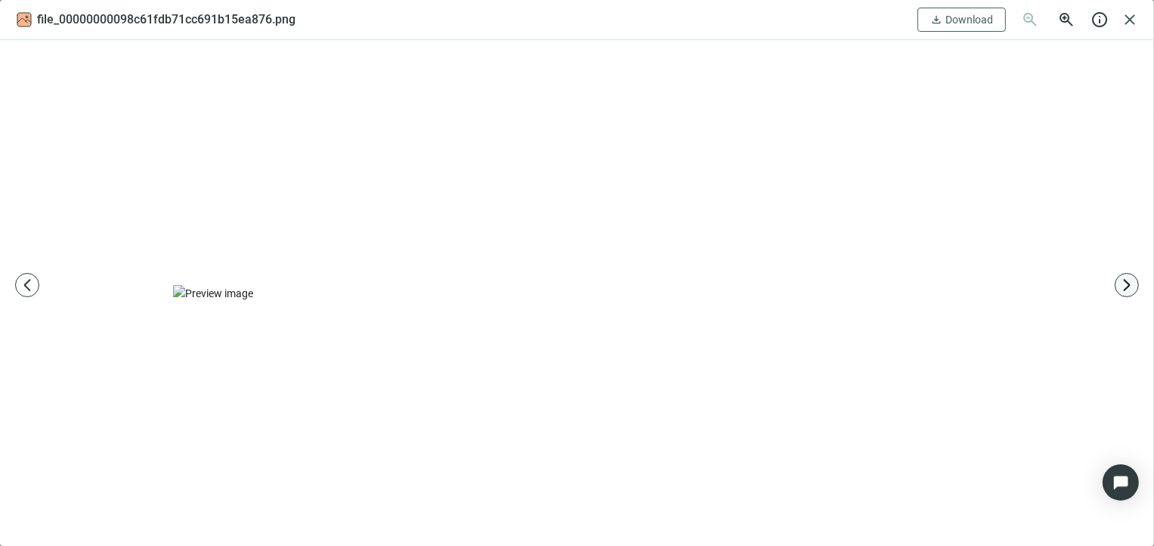
click at [1130, 285] on span "arrow_forward_ios" at bounding box center [1126, 284] width 15 height 15
click at [29, 283] on span "arrow_back_ios_new" at bounding box center [27, 284] width 15 height 15
click at [966, 22] on span "Download" at bounding box center [969, 20] width 48 height 12
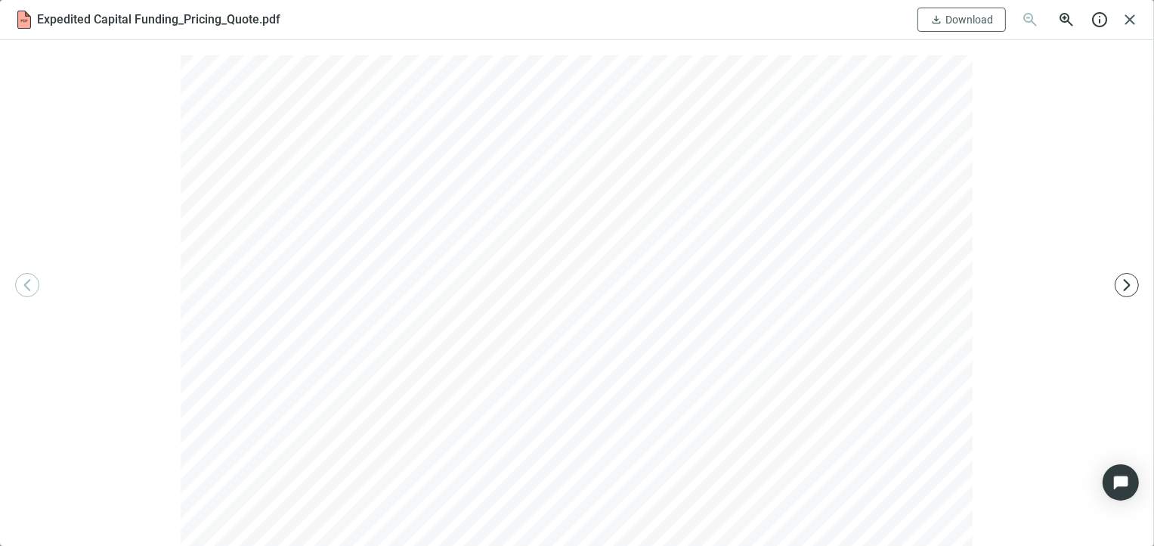
click at [1136, 22] on span "close" at bounding box center [1130, 20] width 18 height 18
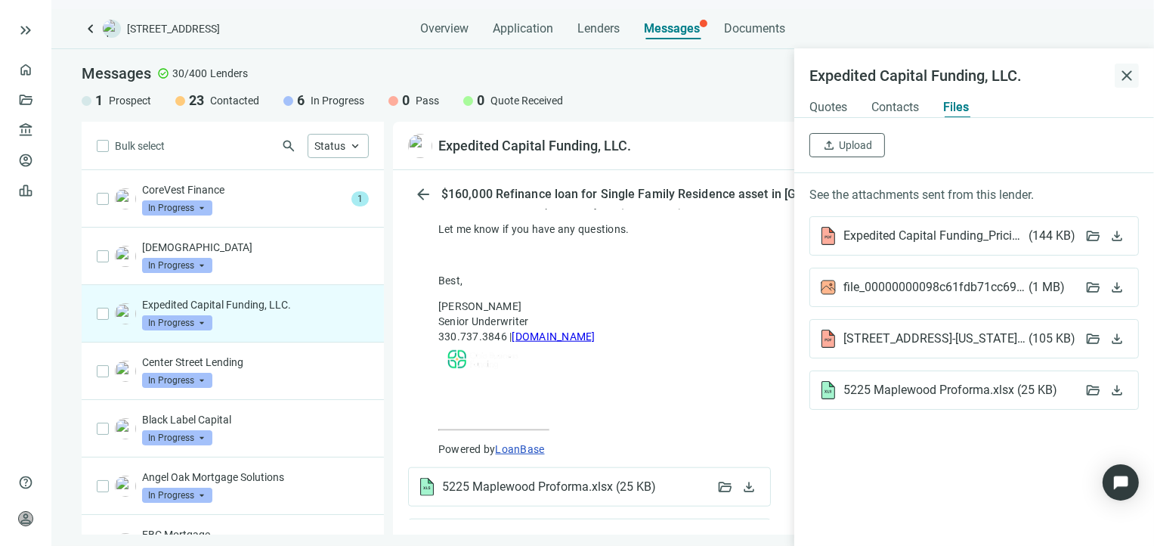
click at [1129, 72] on span "close" at bounding box center [1127, 75] width 18 height 18
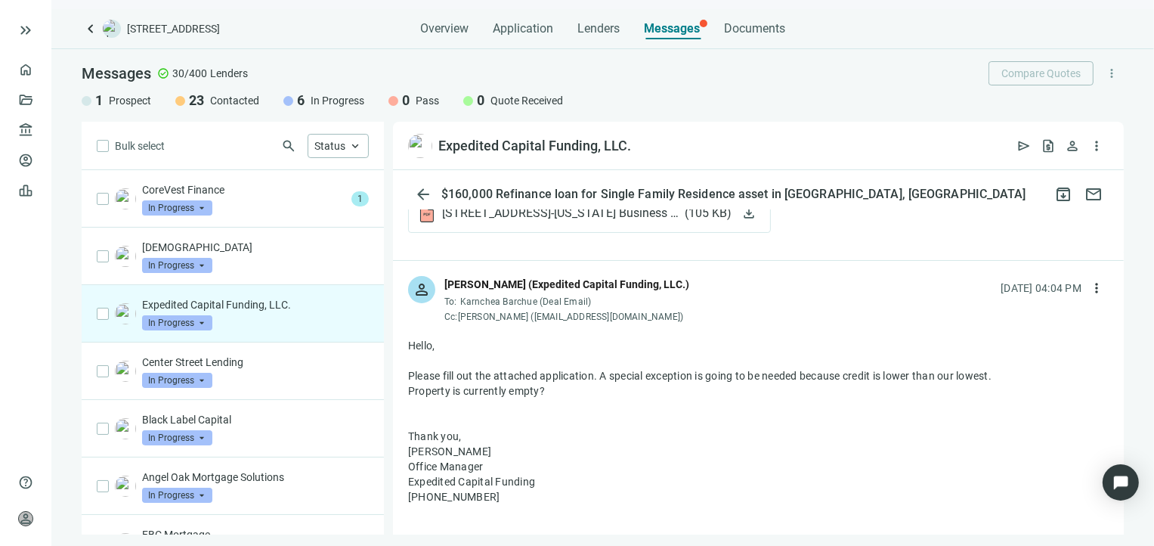
scroll to position [982, 0]
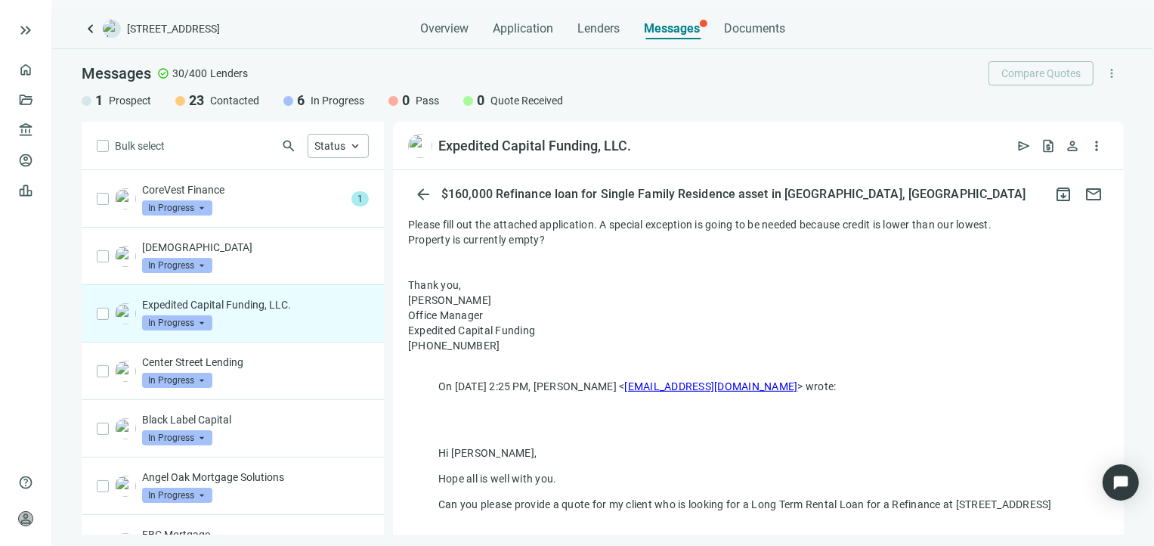
drag, startPoint x: 409, startPoint y: 237, endPoint x: 550, endPoint y: 255, distance: 142.5
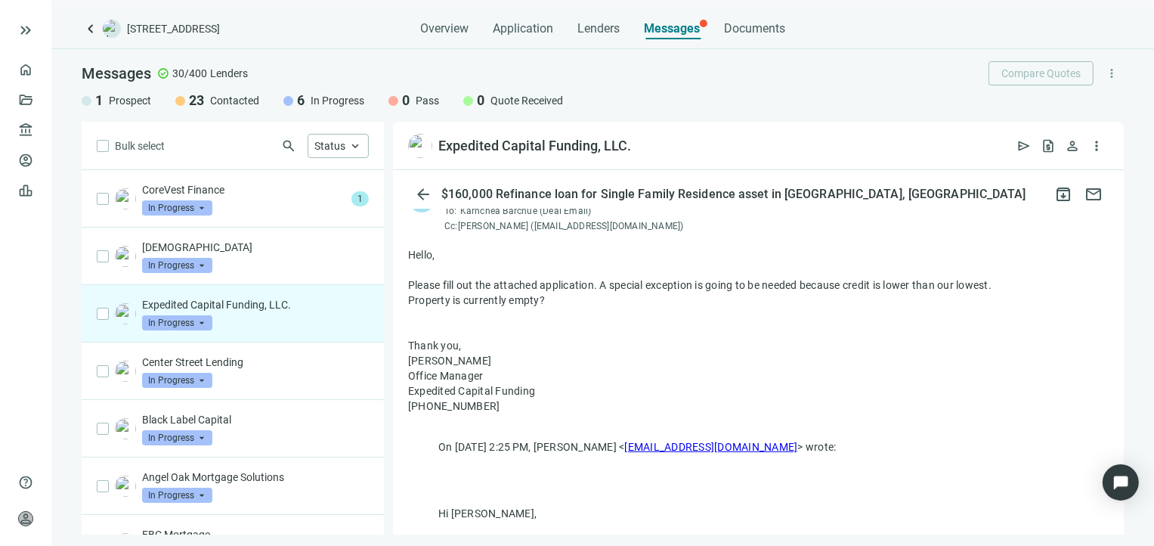
scroll to position [831, 0]
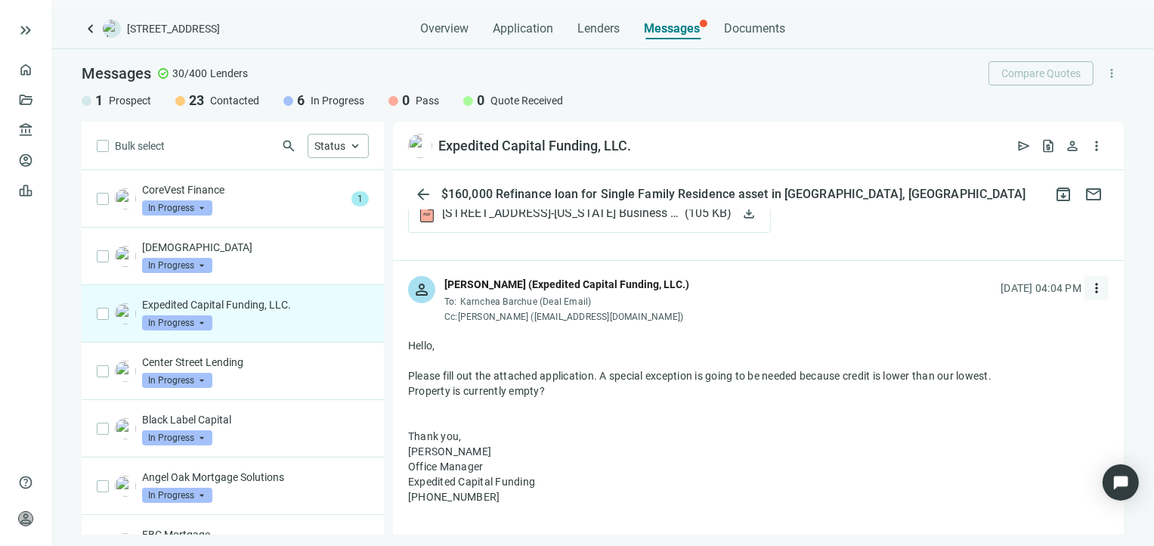
click at [1089, 295] on span "more_vert" at bounding box center [1096, 287] width 15 height 15
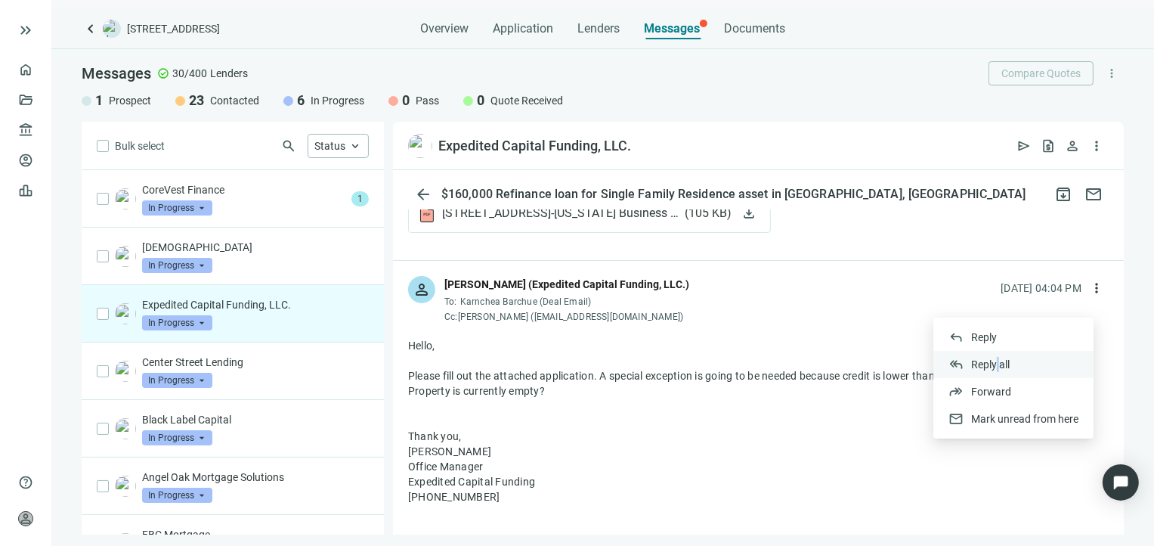
click at [997, 363] on span "Reply all" at bounding box center [990, 364] width 39 height 12
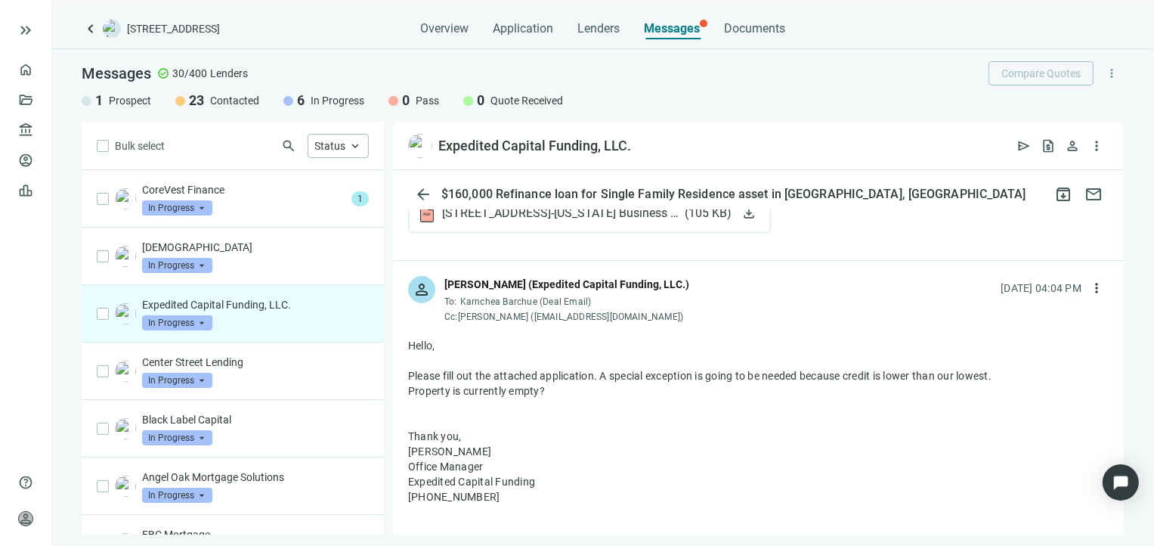
scroll to position [2127, 0]
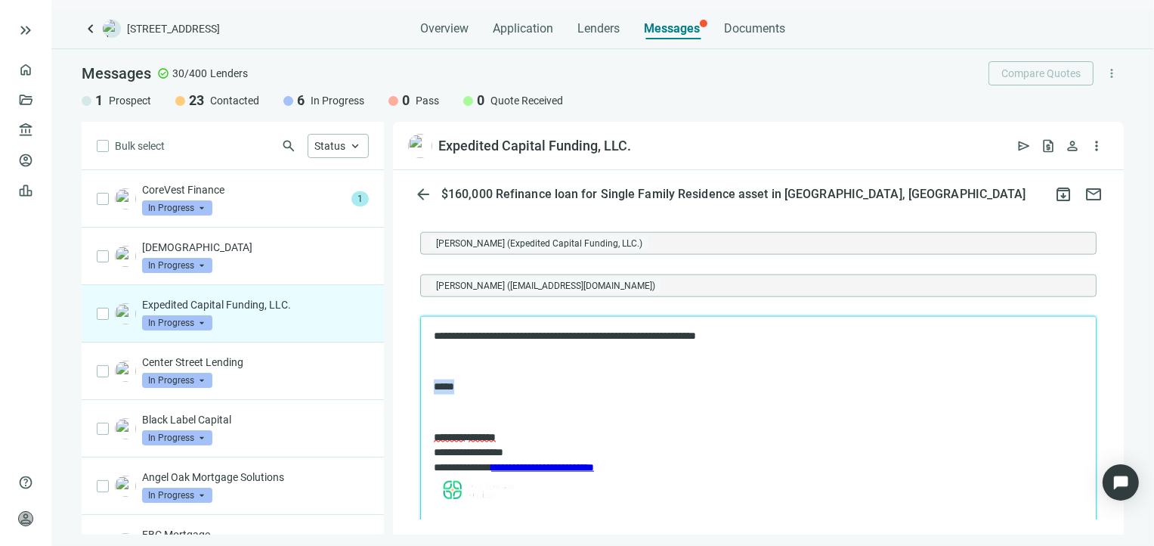
drag, startPoint x: 478, startPoint y: 393, endPoint x: 417, endPoint y: 383, distance: 61.2
click at [420, 383] on html "**********" at bounding box center [757, 418] width 675 height 204
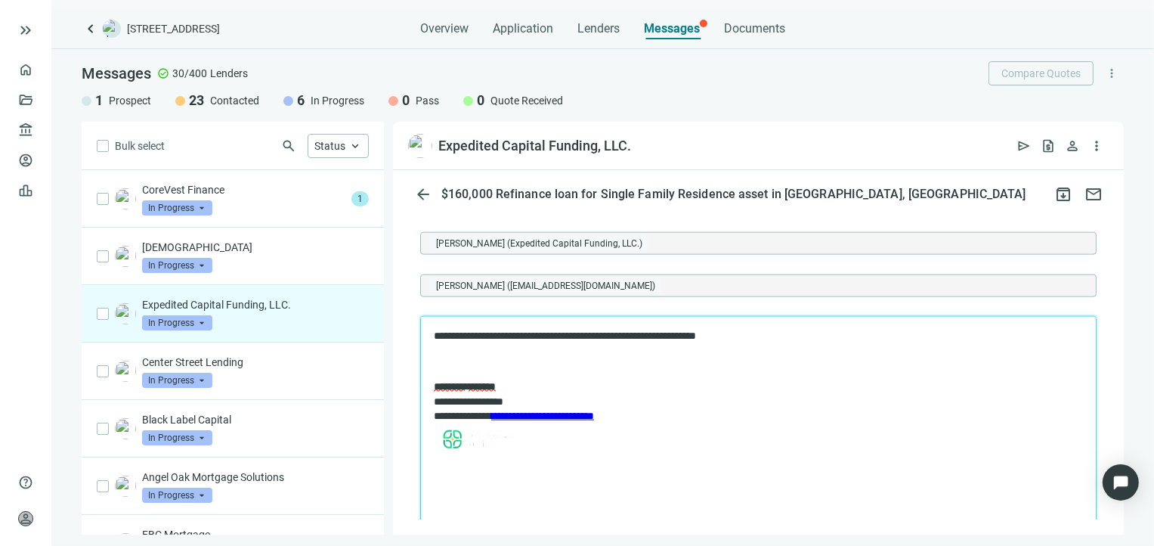
click at [449, 366] on p "Rich Text Area. Press ALT-0 for help." at bounding box center [757, 361] width 649 height 15
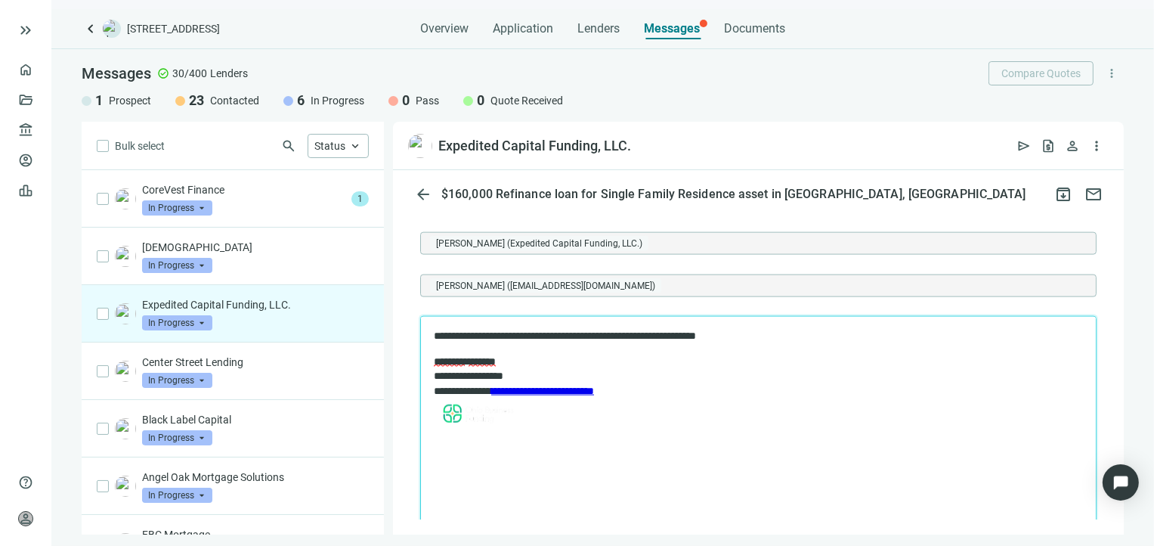
scroll to position [2296, 0]
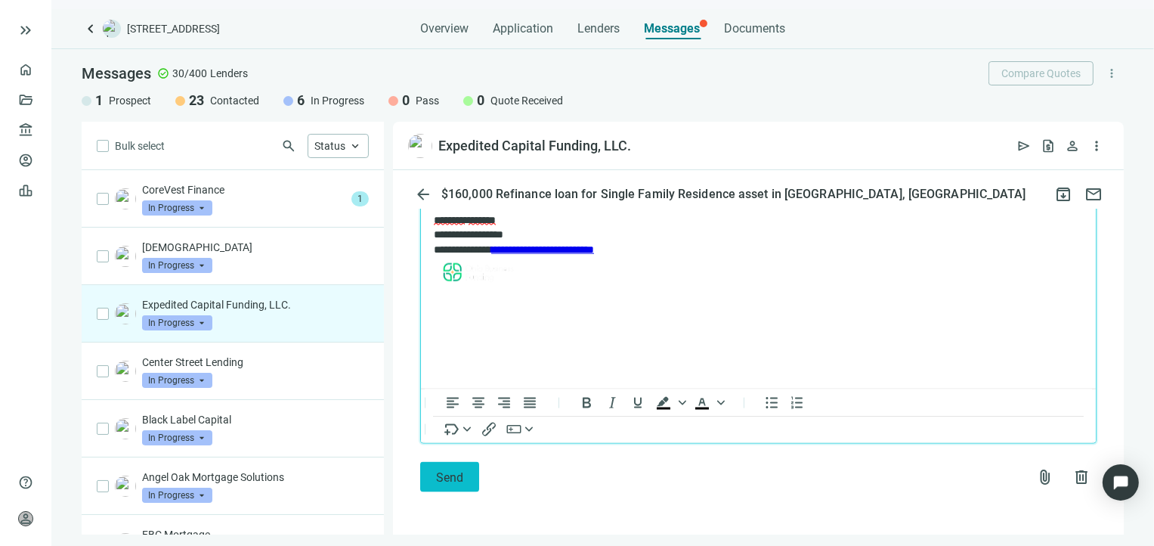
click at [434, 477] on button "Send" at bounding box center [449, 477] width 59 height 30
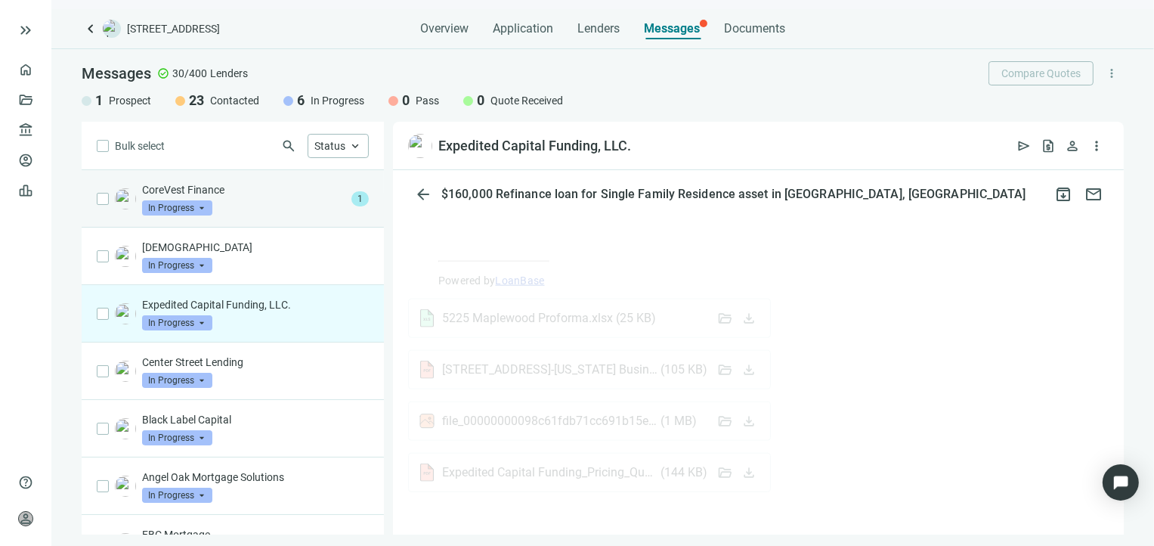
scroll to position [1879, 0]
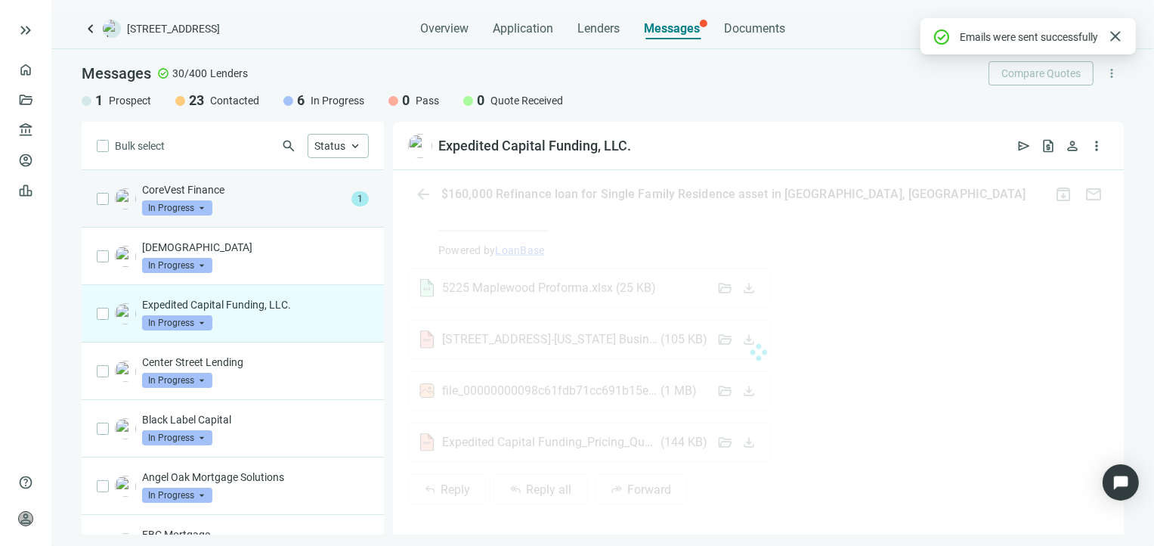
click at [271, 199] on div "CoreVest Finance In Progress arrow_drop_down" at bounding box center [243, 198] width 203 height 33
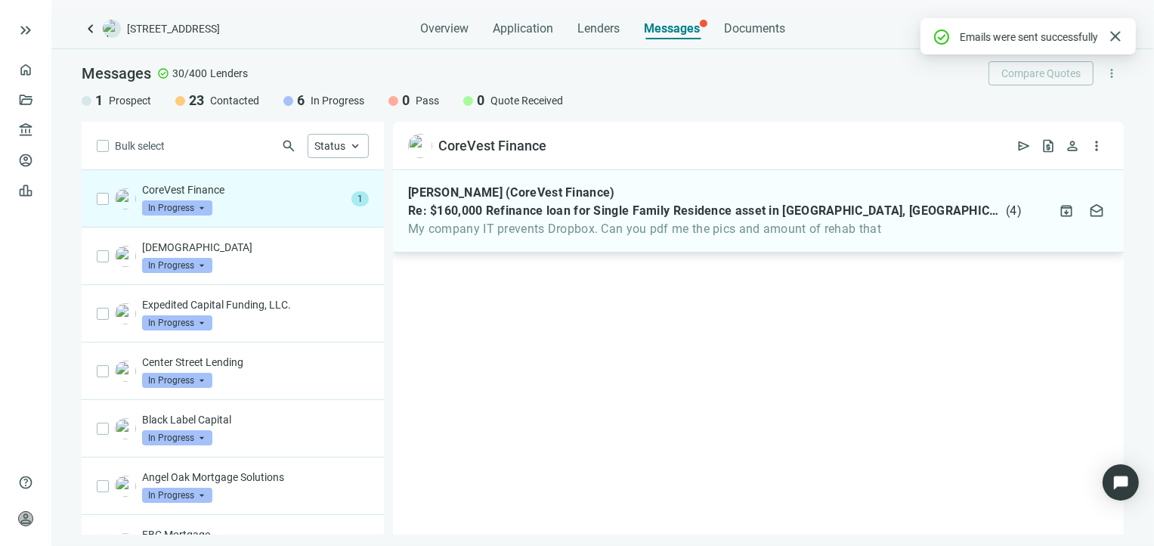
click at [574, 232] on span "My company IT prevents Dropbox. Can you pdf me the pics and amount of rehab that" at bounding box center [715, 228] width 614 height 15
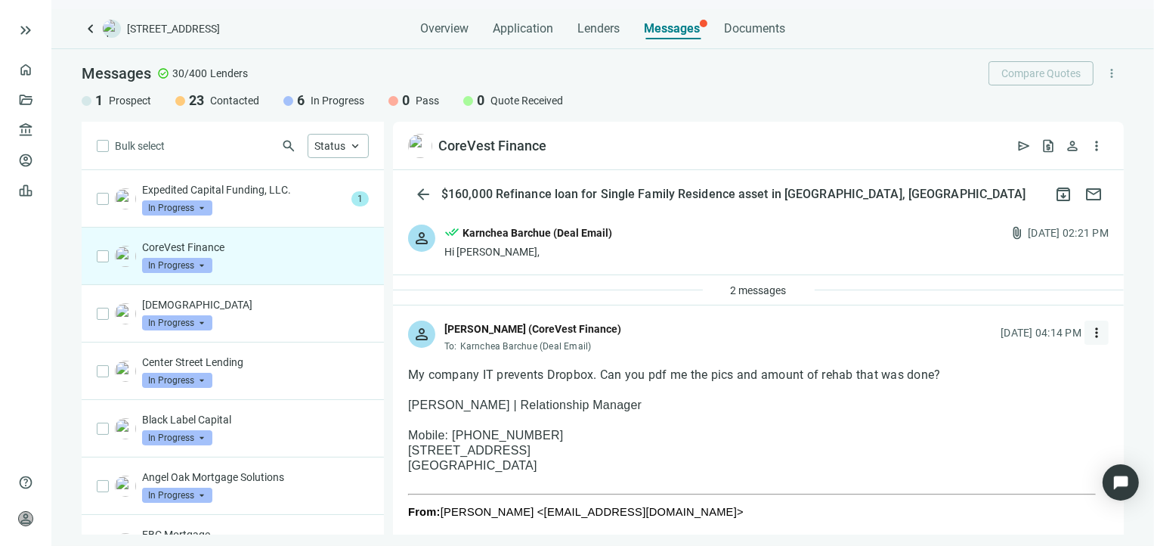
click at [1089, 336] on span "more_vert" at bounding box center [1096, 332] width 15 height 15
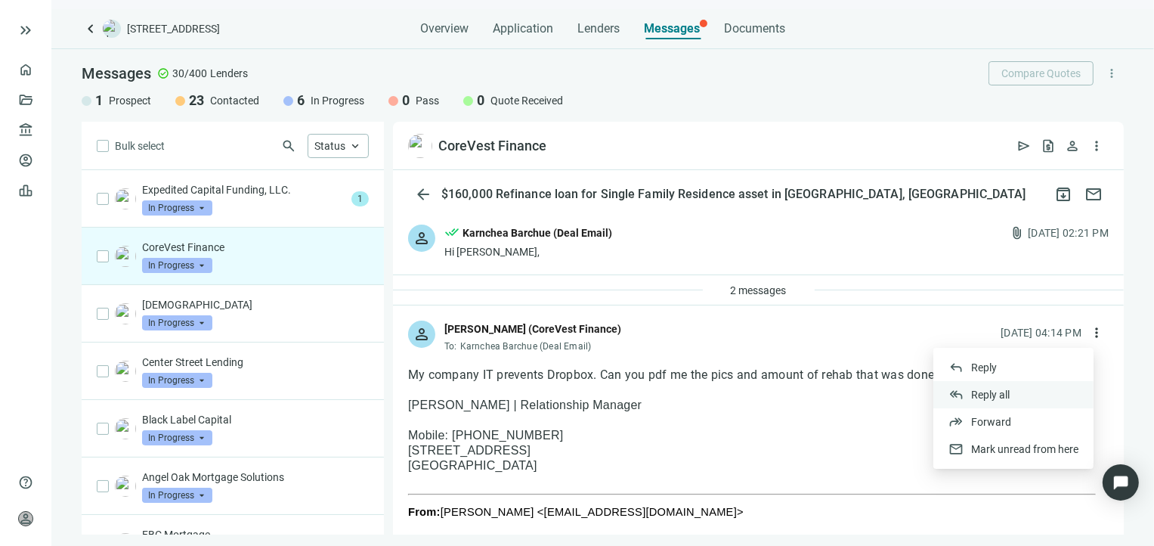
click at [1006, 394] on span "Reply all" at bounding box center [990, 394] width 39 height 12
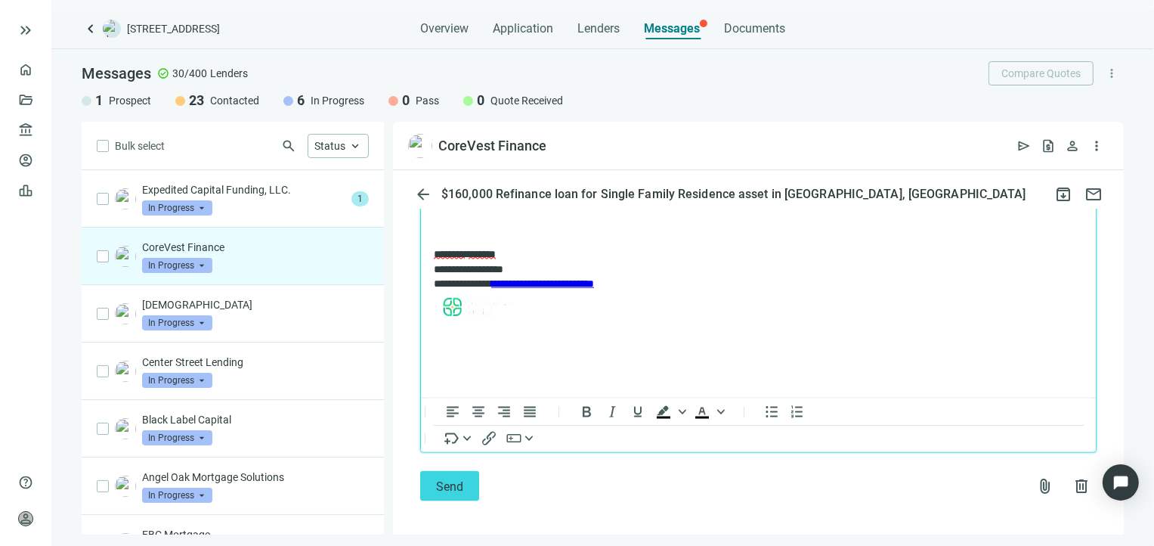
scroll to position [2043, 0]
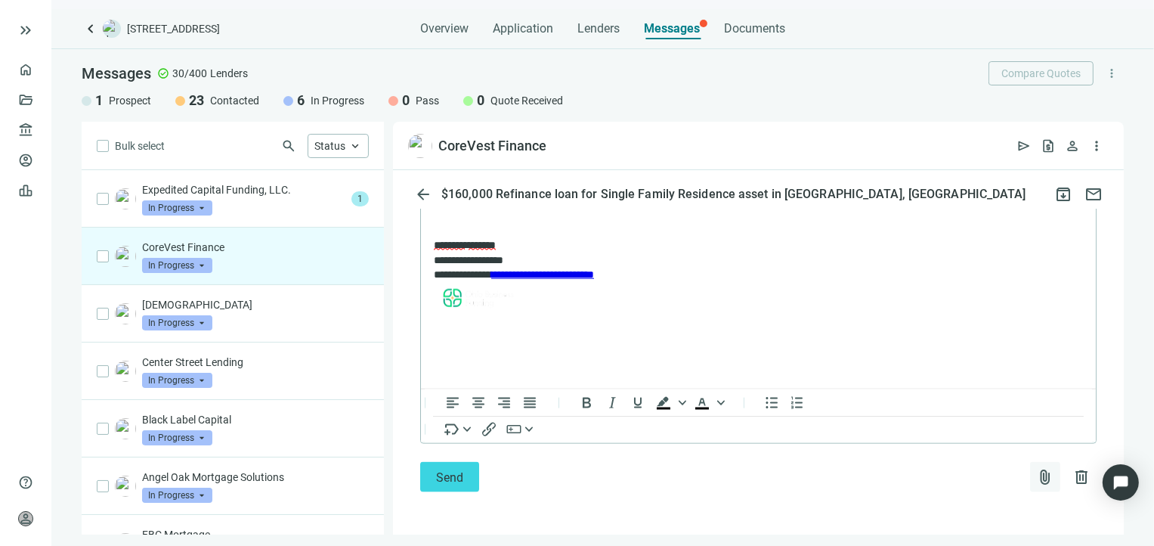
click at [1036, 478] on span "attach_file" at bounding box center [1045, 477] width 18 height 18
click at [916, 441] on span "Upload new" at bounding box center [922, 440] width 55 height 12
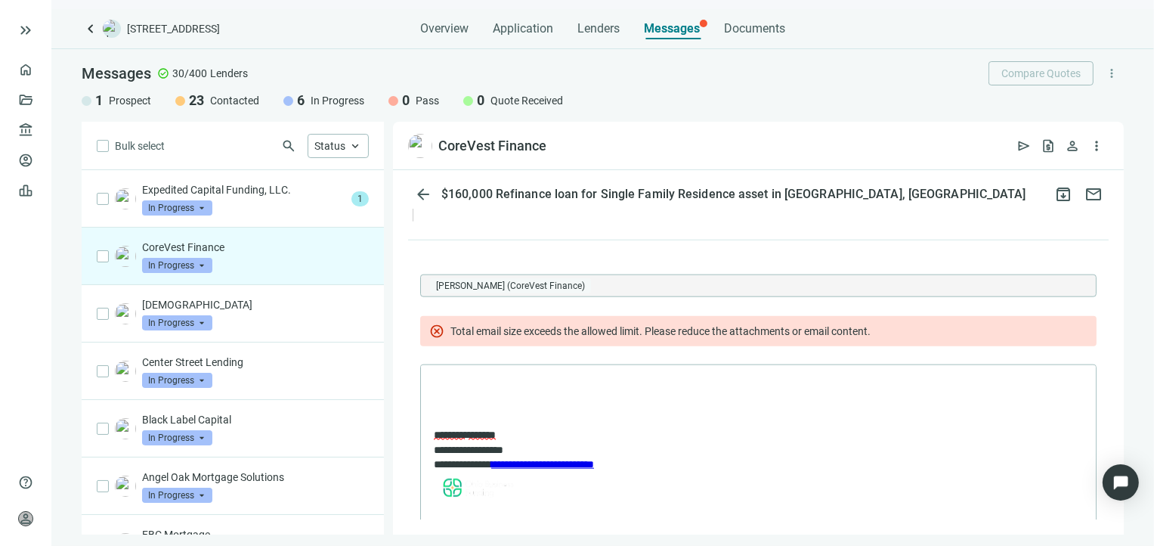
scroll to position [1864, 0]
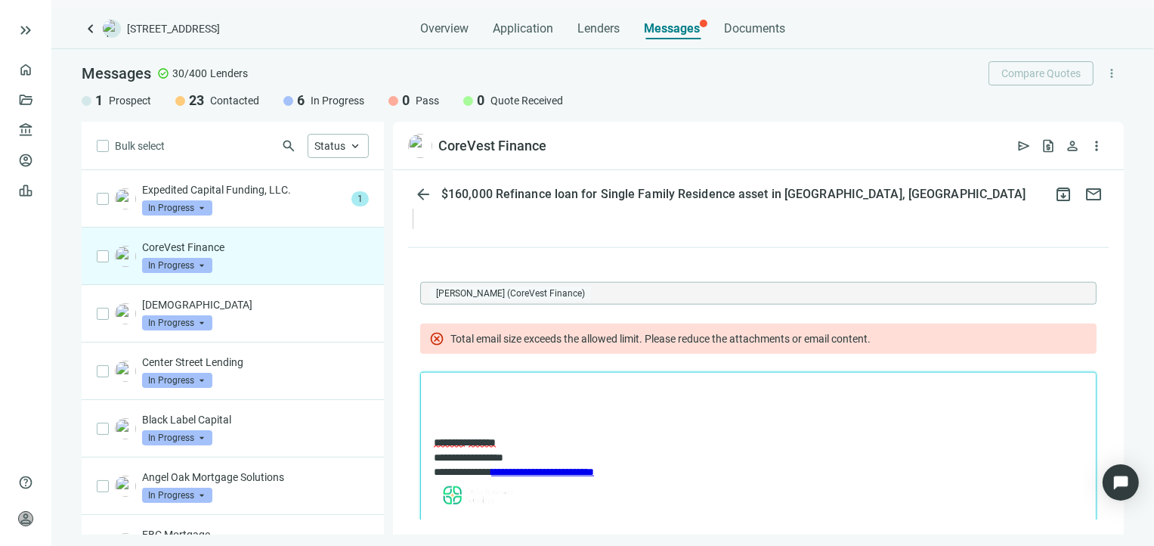
click at [495, 391] on p "Rich Text Area. Press ALT-0 for help." at bounding box center [757, 392] width 649 height 15
click at [459, 419] on p "Rich Text Area. Press ALT-0 for help." at bounding box center [757, 417] width 649 height 15
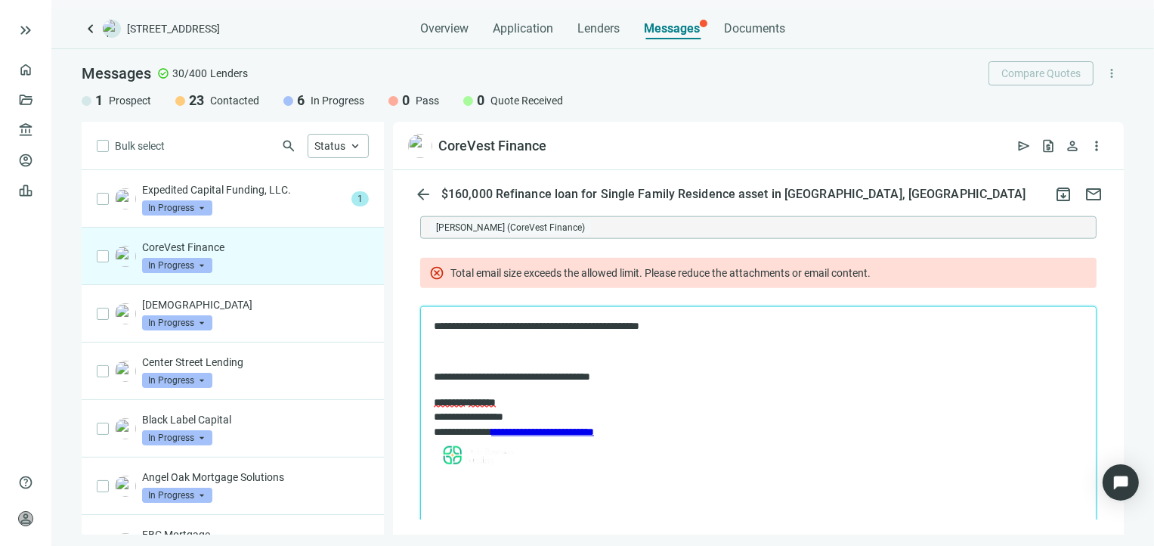
scroll to position [1940, 0]
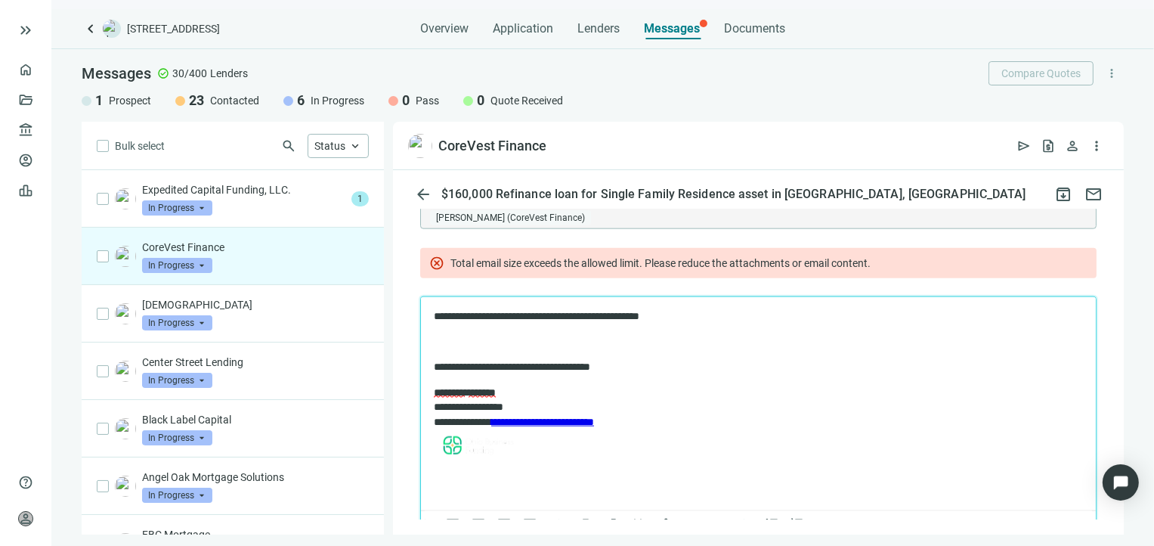
click at [537, 344] on p "Rich Text Area. Press ALT-0 for help." at bounding box center [757, 342] width 649 height 15
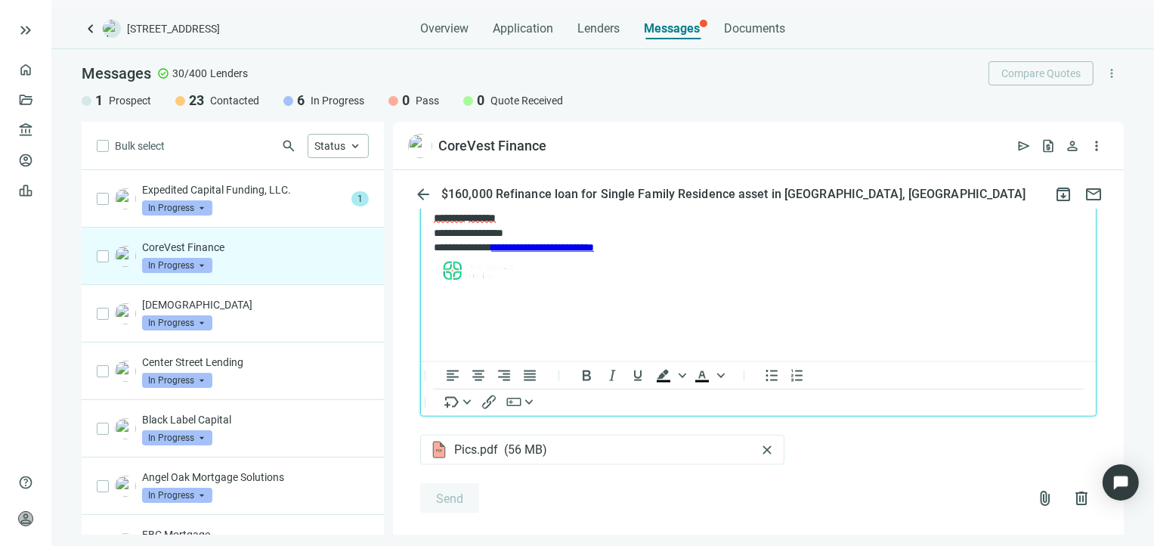
scroll to position [2091, 0]
click at [589, 185] on span "****" at bounding box center [580, 190] width 20 height 11
click at [618, 194] on p "**********" at bounding box center [750, 191] width 635 height 15
click at [589, 193] on span "****" at bounding box center [580, 190] width 20 height 11
click at [589, 185] on span "****" at bounding box center [580, 190] width 20 height 11
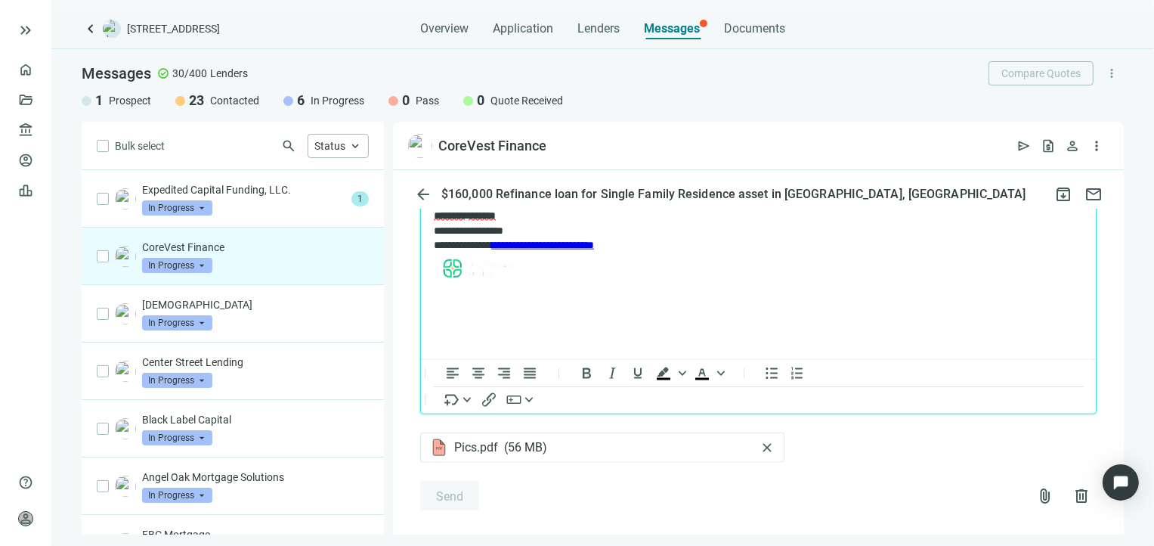
click at [625, 217] on p "**********" at bounding box center [750, 248] width 635 height 79
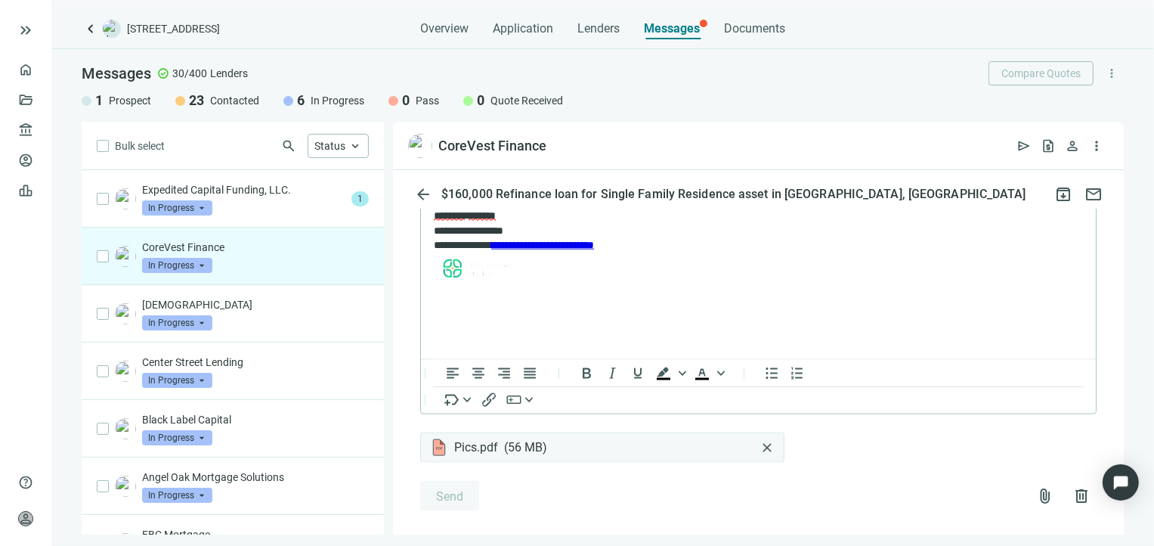
click at [768, 455] on span "close" at bounding box center [766, 447] width 15 height 15
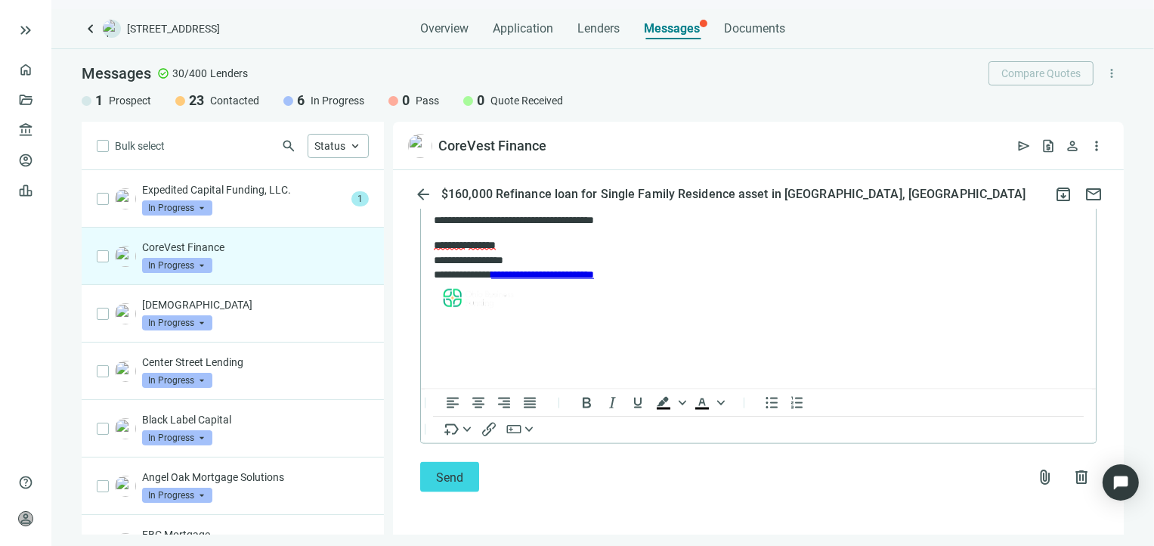
scroll to position [2043, 0]
click at [450, 478] on span "Send" at bounding box center [449, 477] width 27 height 14
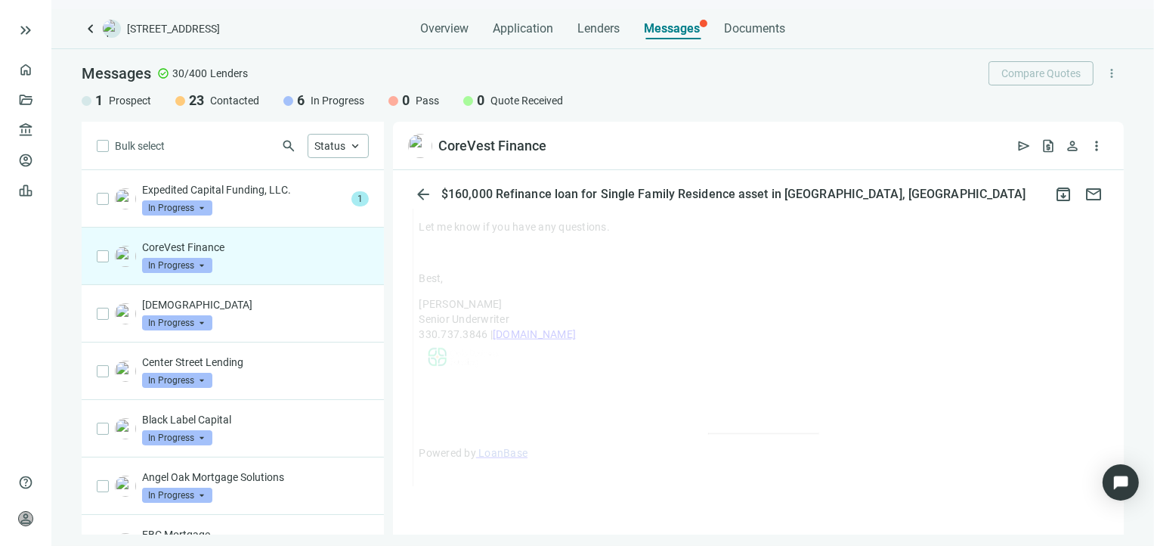
scroll to position [1667, 0]
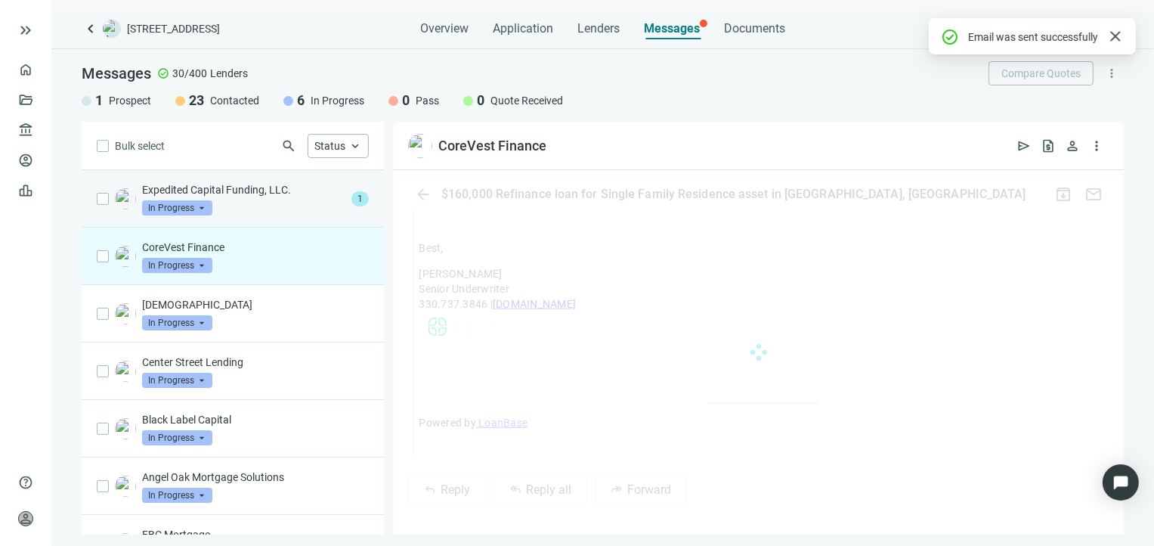
click at [256, 201] on div "Expedited Capital Funding, LLC. In Progress arrow_drop_down" at bounding box center [243, 198] width 203 height 33
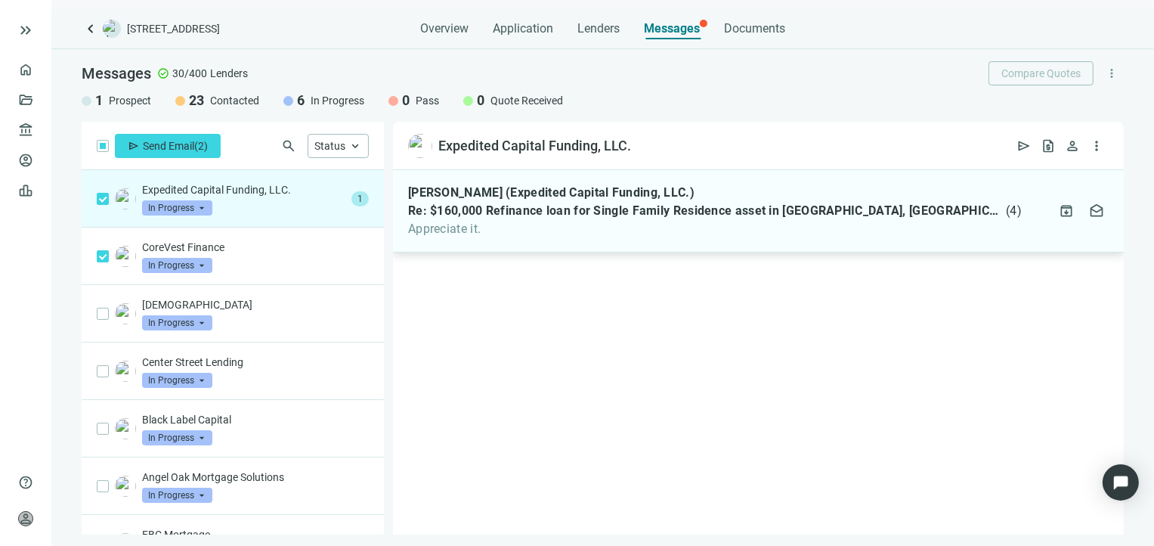
click at [552, 214] on span "Re: $160,000 Refinance loan for Single Family Residence asset in Detroit, MI" at bounding box center [705, 210] width 595 height 15
